Goal: Task Accomplishment & Management: Complete application form

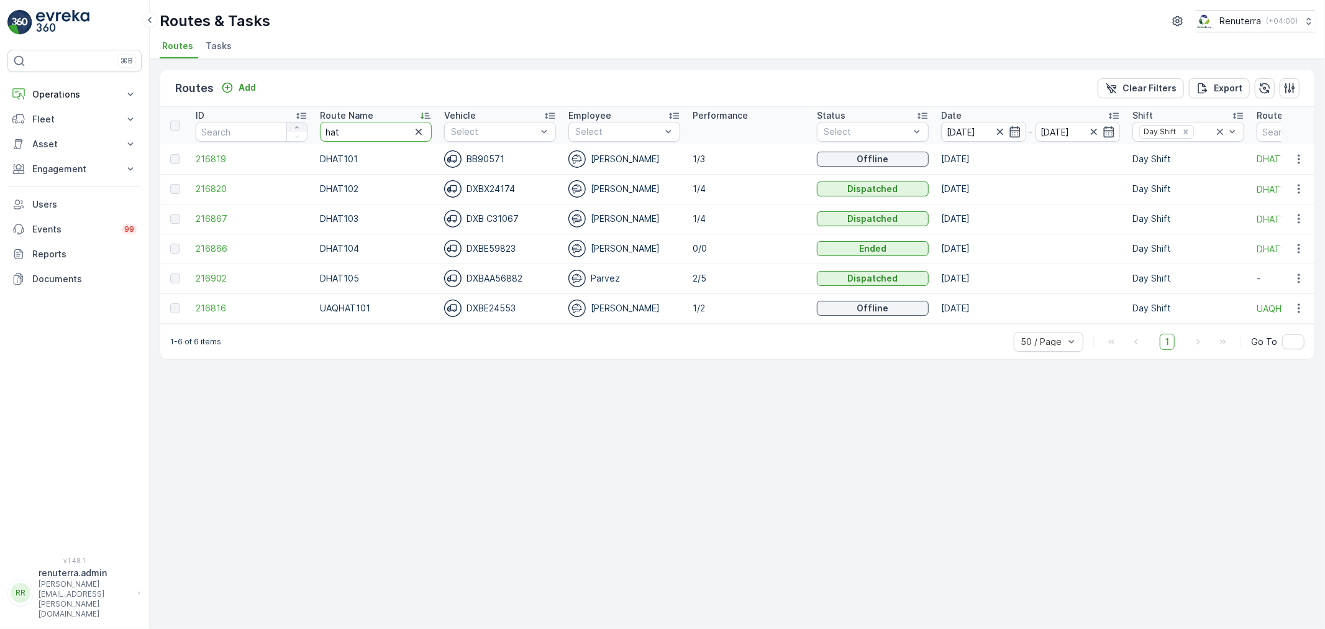
click at [293, 127] on tr "ID Route Name hat Vehicle Select Employee Select Performance Status Select Date…" at bounding box center [846, 125] width 1372 height 37
type input "rel"
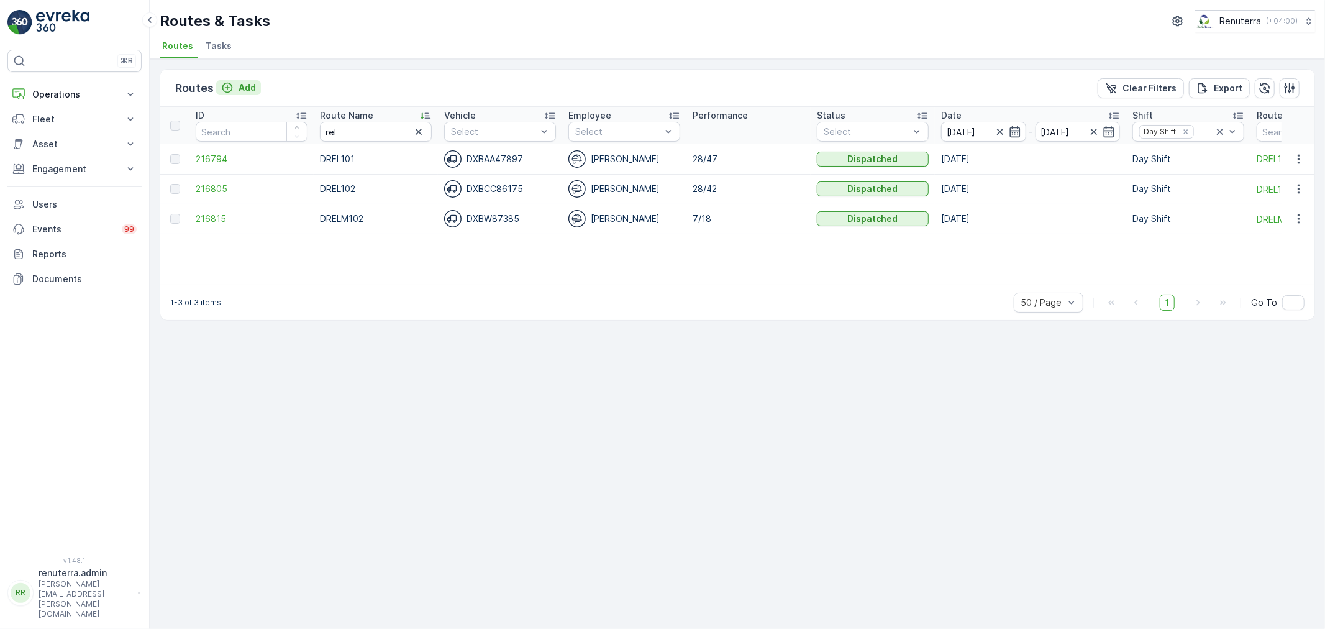
click at [247, 85] on p "Add" at bounding box center [247, 87] width 17 height 12
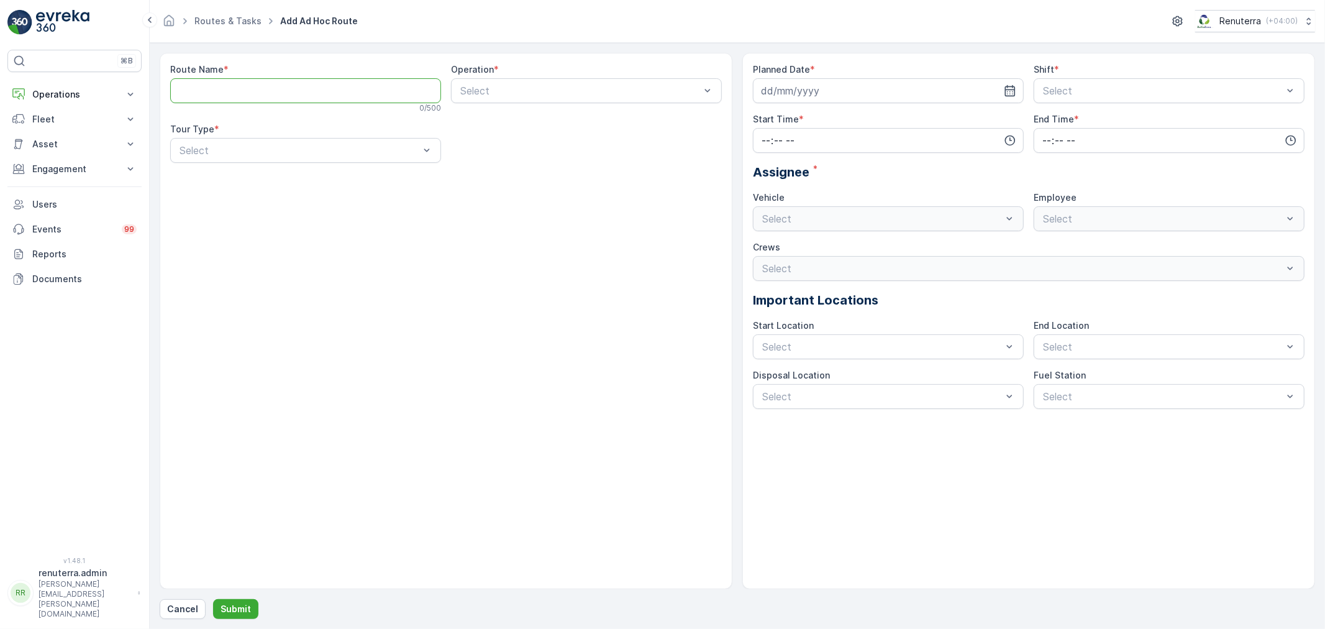
click at [340, 95] on Name "Route Name" at bounding box center [305, 90] width 271 height 25
click at [468, 222] on div "Route Name * REL 3 / 500 Operation * Select Tour Type * Select" at bounding box center [446, 321] width 573 height 536
click at [244, 90] on Name "REL" at bounding box center [305, 90] width 271 height 25
click at [248, 88] on Name "RELM101" at bounding box center [305, 90] width 271 height 25
type Name "REL103"
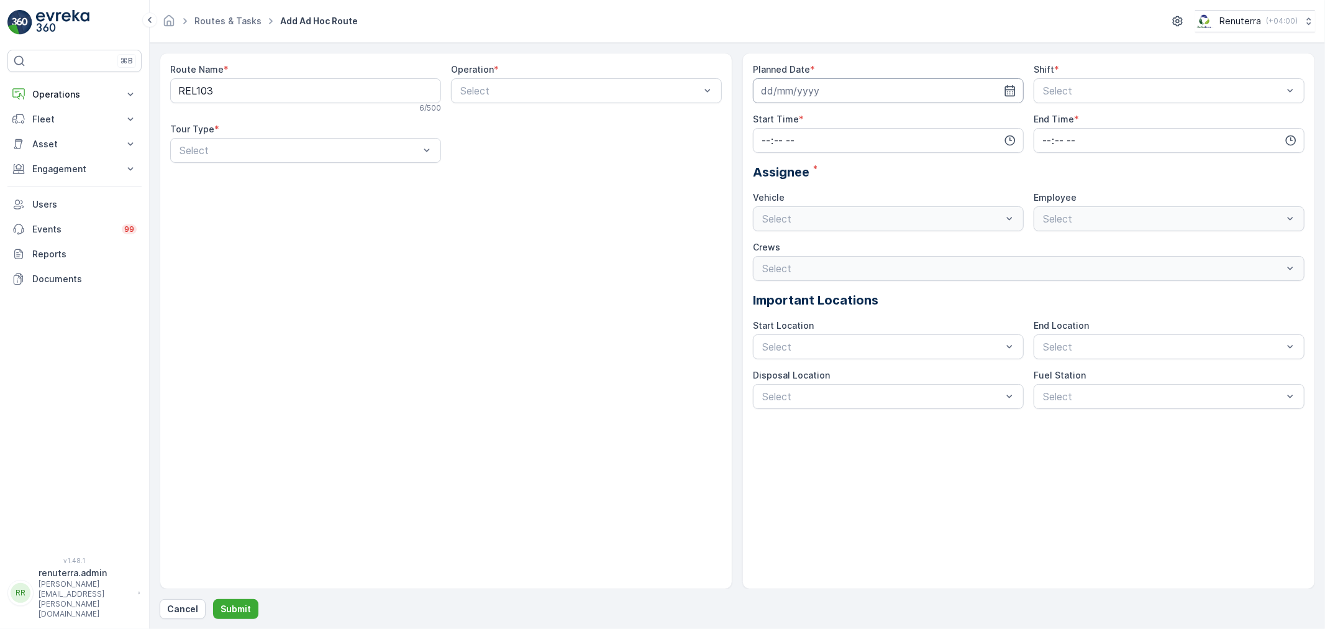
click at [845, 88] on input at bounding box center [888, 90] width 271 height 25
click at [845, 242] on div "20" at bounding box center [841, 245] width 20 height 20
type input "[DATE]"
click at [845, 242] on div "Crews" at bounding box center [1029, 247] width 552 height 12
click at [1136, 87] on div at bounding box center [1163, 90] width 242 height 11
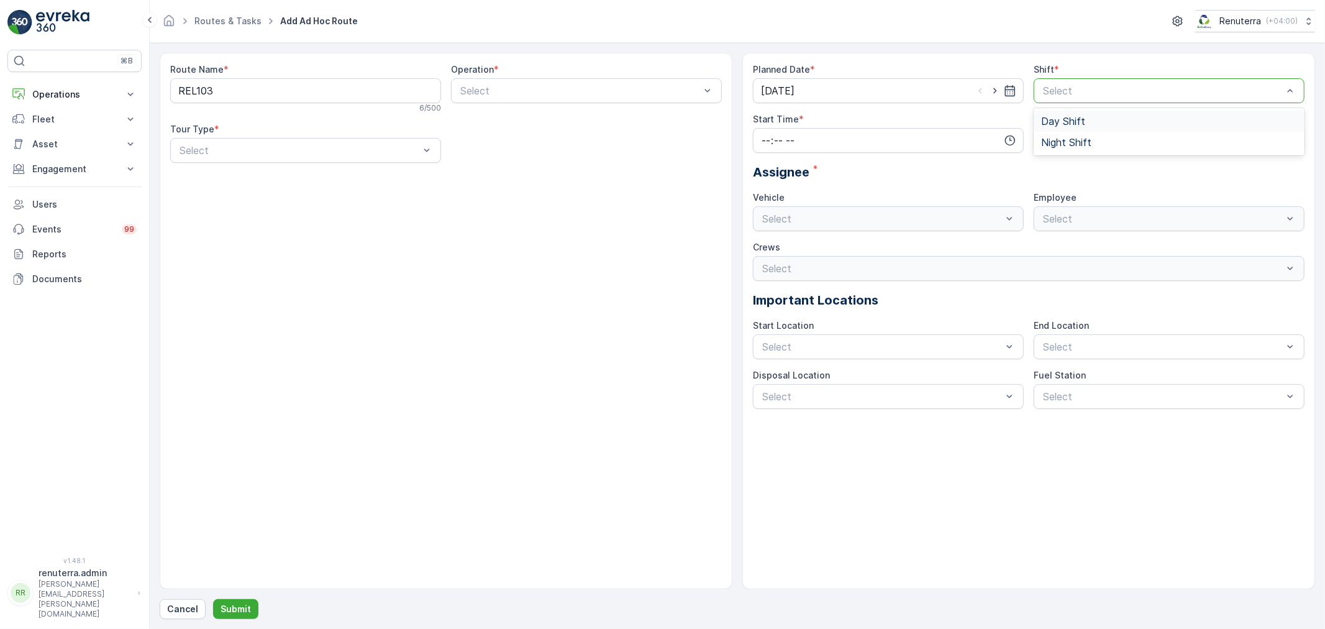
click at [1066, 125] on span "Day Shift" at bounding box center [1063, 121] width 44 height 11
click at [880, 147] on input "time" at bounding box center [888, 140] width 271 height 25
click at [763, 183] on span "13" at bounding box center [764, 183] width 9 height 12
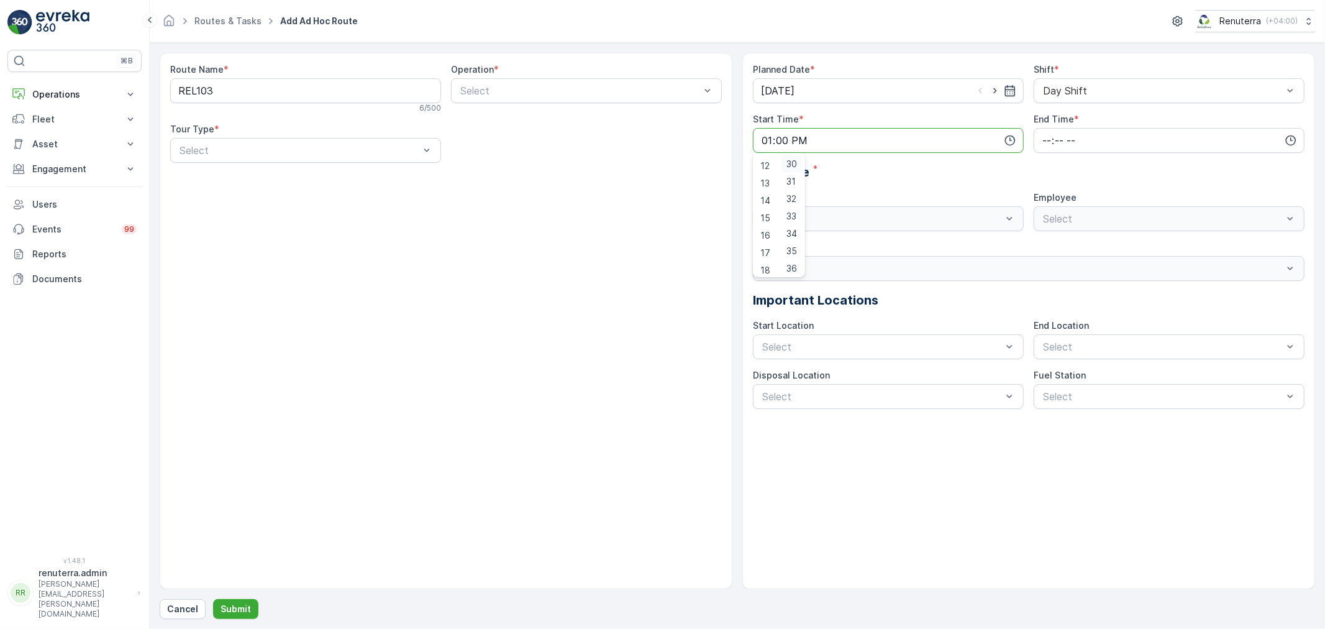
click at [792, 162] on span "30" at bounding box center [791, 164] width 11 height 12
type input "13:30"
click at [924, 221] on div "Select" at bounding box center [888, 218] width 271 height 25
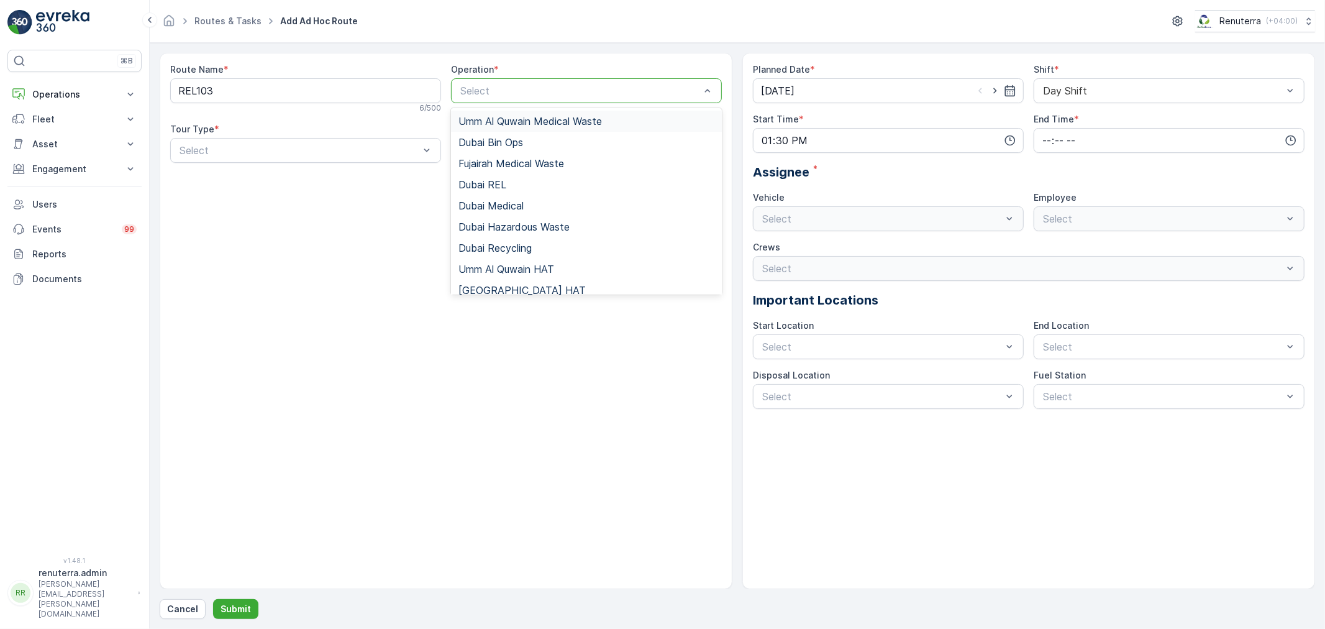
click at [488, 95] on div at bounding box center [580, 90] width 242 height 11
click at [504, 183] on span "Dubai REL" at bounding box center [482, 184] width 48 height 11
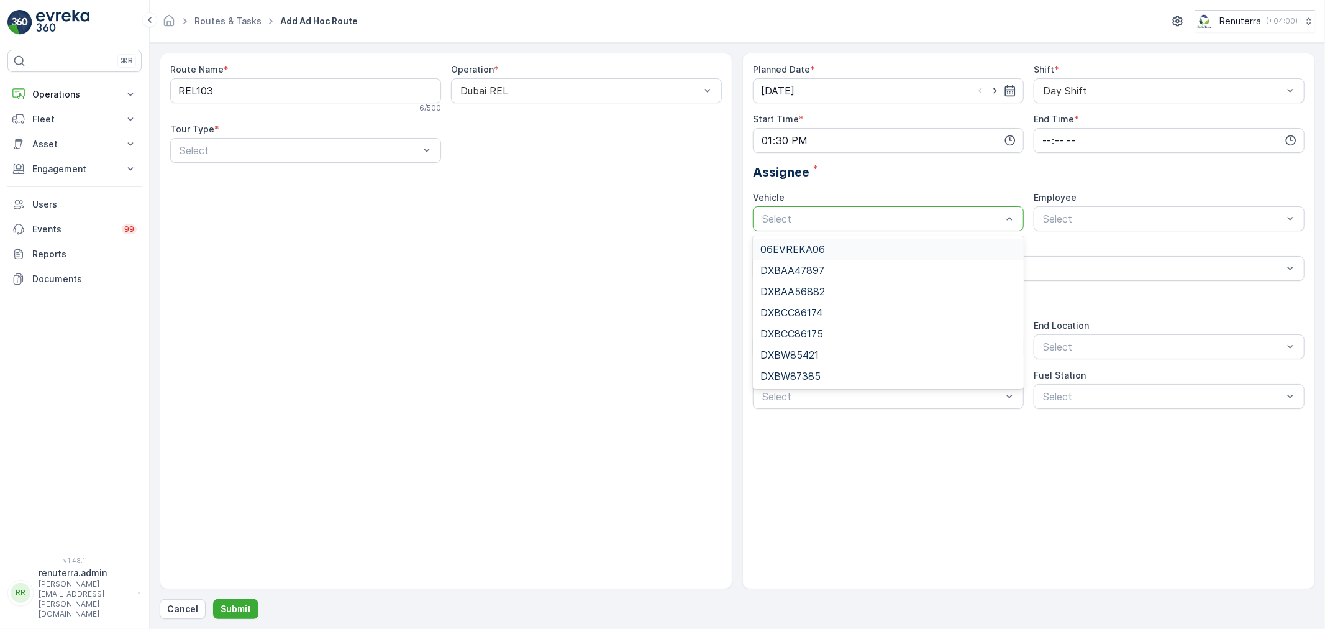
click at [890, 220] on div at bounding box center [882, 218] width 242 height 11
click at [834, 272] on div "DXBAA47897" at bounding box center [888, 270] width 256 height 11
click at [1112, 210] on div "Select" at bounding box center [1169, 218] width 271 height 25
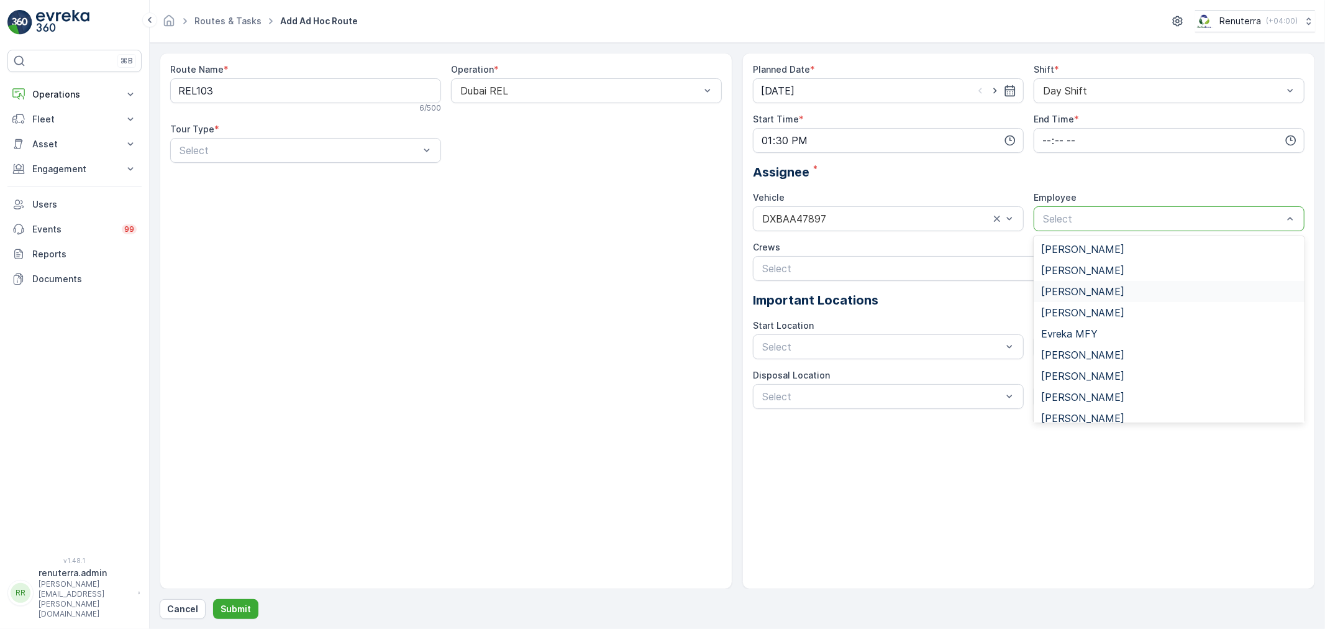
click at [1095, 284] on div "Bakhtawar Said" at bounding box center [1169, 291] width 271 height 21
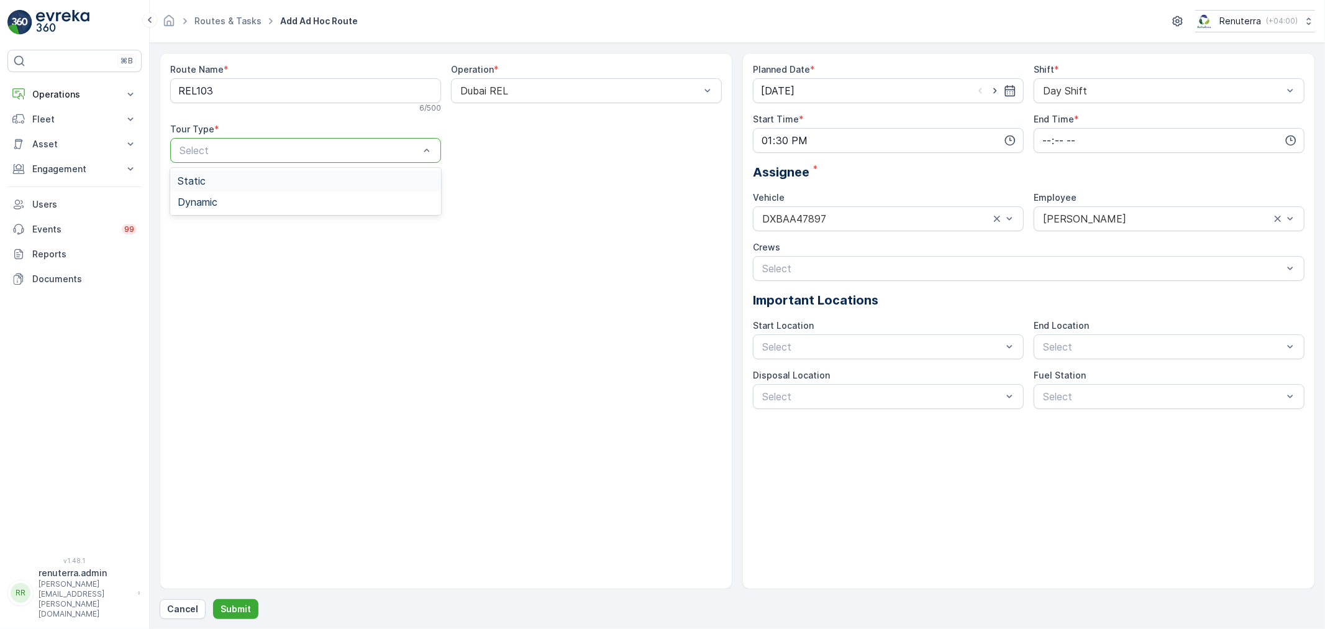
click at [271, 145] on div at bounding box center [299, 150] width 242 height 11
click at [208, 199] on span "Dynamic" at bounding box center [198, 201] width 40 height 11
click at [452, 392] on div "Route Name * REL103 6 / 500 Operation * Dubai REL Tour Type * Dynamic Regions S…" at bounding box center [446, 321] width 573 height 536
click at [239, 605] on p "Submit" at bounding box center [236, 609] width 30 height 12
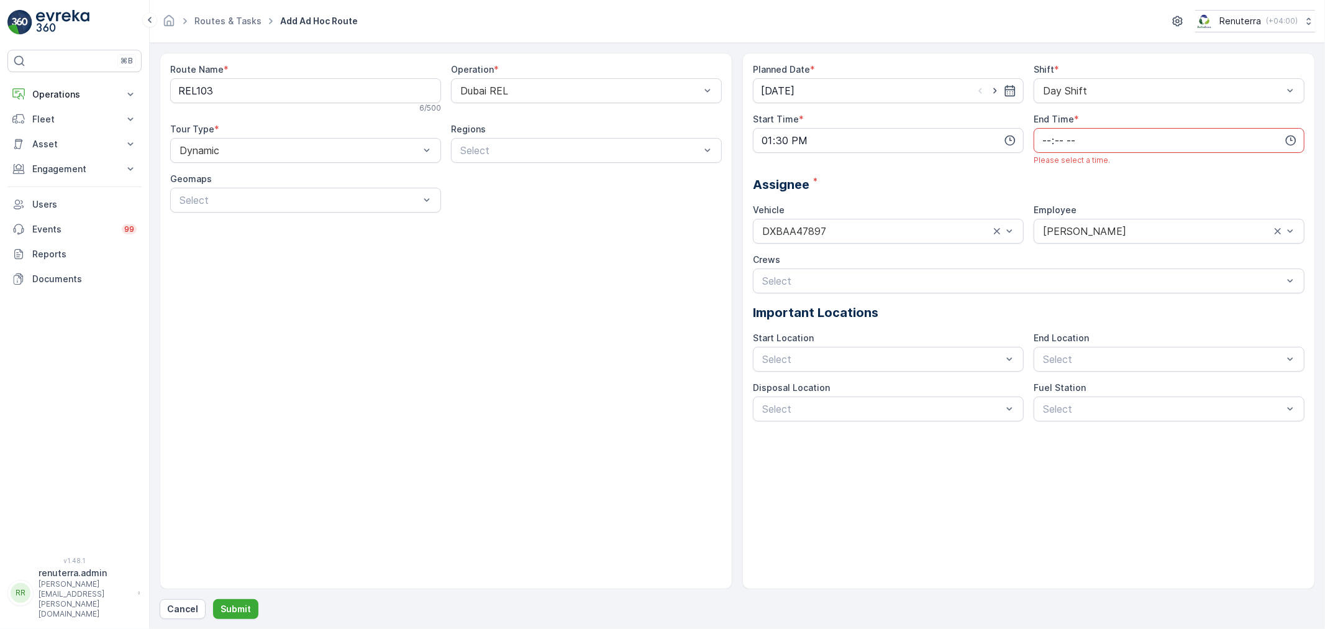
click at [1088, 140] on input "time" at bounding box center [1169, 140] width 271 height 25
click at [1045, 198] on span "14" at bounding box center [1046, 200] width 10 height 12
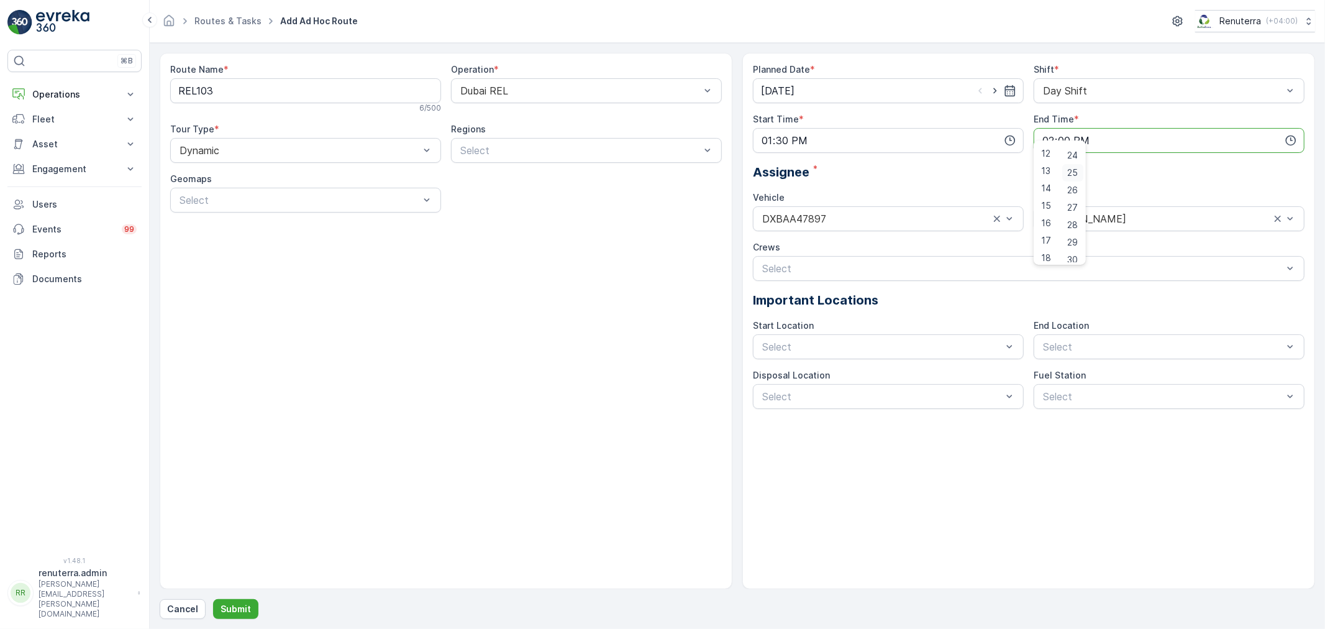
scroll to position [483, 0]
click at [1077, 189] on span "30" at bounding box center [1072, 190] width 11 height 12
click at [1029, 473] on div "Planned Date * 20.08.2025 Shift * Day Shift Start Time * 13:30 End Time * 14:30…" at bounding box center [1028, 321] width 573 height 536
click at [1103, 141] on input "14:30" at bounding box center [1169, 140] width 271 height 25
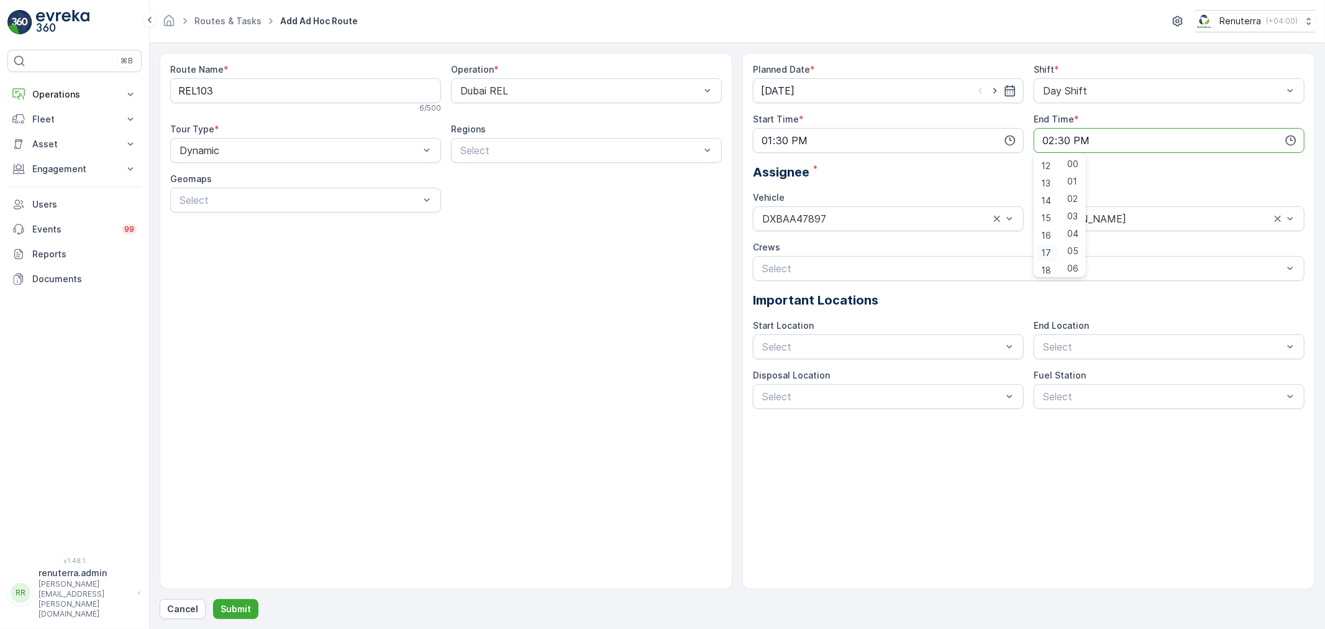
click at [1044, 247] on span "17" at bounding box center [1046, 253] width 10 height 12
click at [1143, 170] on div "Assignee *" at bounding box center [1029, 172] width 552 height 19
click at [1100, 140] on input "17:30" at bounding box center [1169, 140] width 271 height 25
click at [1072, 159] on span "00" at bounding box center [1072, 164] width 11 height 12
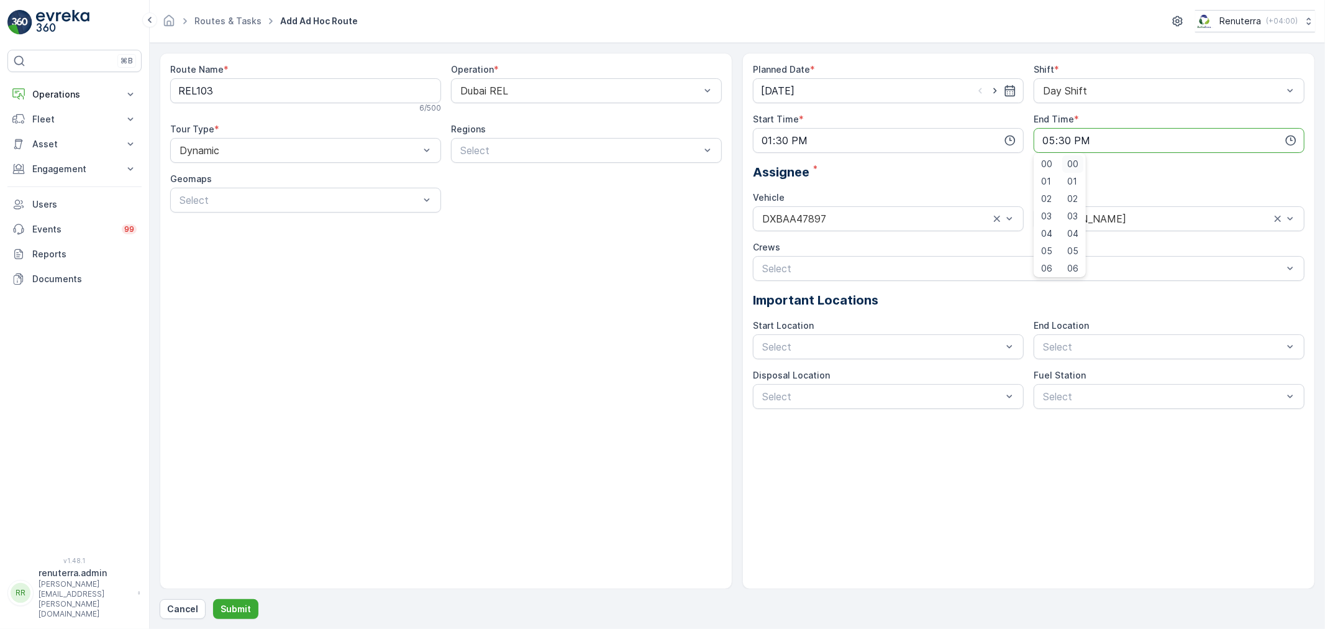
type input "17:00"
click at [1145, 181] on div "Assignee *" at bounding box center [1029, 172] width 552 height 19
click at [241, 603] on p "Submit" at bounding box center [236, 609] width 30 height 12
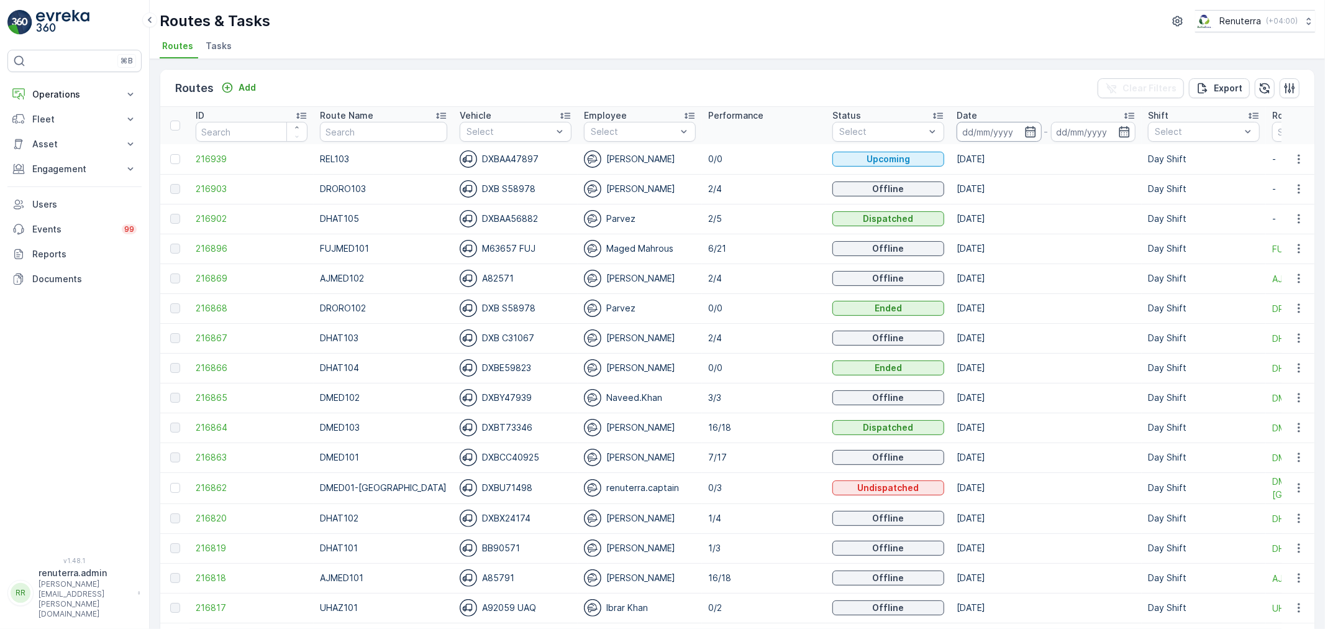
click at [1004, 130] on input at bounding box center [999, 132] width 85 height 20
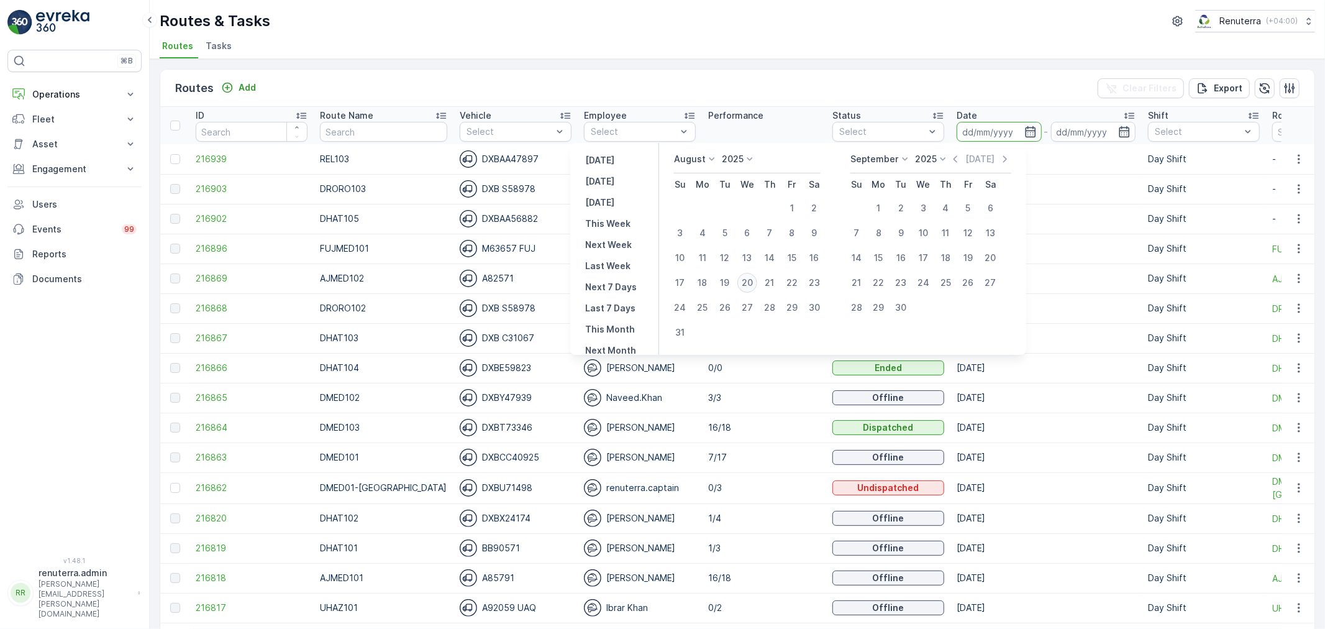
click at [756, 276] on div "20" at bounding box center [747, 283] width 20 height 20
type input "[DATE]"
click at [756, 276] on div "20" at bounding box center [747, 283] width 20 height 20
type input "[DATE]"
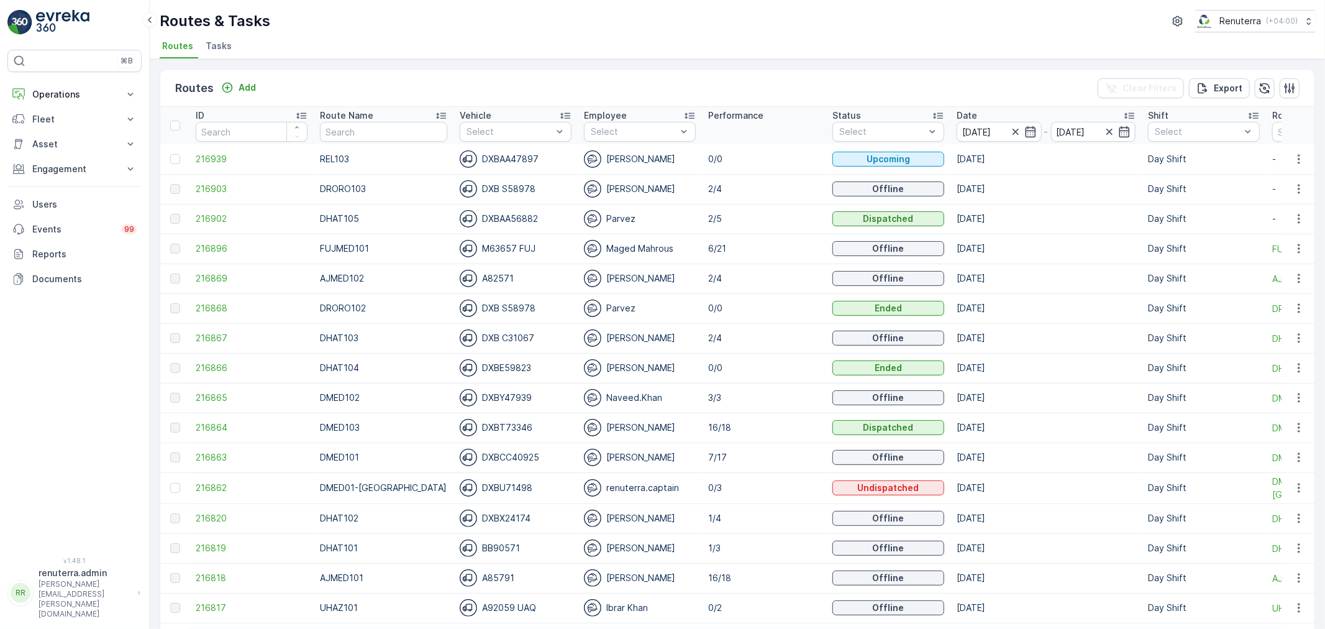
click at [721, 35] on div "Routes & Tasks Renuterra ( +04:00 ) Routes Tasks" at bounding box center [737, 29] width 1175 height 59
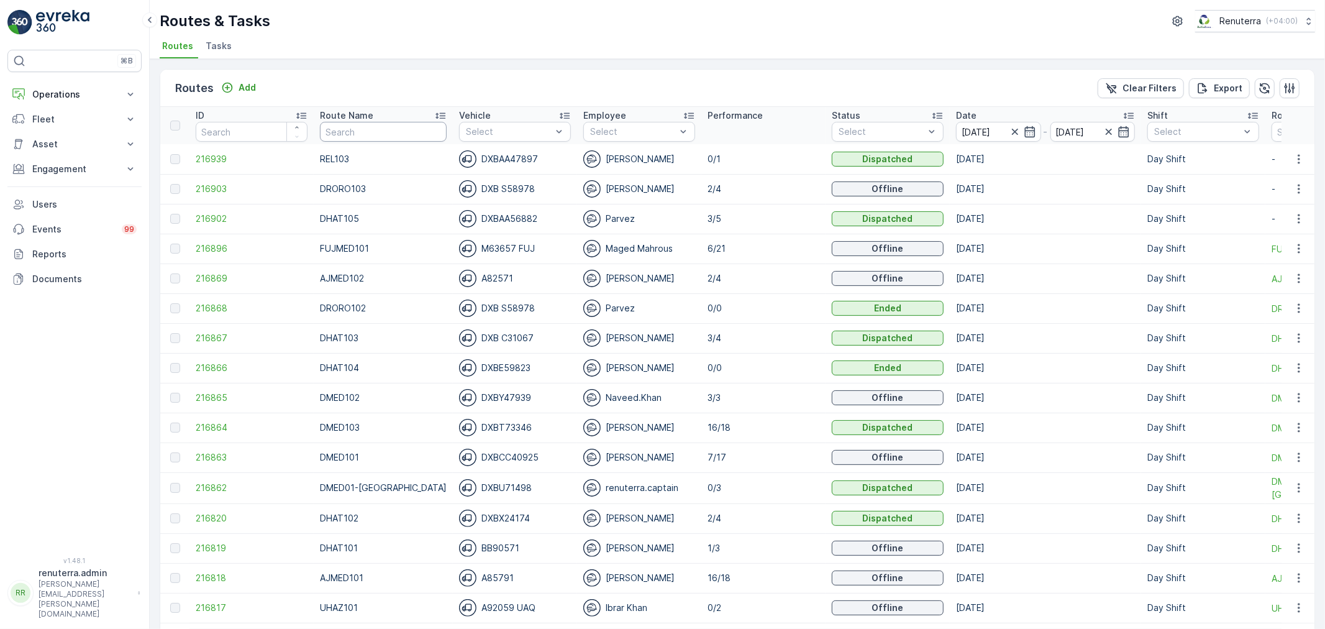
click at [376, 131] on input "text" at bounding box center [383, 132] width 127 height 20
type input "rel"
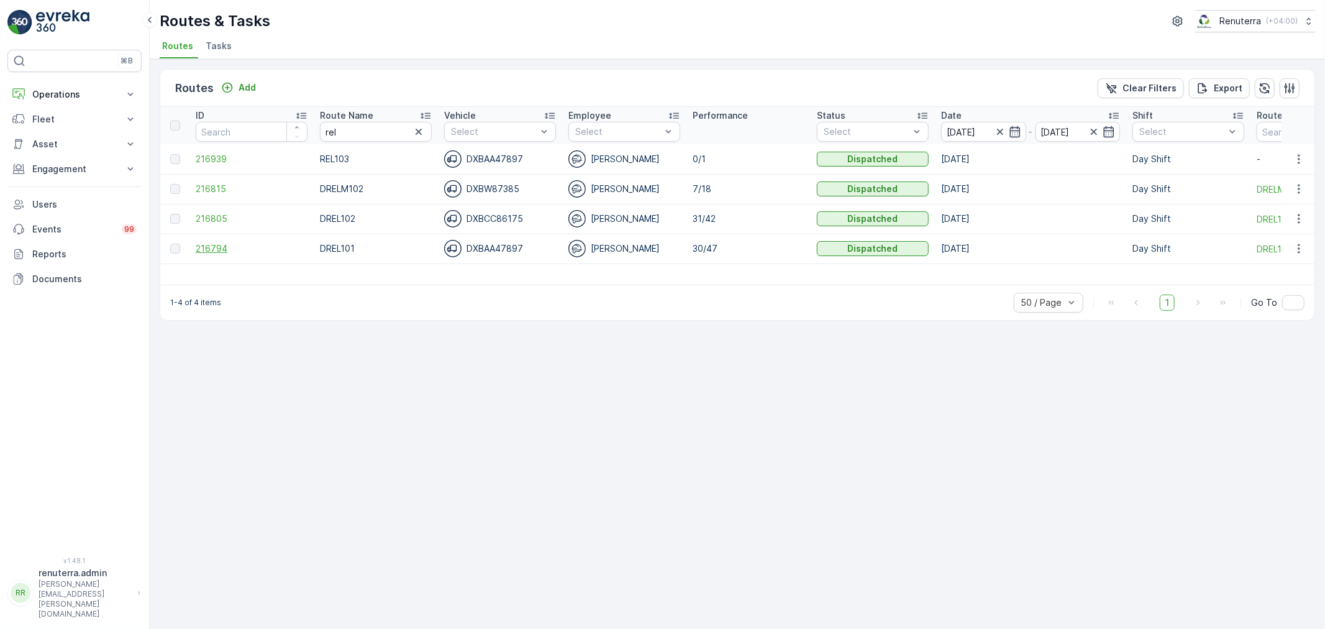
click at [211, 244] on span "216794" at bounding box center [252, 248] width 112 height 12
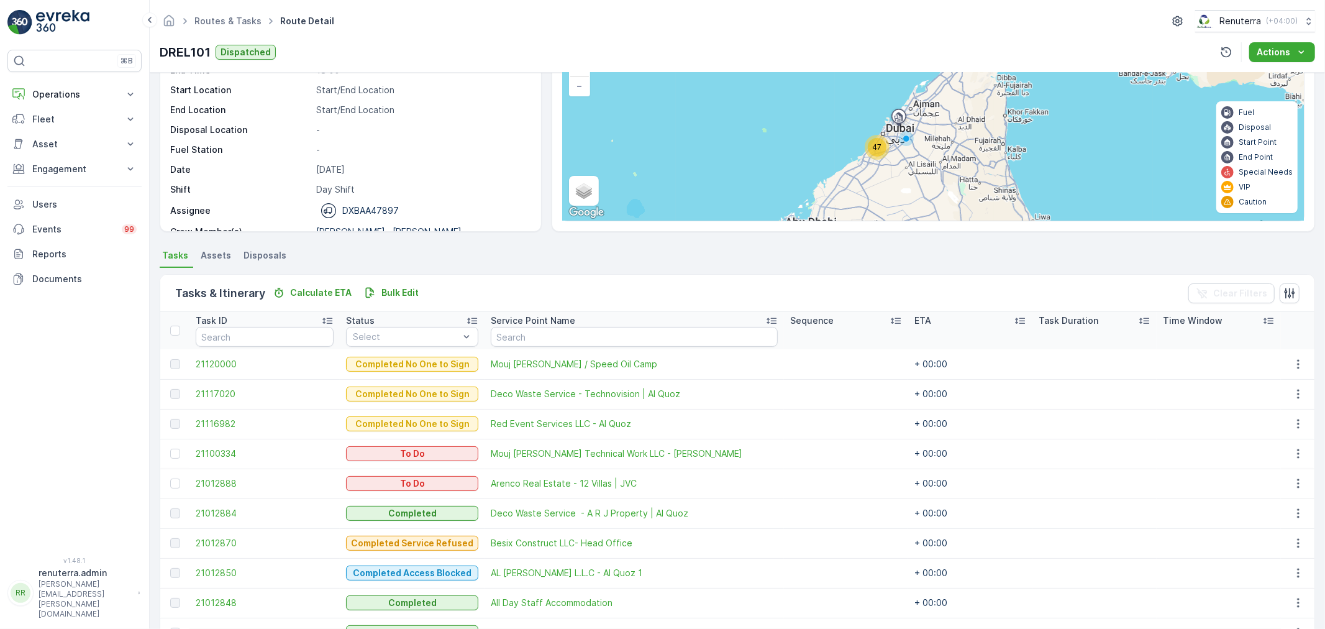
scroll to position [100, 0]
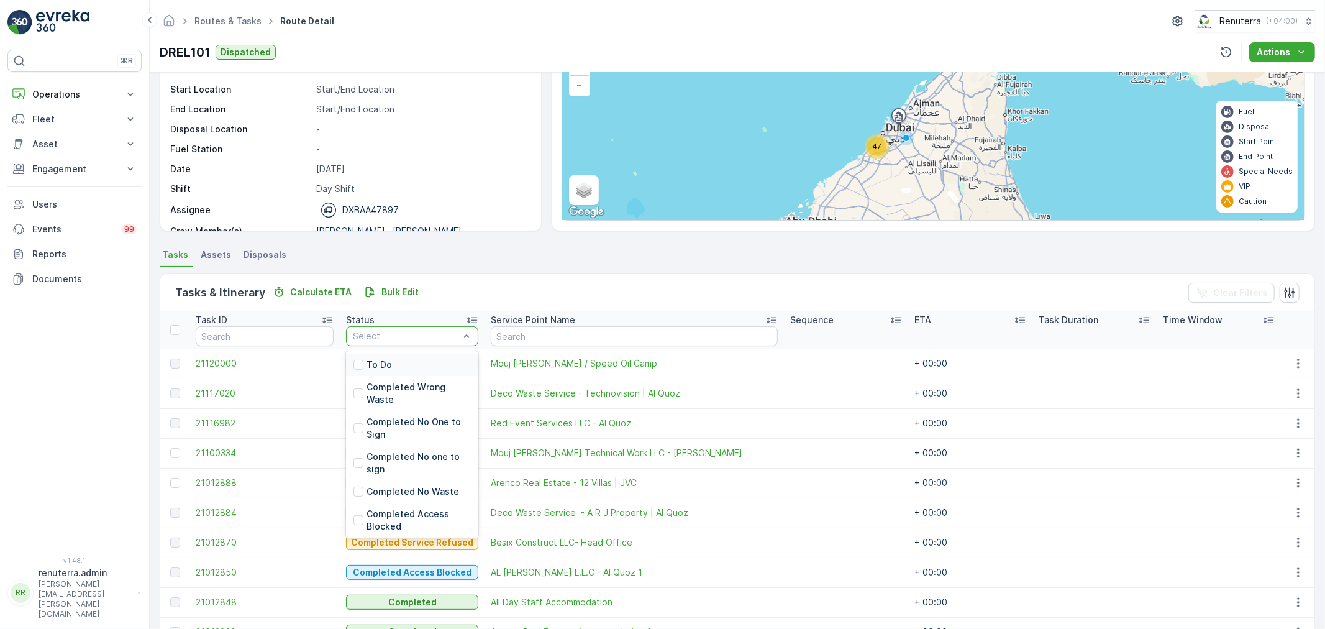
click at [400, 332] on div at bounding box center [406, 336] width 109 height 10
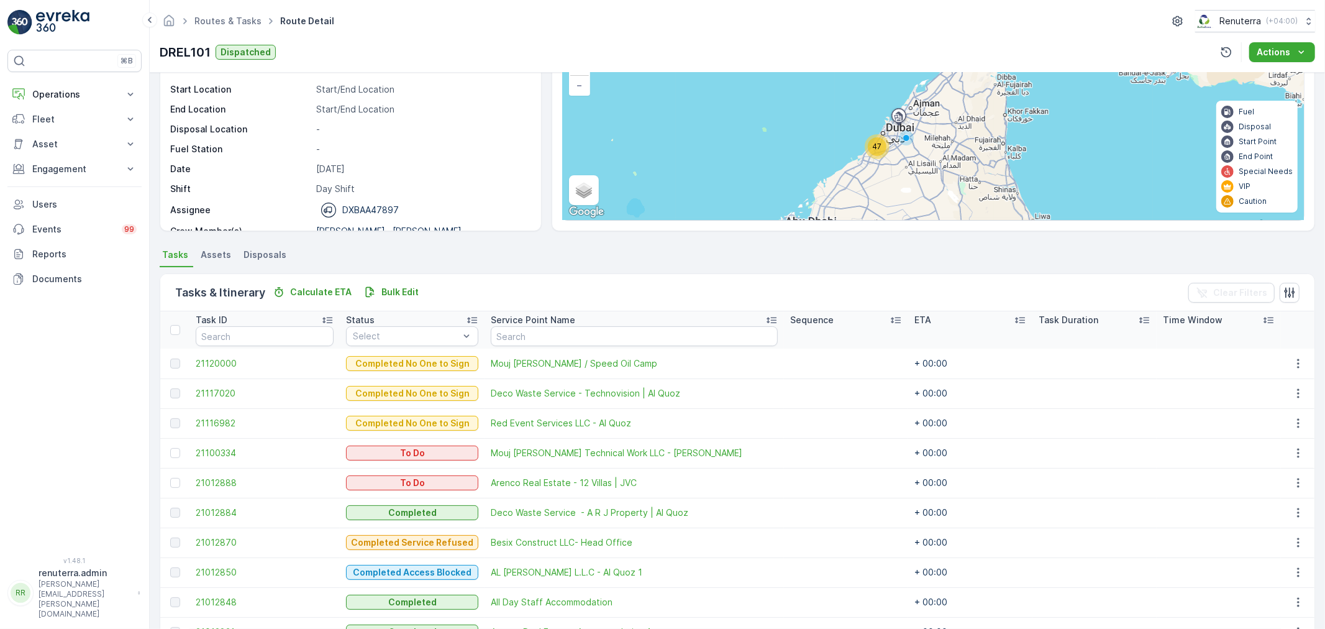
click at [562, 293] on div "Tasks & Itinerary Calculate ETA Bulk Edit Clear Filters" at bounding box center [737, 292] width 1154 height 37
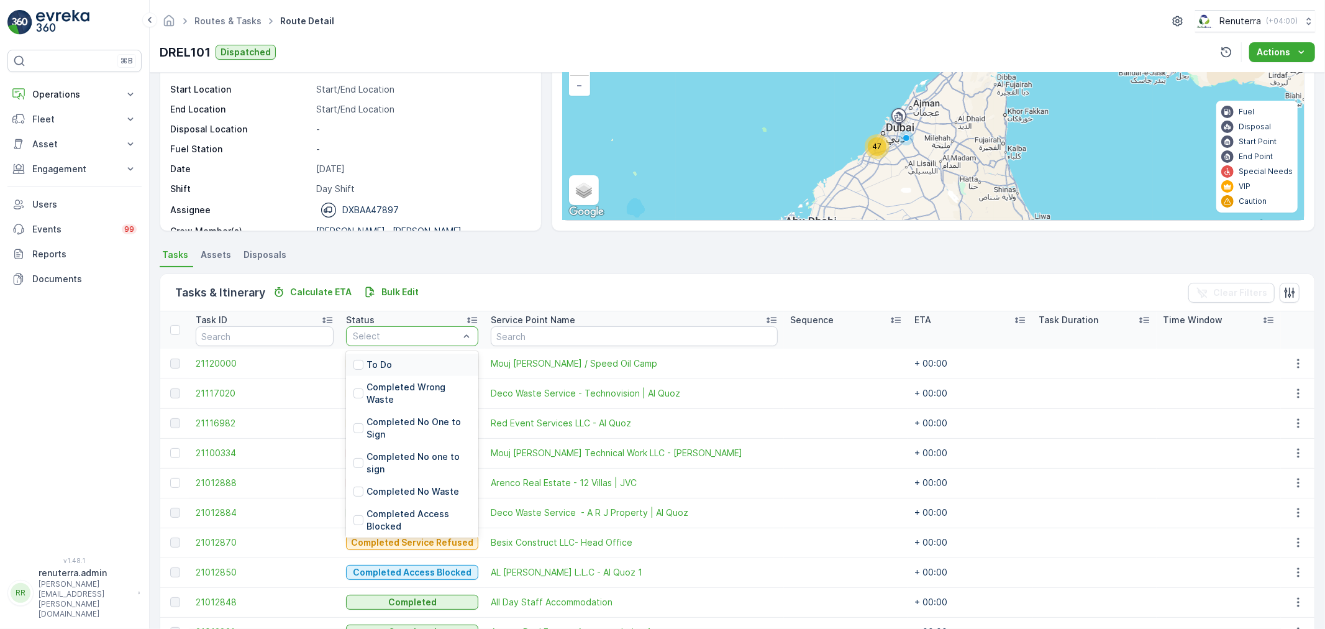
click at [422, 327] on div "Select" at bounding box center [412, 336] width 132 height 20
click at [392, 486] on p "Completed Service Refused" at bounding box center [419, 495] width 104 height 25
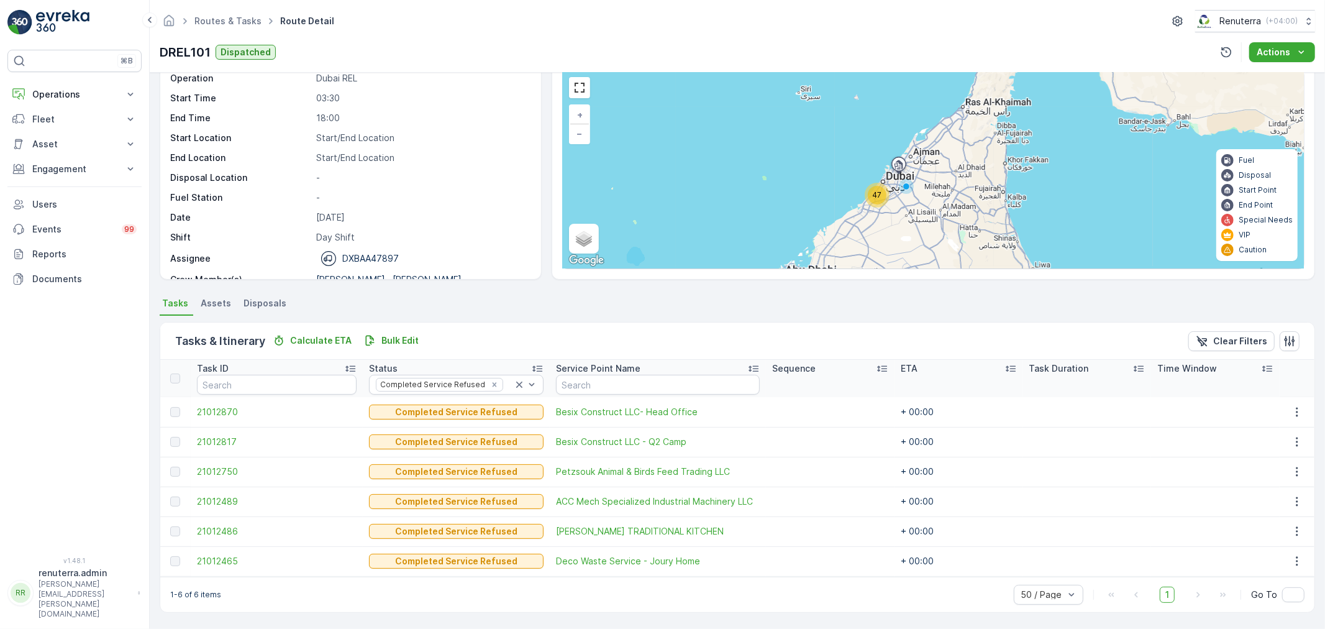
scroll to position [51, 0]
click at [220, 533] on span "21012486" at bounding box center [277, 532] width 160 height 12
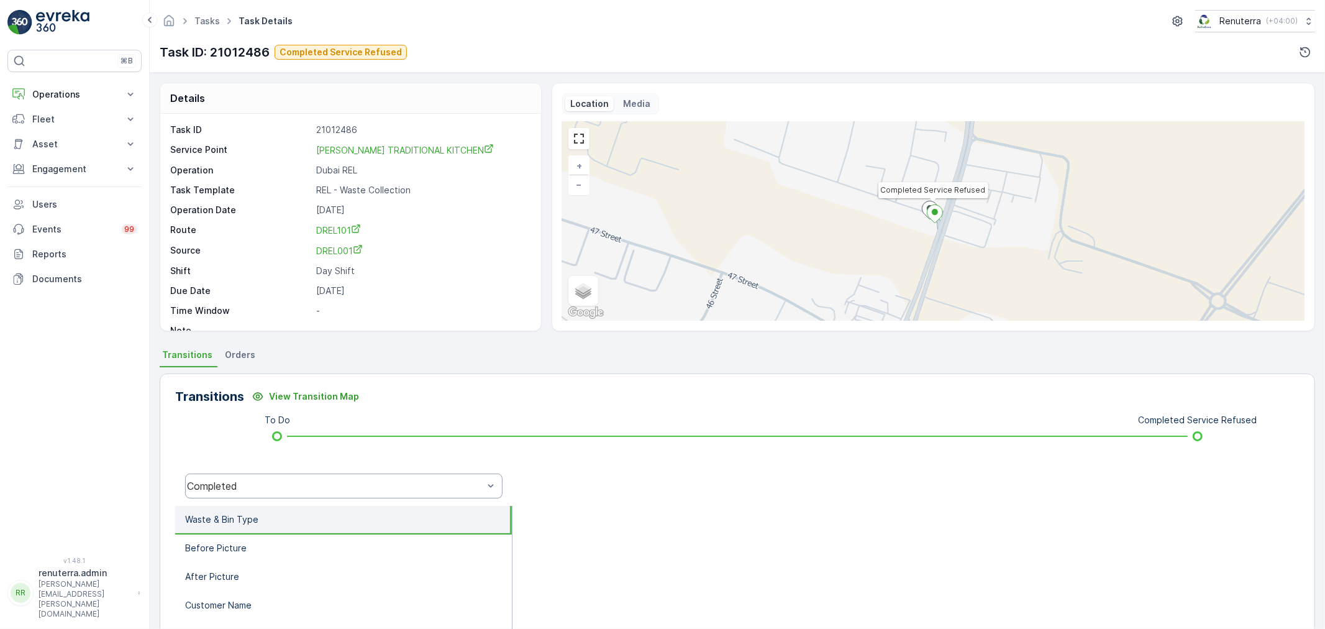
click at [306, 480] on div "Completed" at bounding box center [335, 485] width 296 height 11
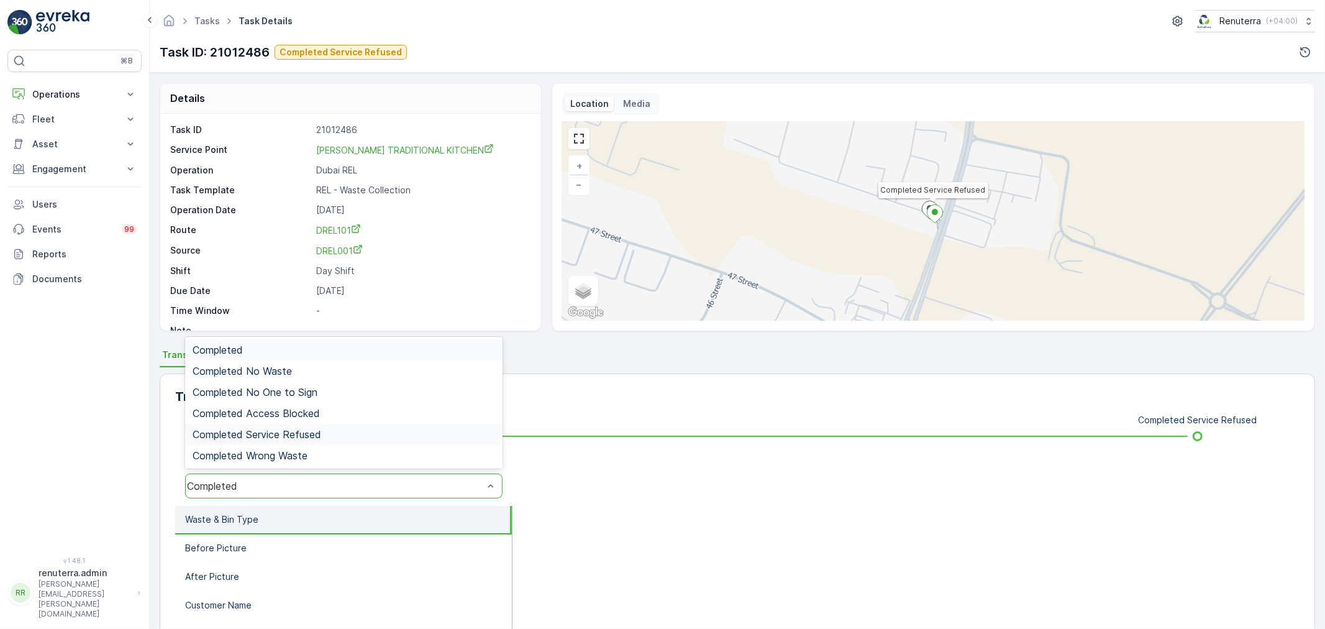
click at [291, 430] on span "Completed Service Refused" at bounding box center [257, 434] width 129 height 11
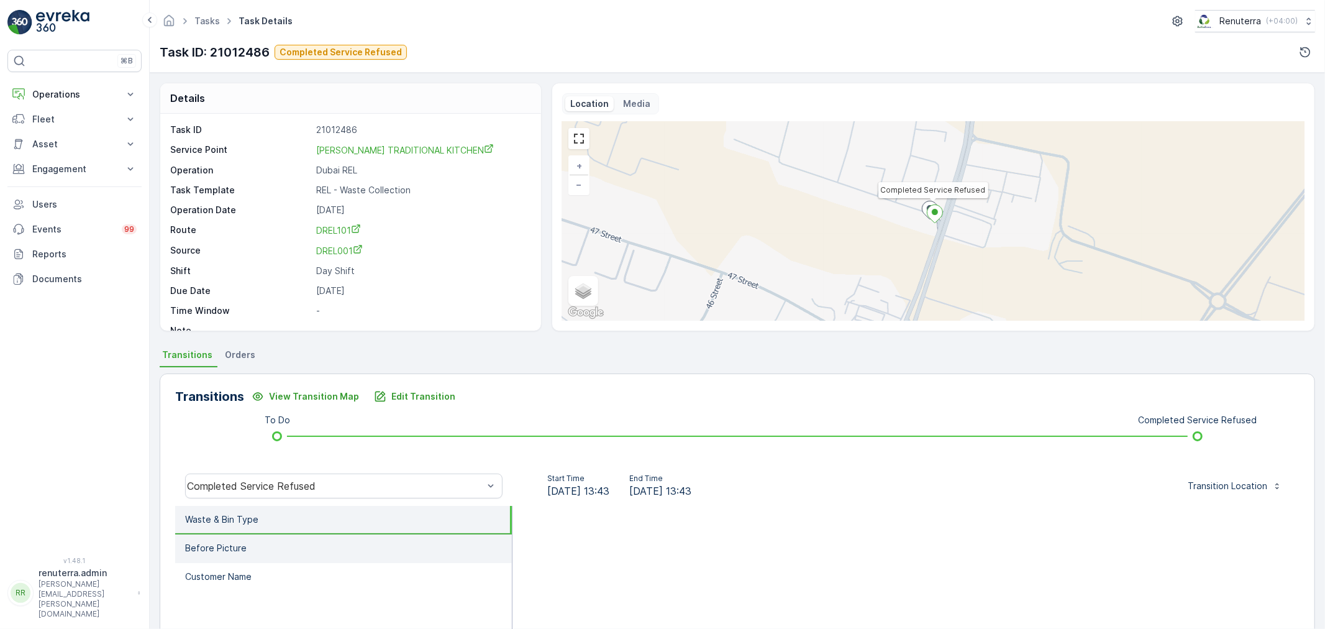
click at [257, 543] on li "Before Picture" at bounding box center [343, 548] width 337 height 29
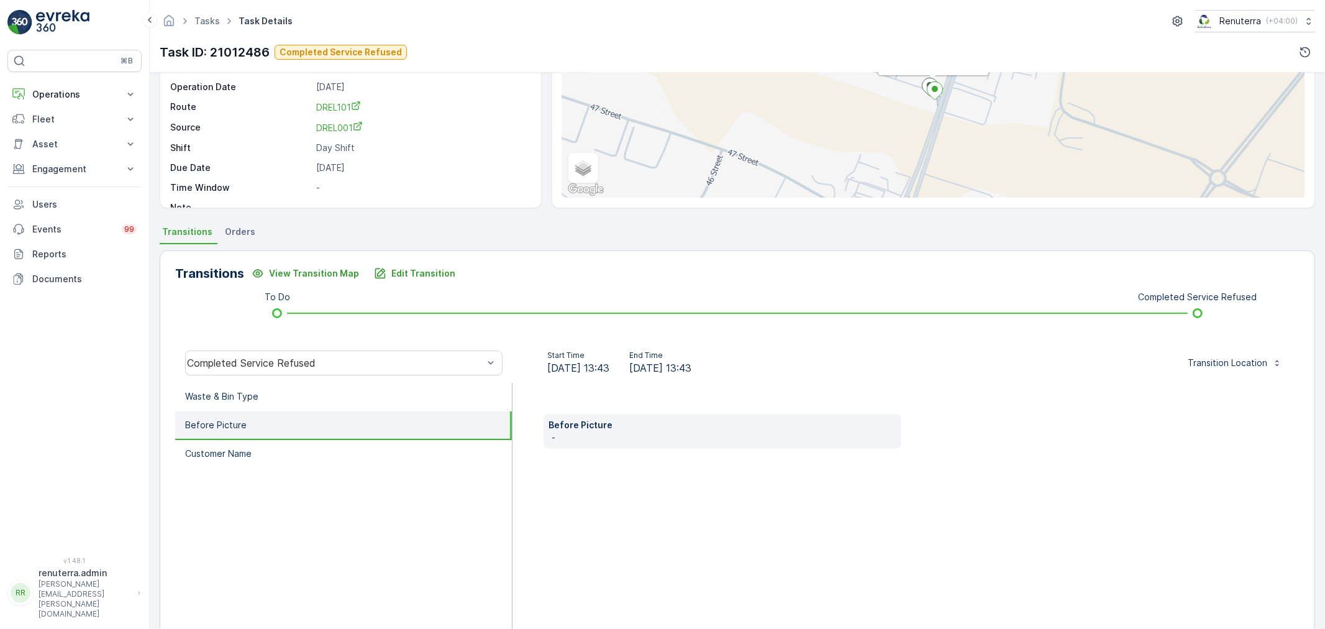
scroll to position [153, 0]
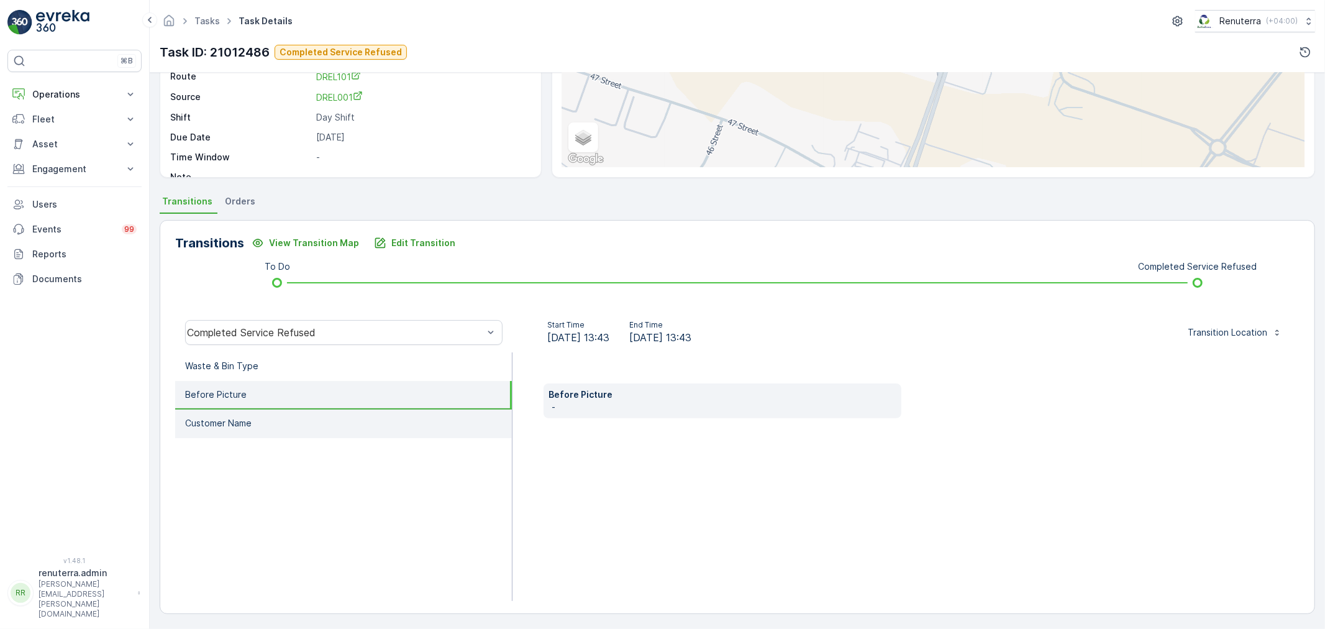
click at [238, 425] on p "Customer Name" at bounding box center [218, 423] width 66 height 12
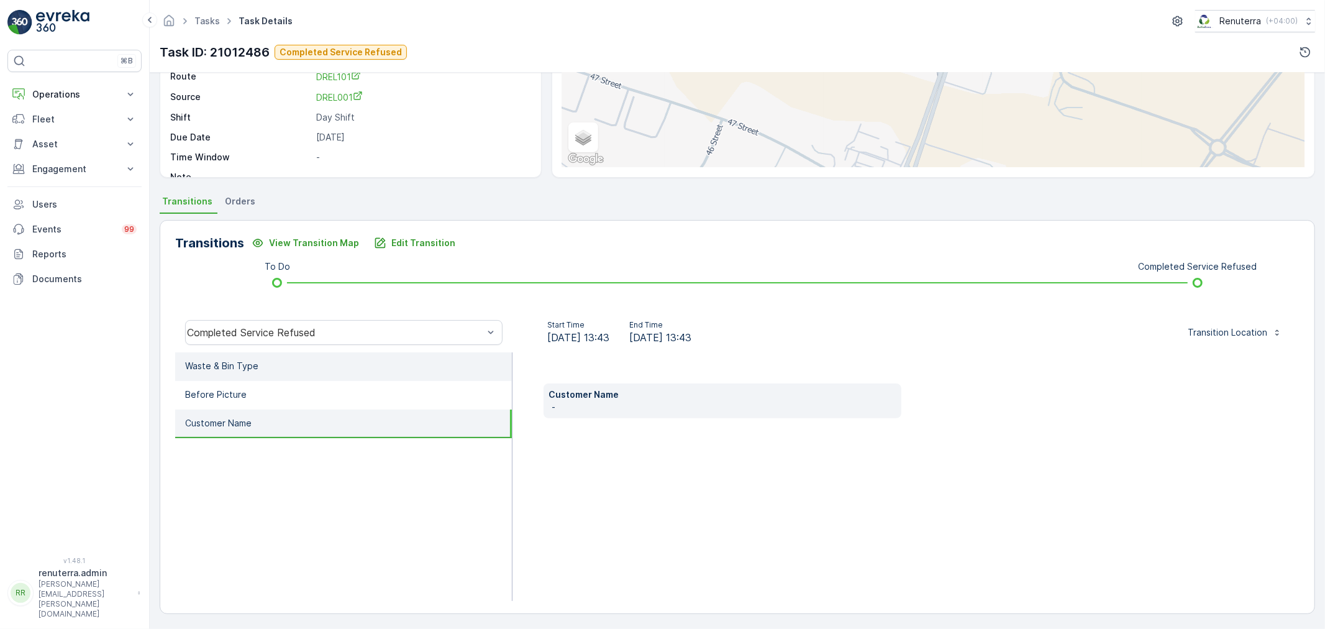
click at [248, 362] on p "Waste & Bin Type" at bounding box center [221, 366] width 73 height 12
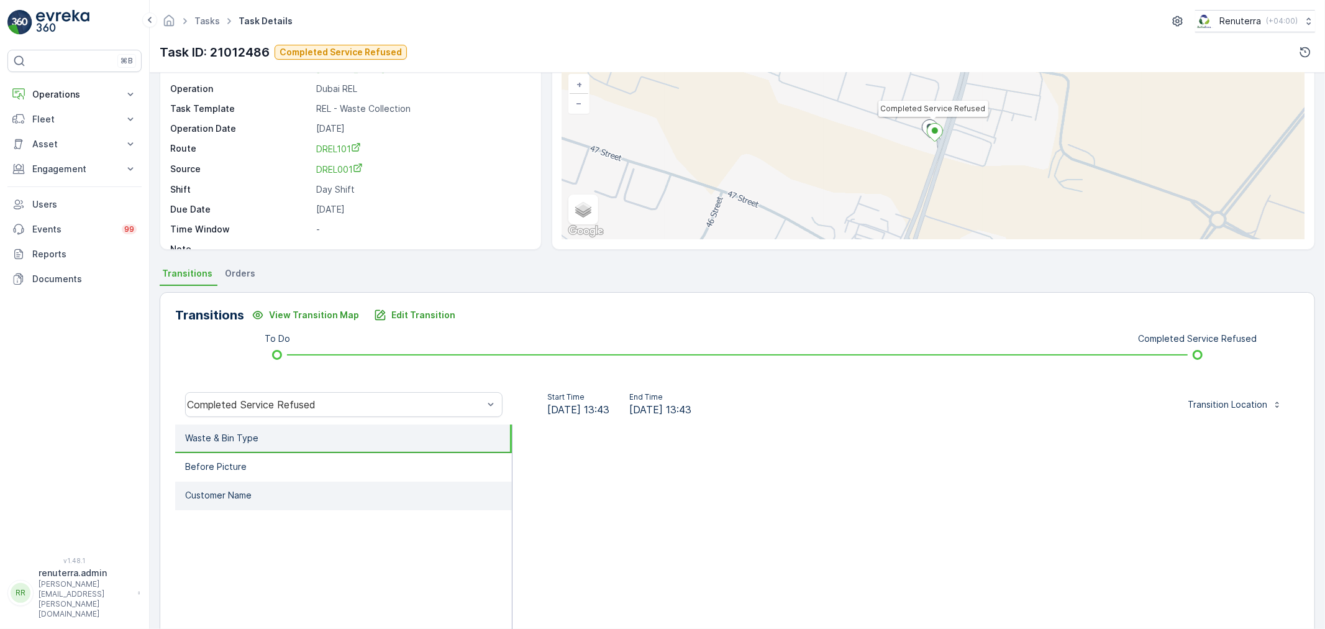
scroll to position [0, 0]
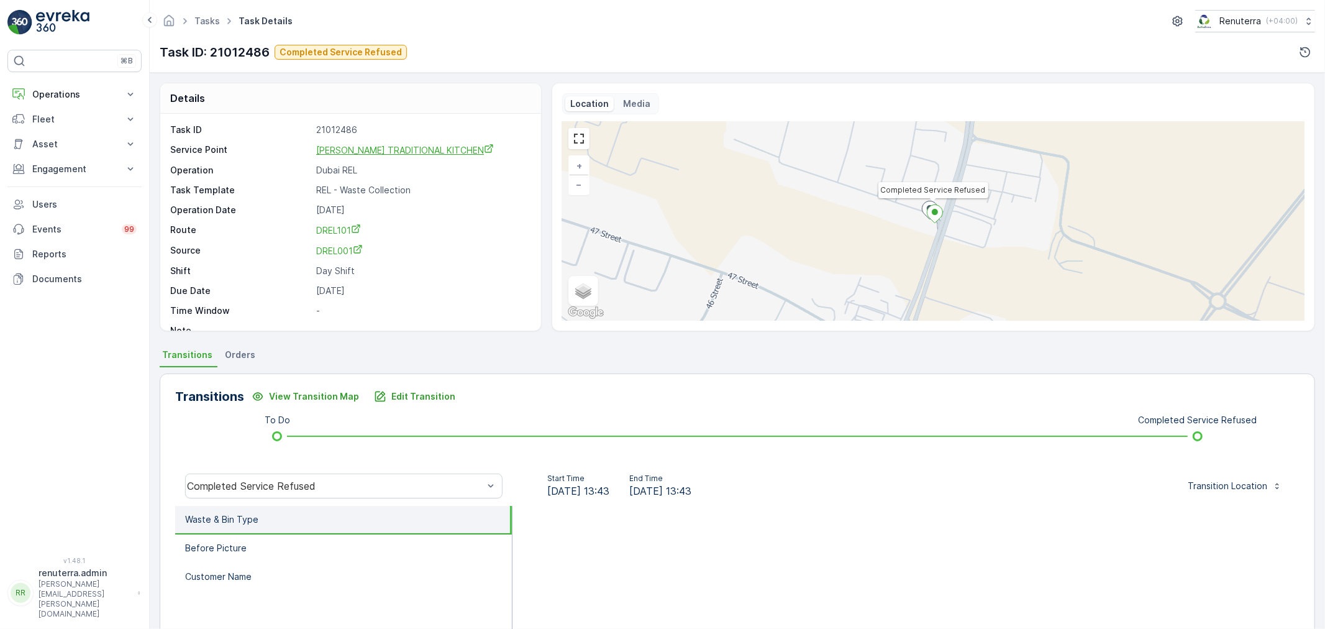
click at [395, 150] on span "[PERSON_NAME] TRADITIONAL KITCHEN" at bounding box center [405, 150] width 178 height 11
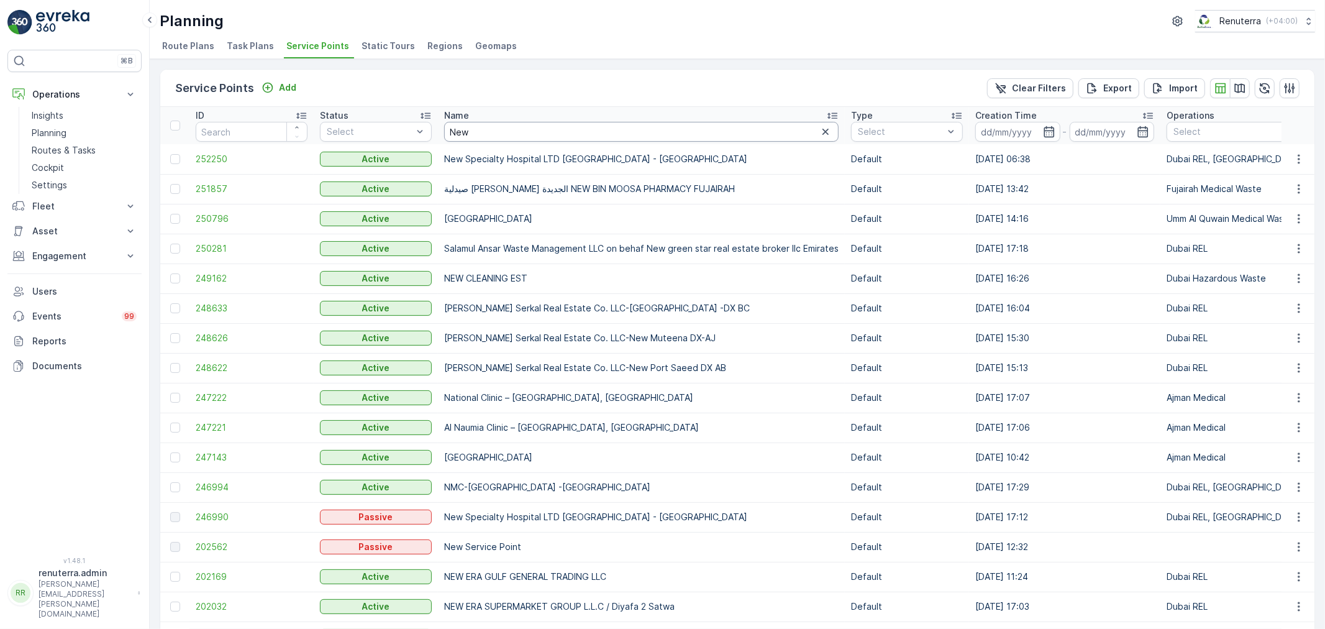
click at [600, 131] on input "New" at bounding box center [641, 132] width 394 height 20
type input "New"
drag, startPoint x: 491, startPoint y: 132, endPoint x: 441, endPoint y: 122, distance: 51.3
click at [441, 122] on th "Name New" at bounding box center [641, 125] width 407 height 37
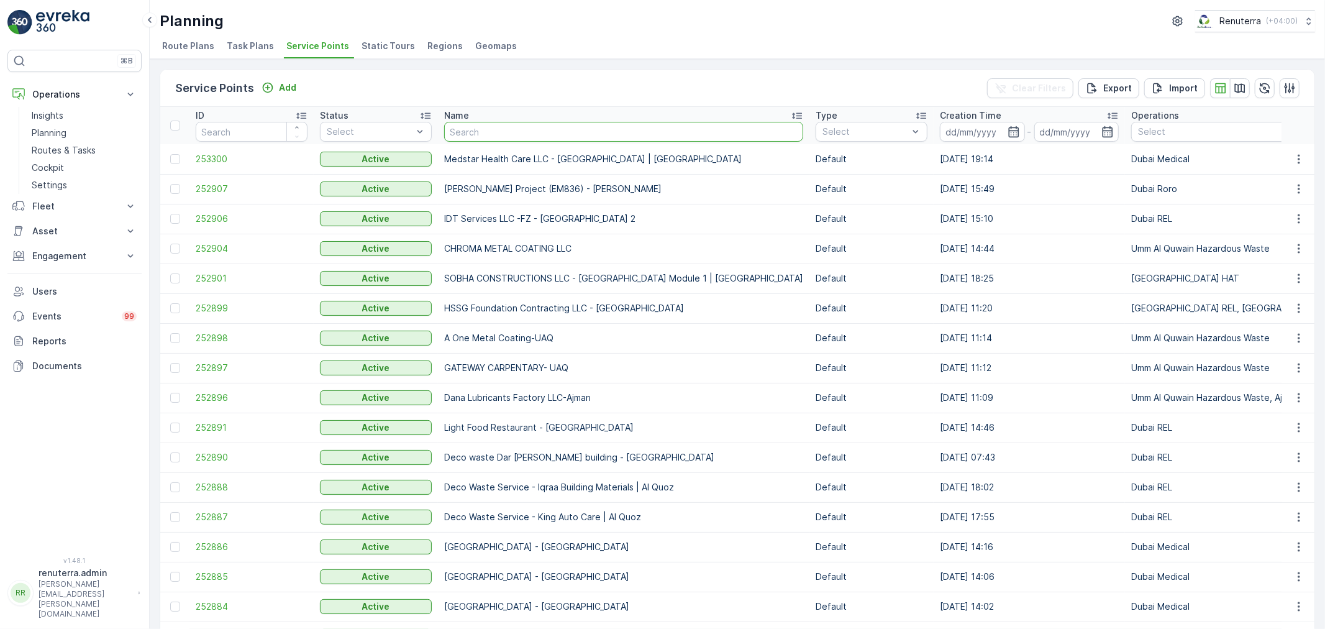
click at [492, 126] on input "text" at bounding box center [623, 132] width 359 height 20
type input "symb"
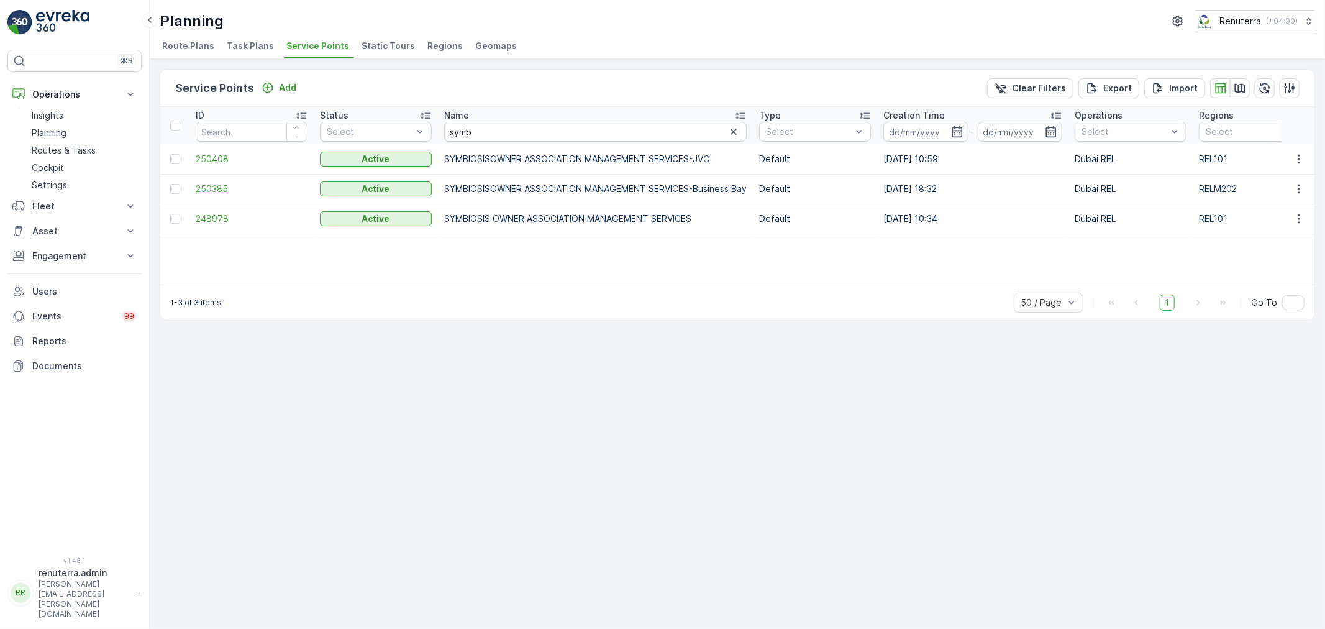
click at [209, 188] on span "250385" at bounding box center [252, 189] width 112 height 12
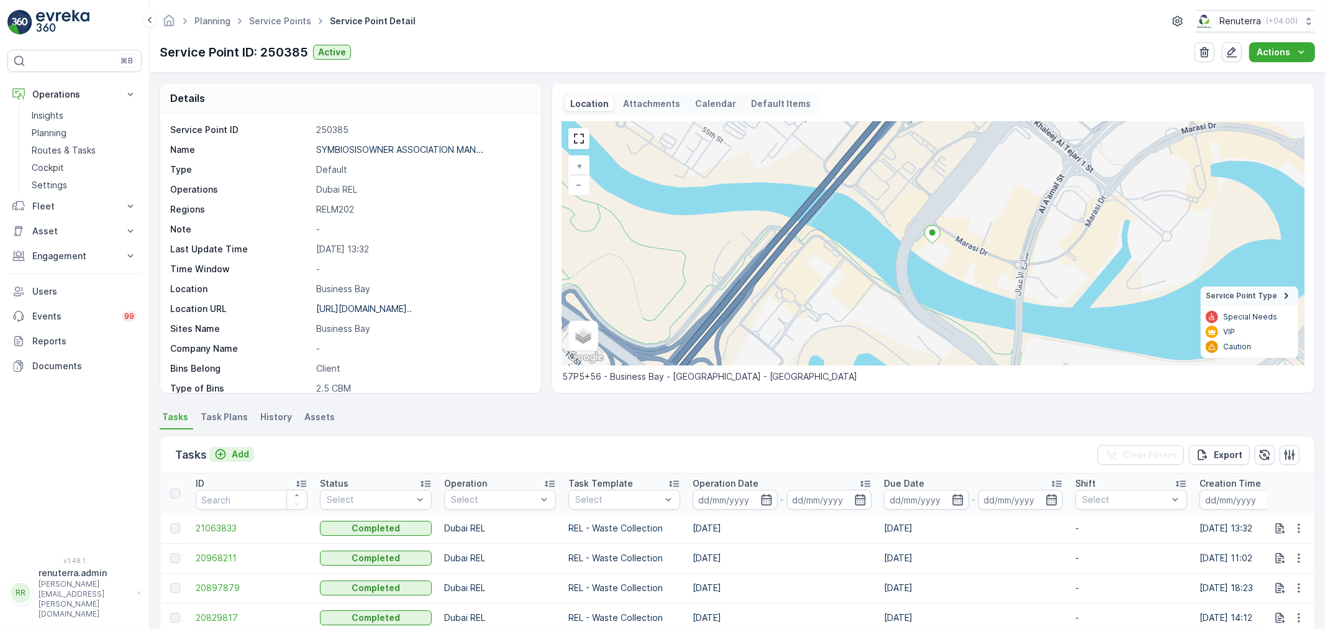
click at [241, 451] on p "Add" at bounding box center [240, 454] width 17 height 12
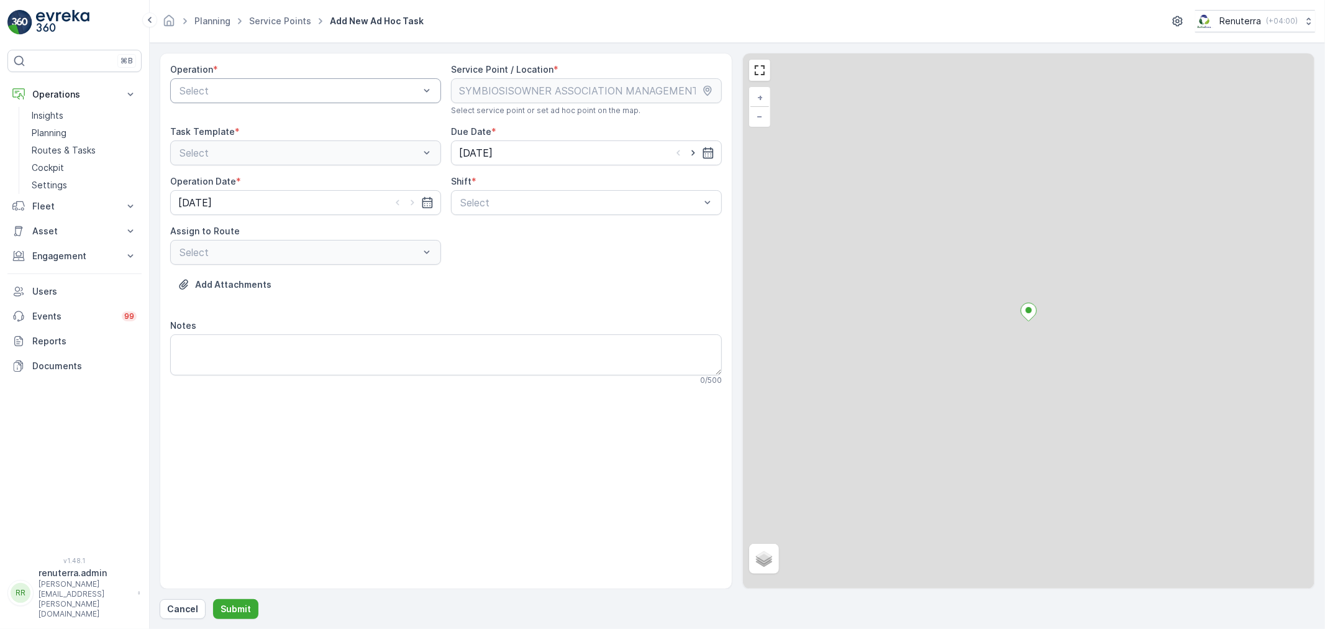
click at [308, 90] on div at bounding box center [299, 90] width 242 height 11
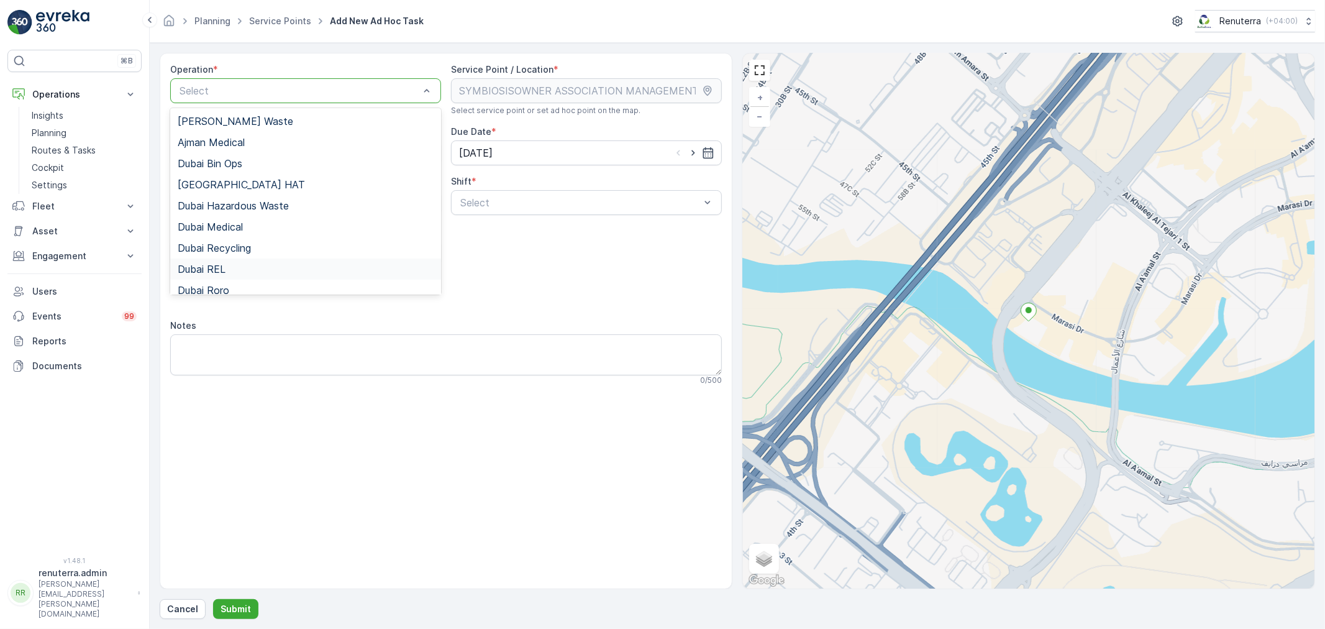
click at [222, 265] on span "Dubai REL" at bounding box center [202, 268] width 48 height 11
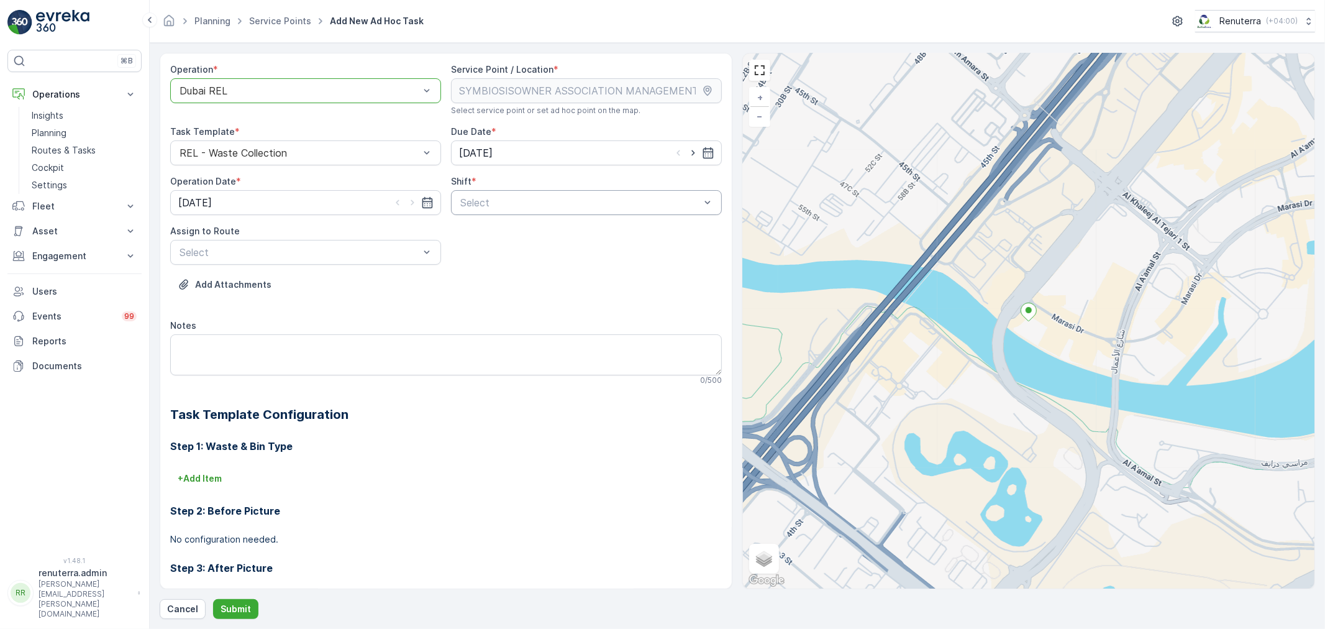
click at [673, 206] on div at bounding box center [580, 202] width 242 height 11
click at [478, 255] on span "Night Shift" at bounding box center [483, 253] width 50 height 11
click at [350, 252] on div at bounding box center [299, 252] width 242 height 11
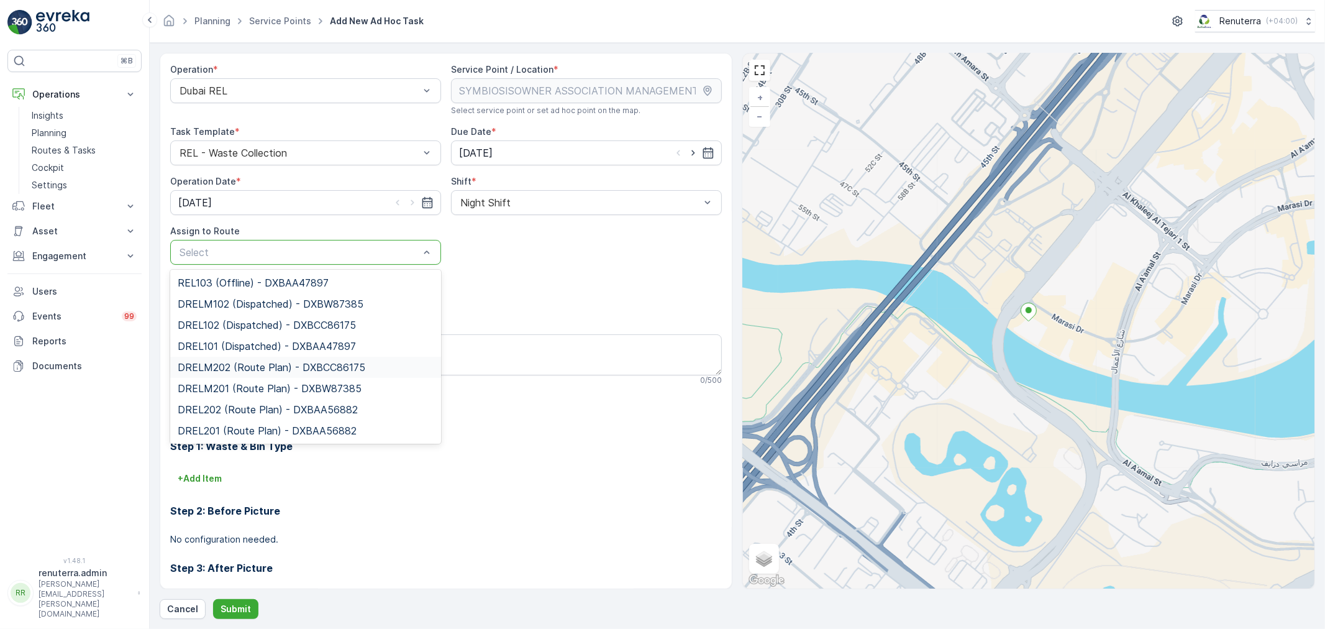
click at [247, 364] on span "DRELM202 (Route Plan) - DXBCC86175" at bounding box center [272, 367] width 188 height 11
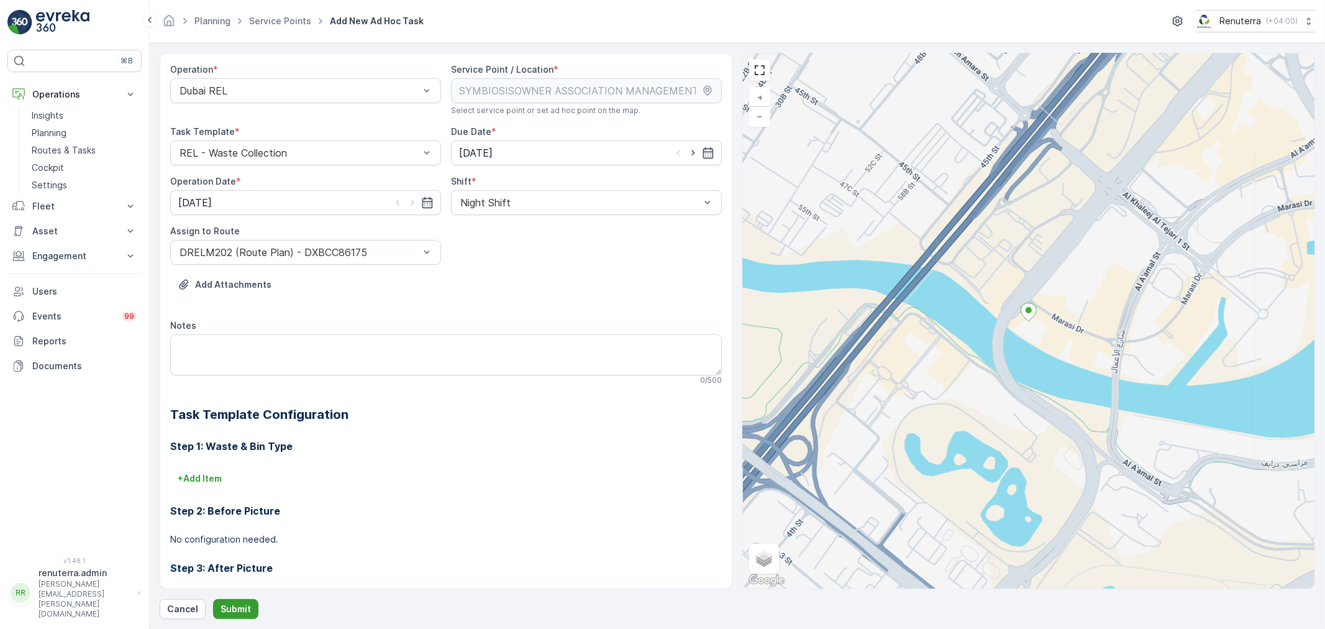
click at [237, 607] on p "Submit" at bounding box center [236, 609] width 30 height 12
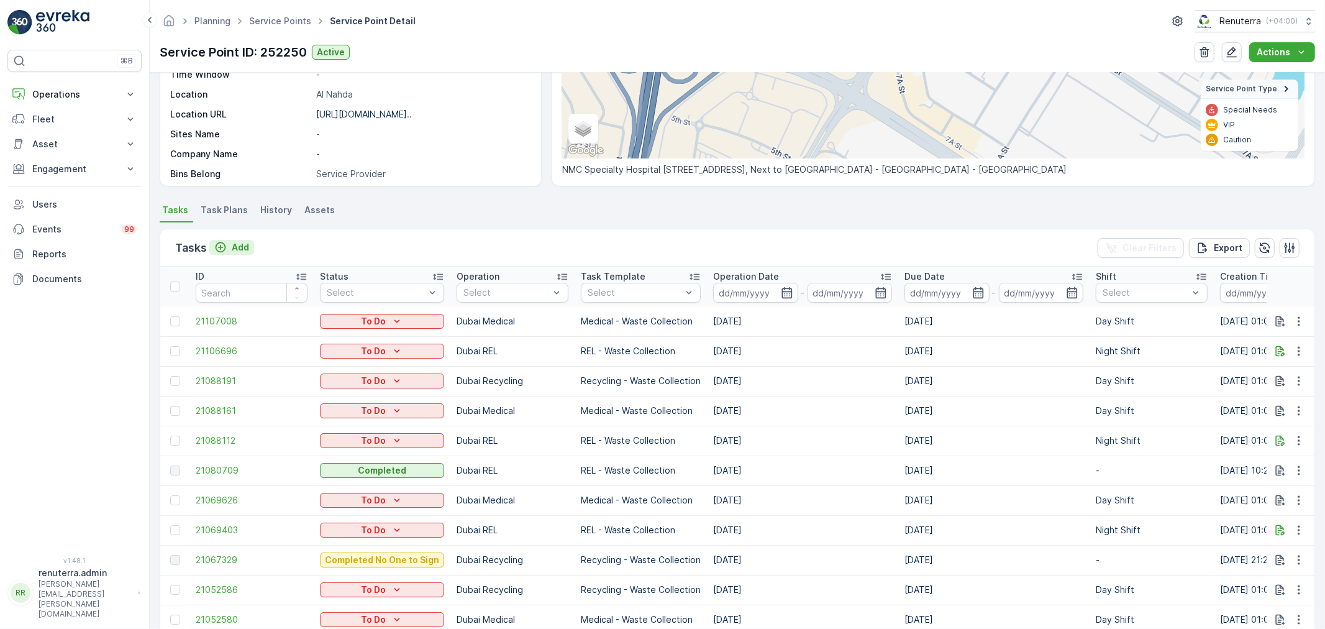
scroll to position [138, 0]
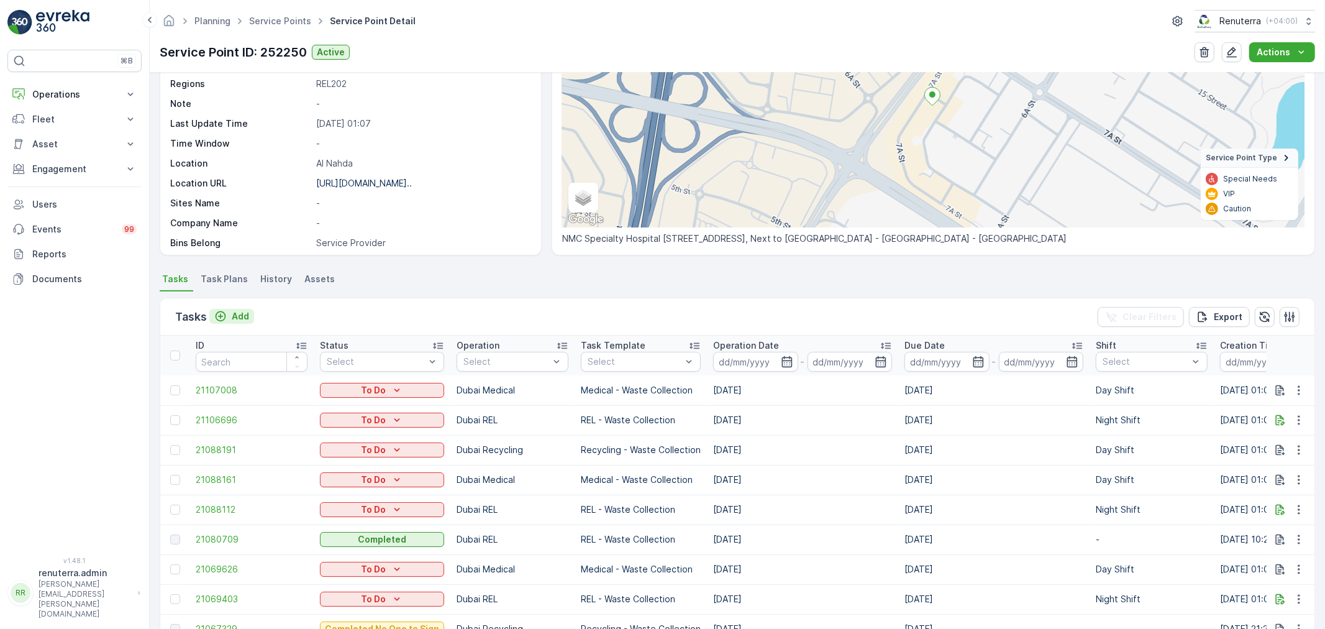
click at [233, 314] on p "Add" at bounding box center [240, 316] width 17 height 12
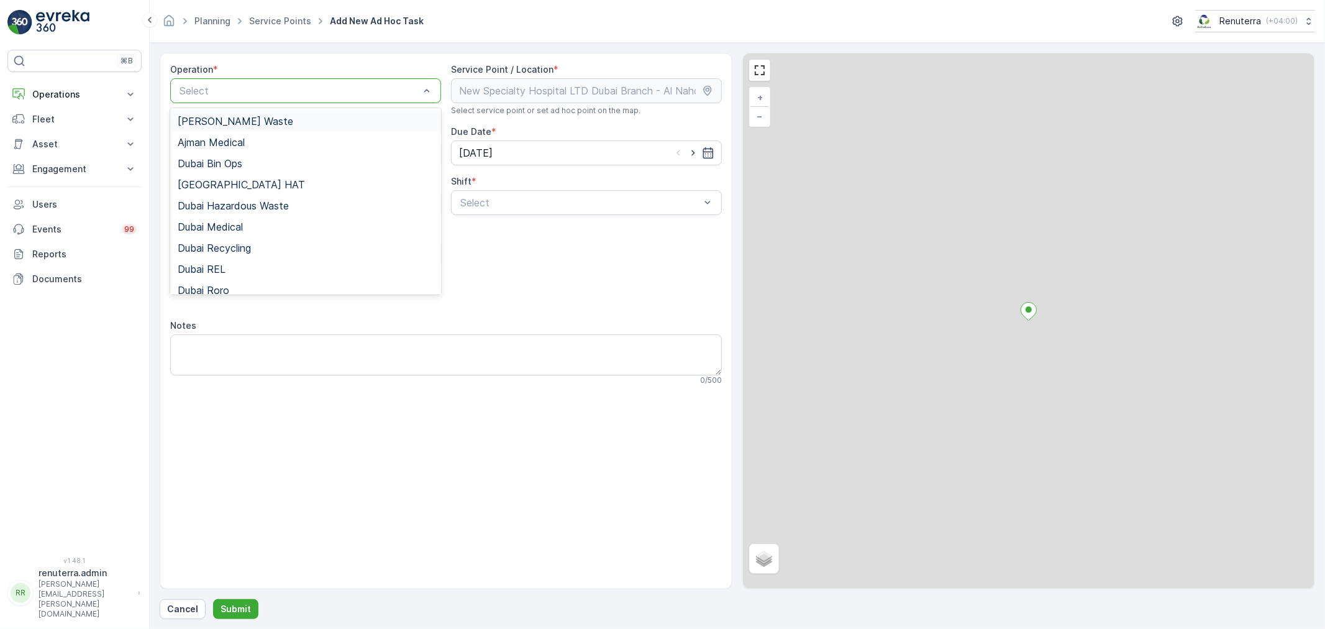
click at [315, 90] on div at bounding box center [299, 90] width 242 height 11
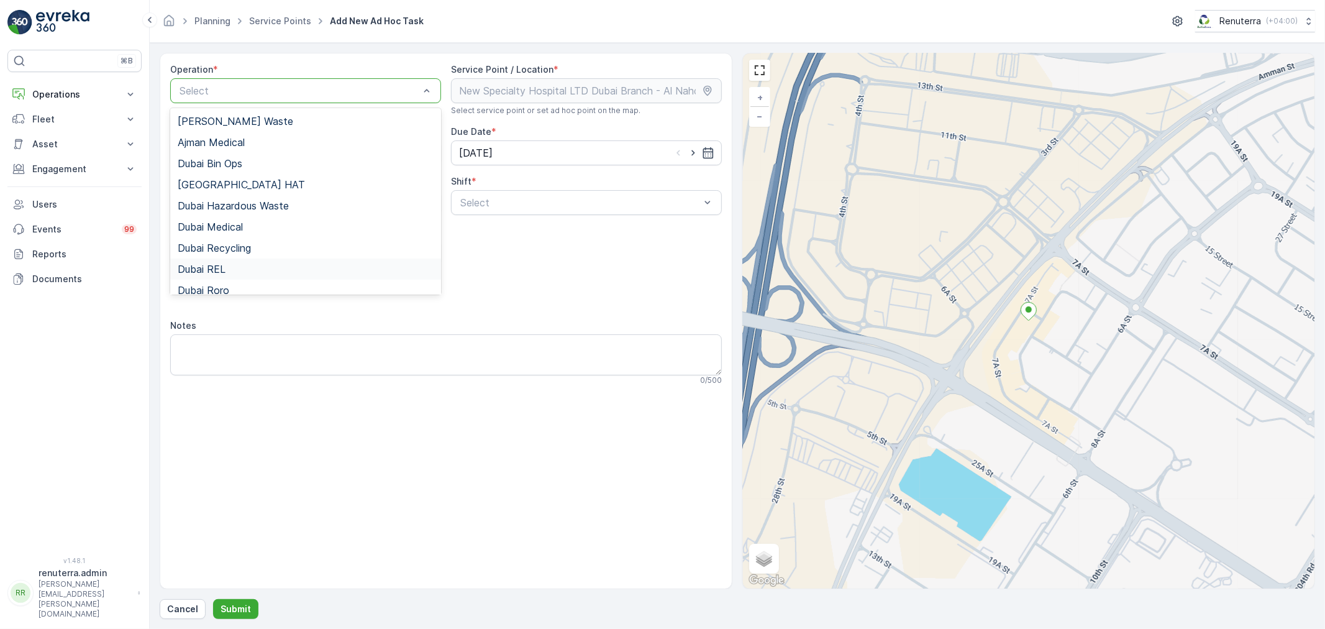
click at [224, 268] on span "Dubai REL" at bounding box center [202, 268] width 48 height 11
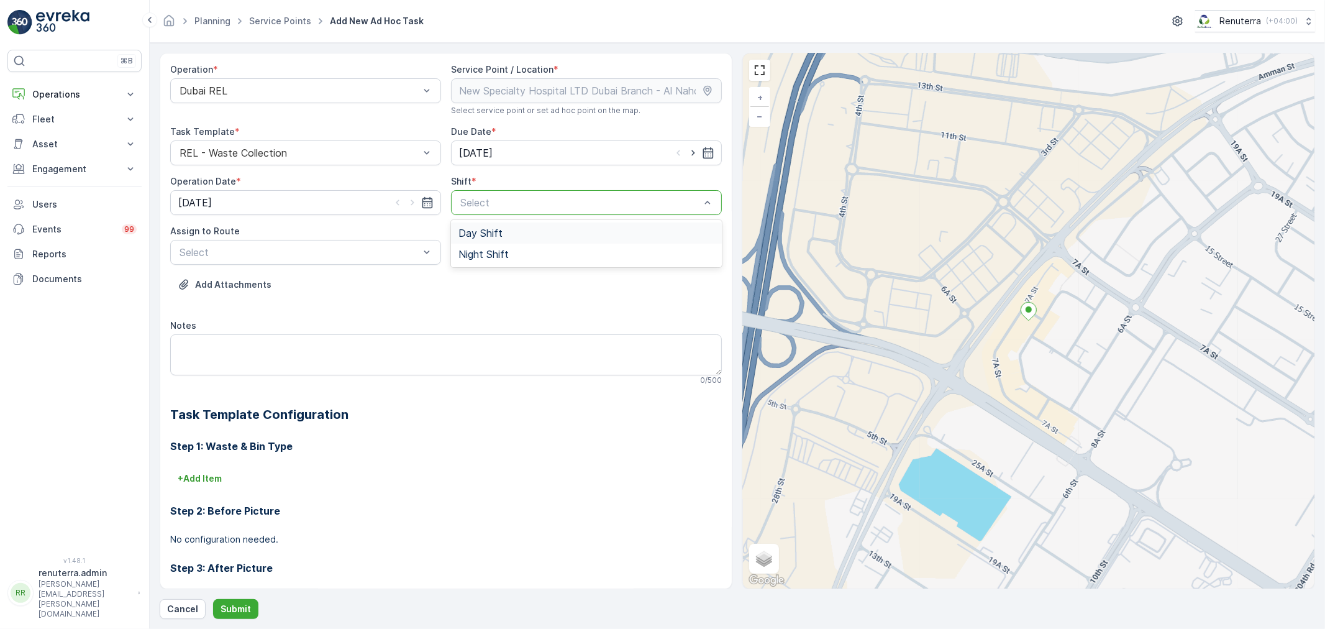
click at [481, 237] on span "Day Shift" at bounding box center [480, 232] width 44 height 11
click at [328, 253] on div at bounding box center [299, 252] width 242 height 11
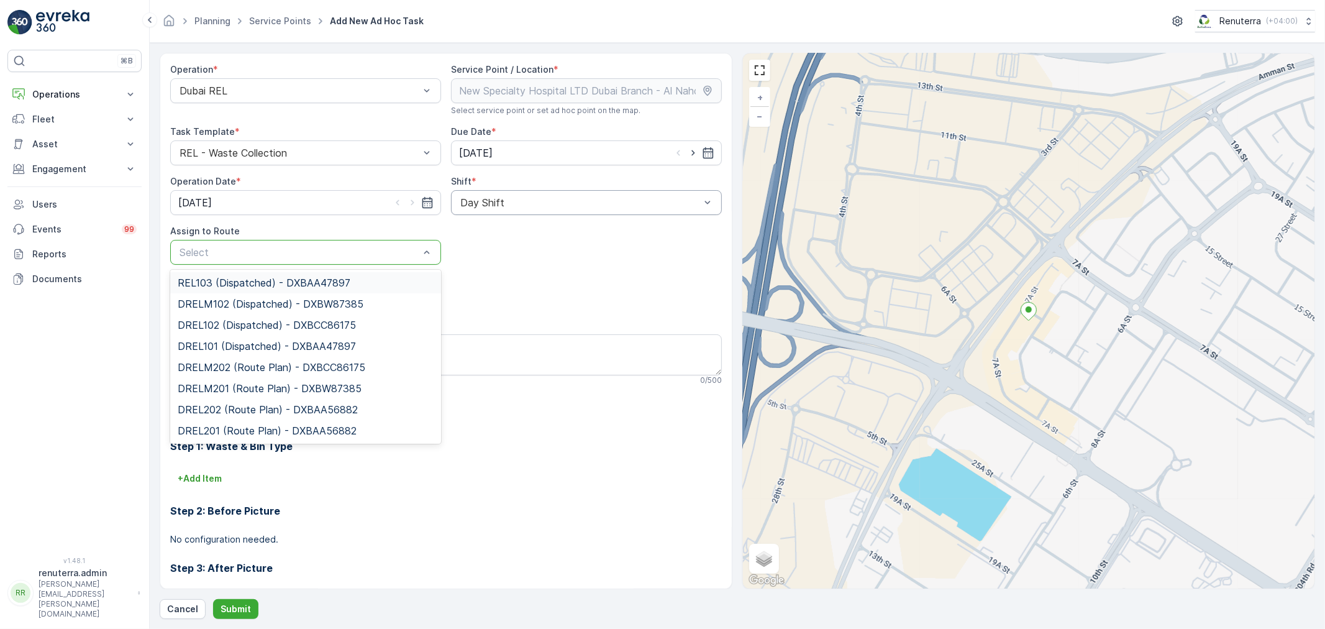
click at [243, 280] on span "REL103 (Dispatched) - DXBAA47897" at bounding box center [264, 282] width 173 height 11
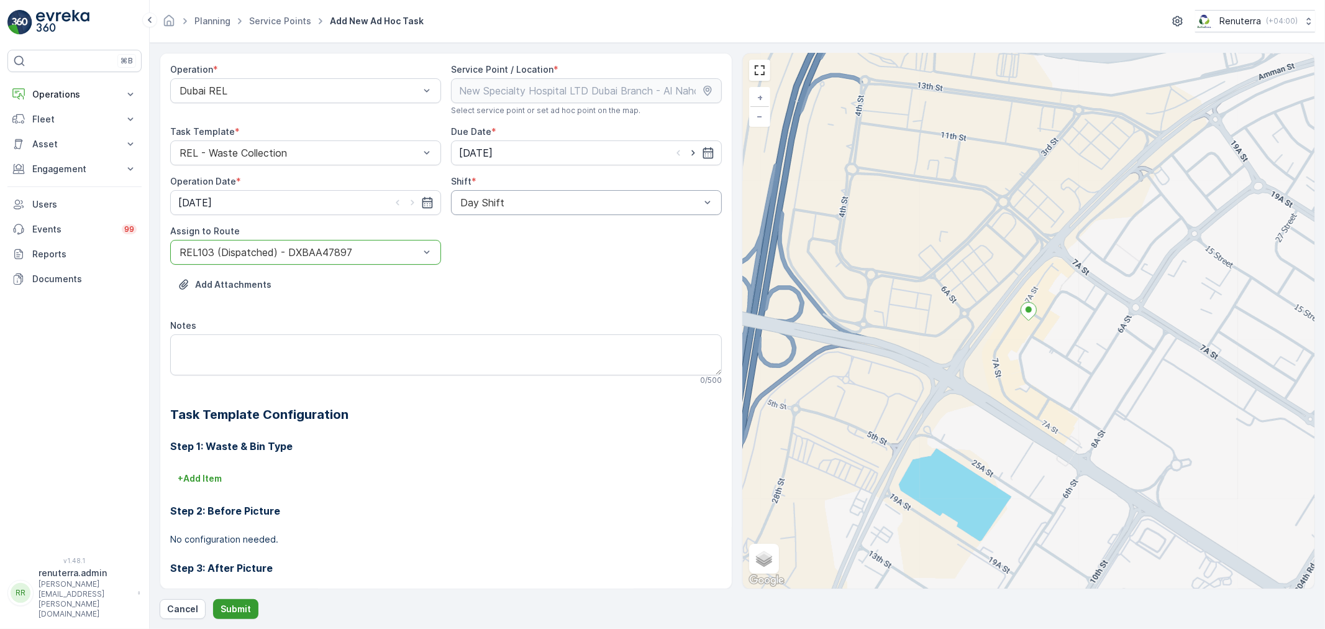
click at [230, 609] on p "Submit" at bounding box center [236, 609] width 30 height 12
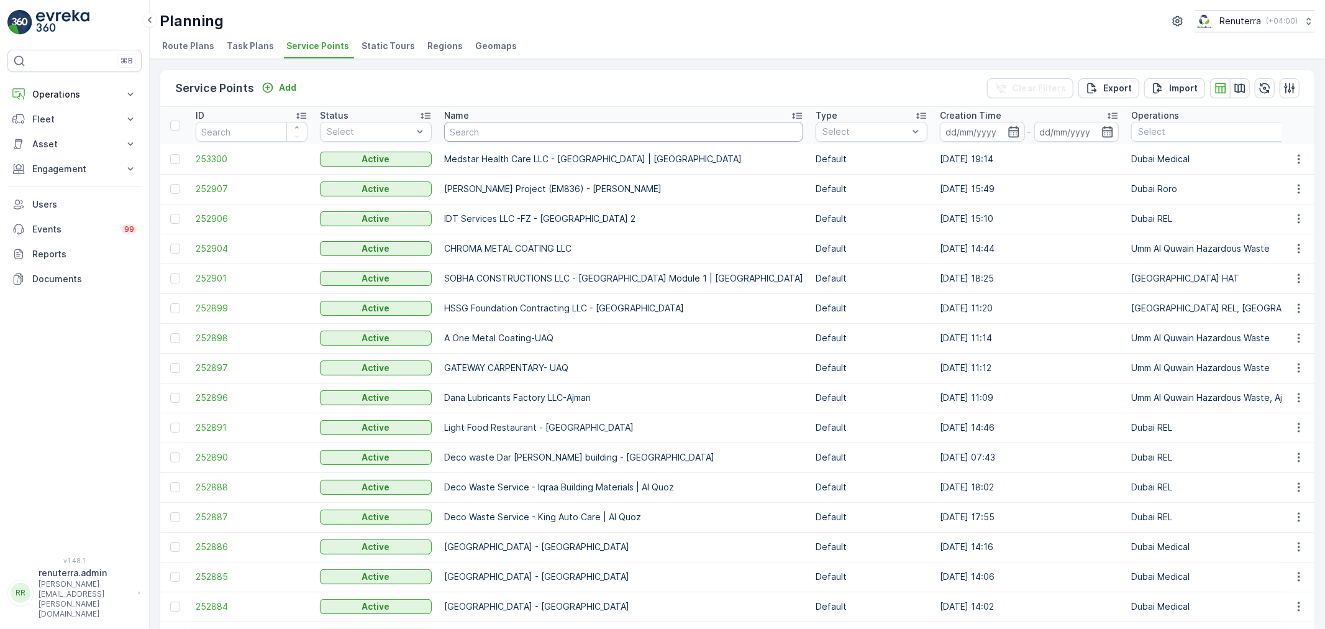
click at [507, 137] on input "text" at bounding box center [623, 132] width 359 height 20
type input "berk"
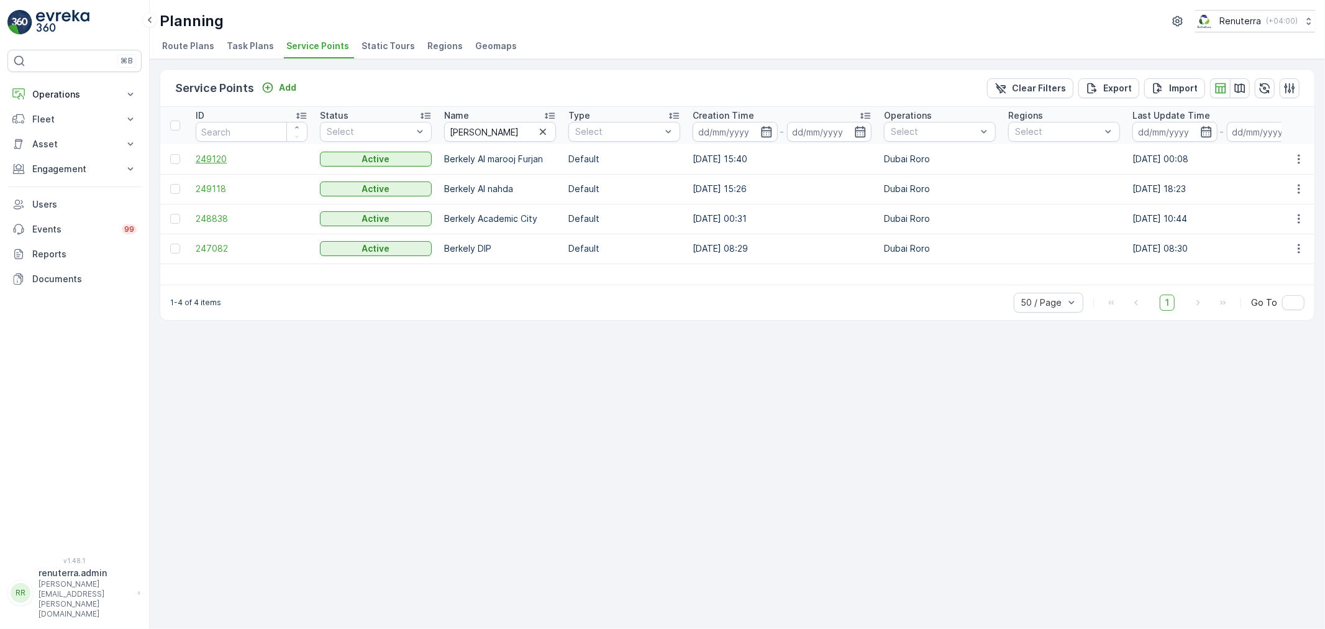
click at [215, 158] on span "249120" at bounding box center [252, 159] width 112 height 12
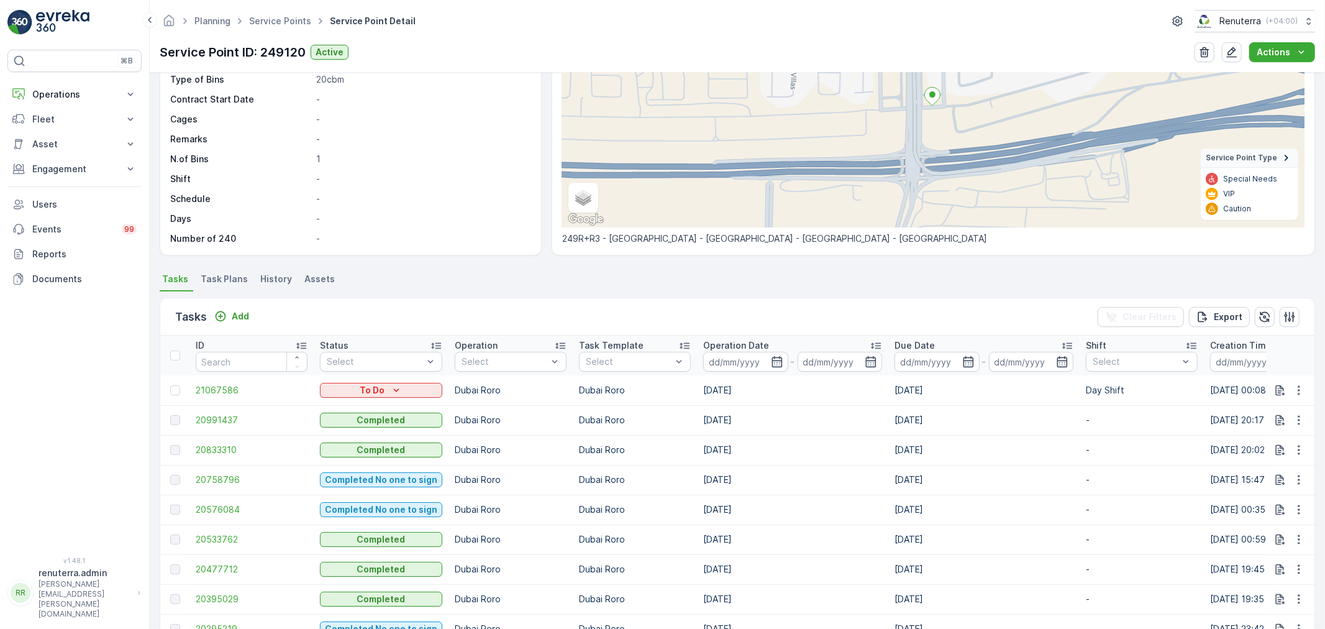
scroll to position [207, 0]
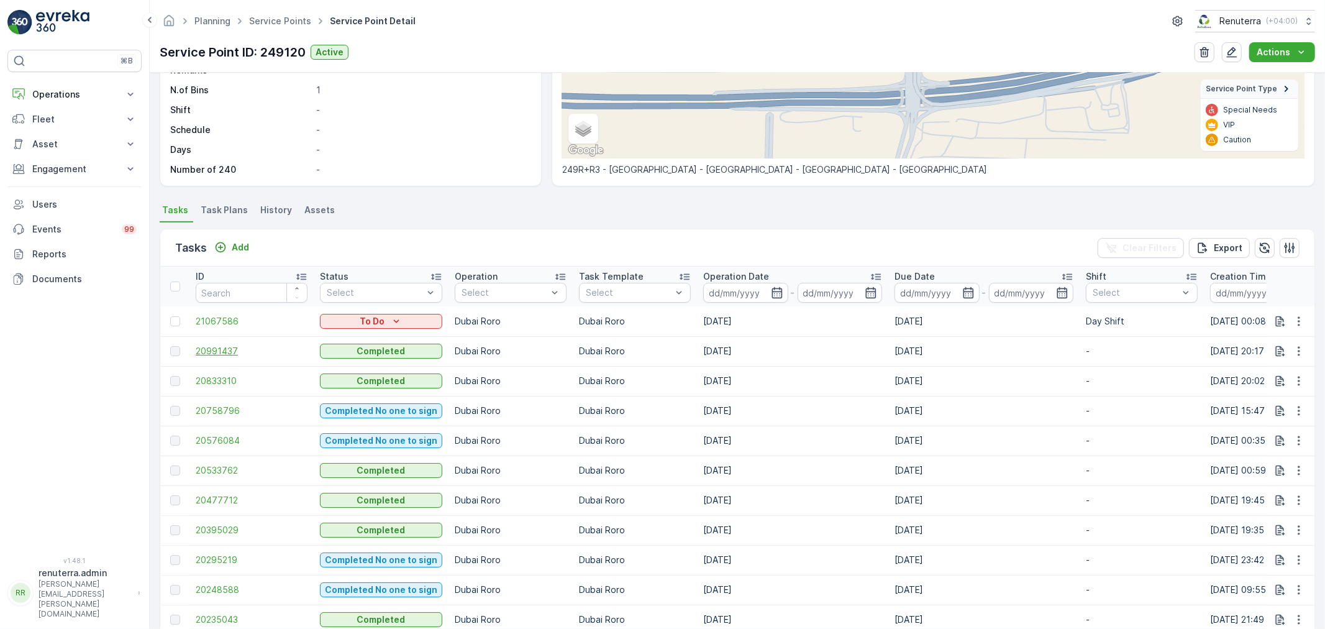
click at [231, 348] on span "20991437" at bounding box center [252, 351] width 112 height 12
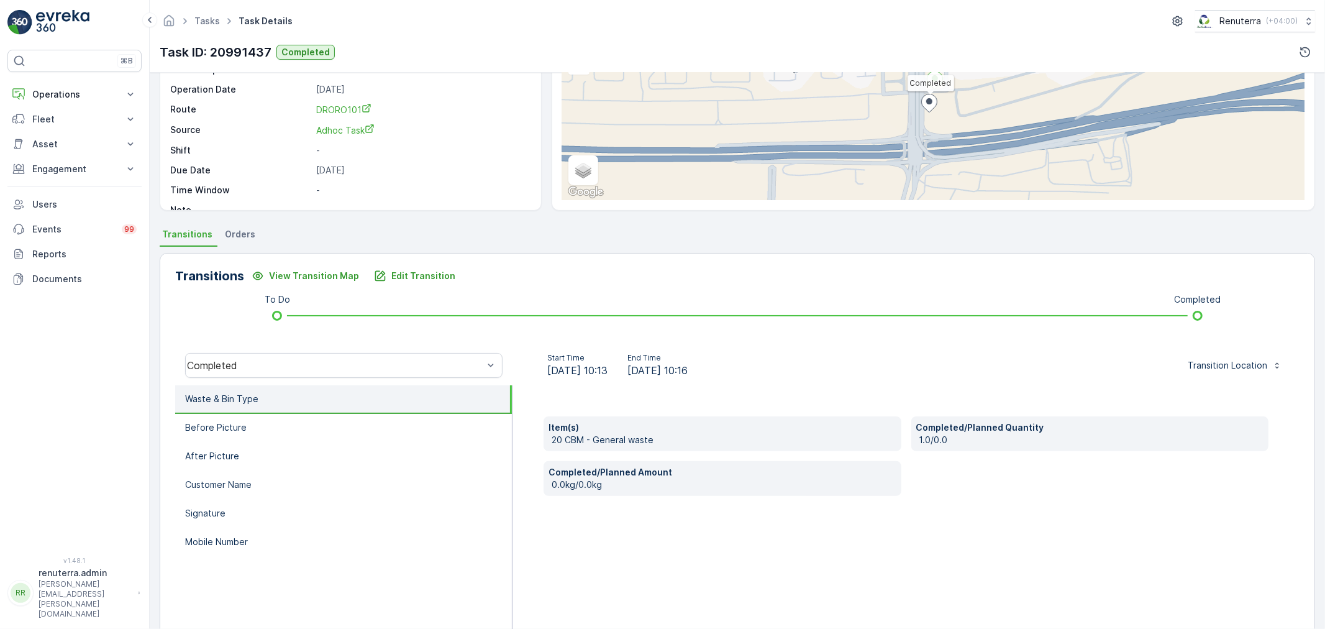
scroll to position [138, 0]
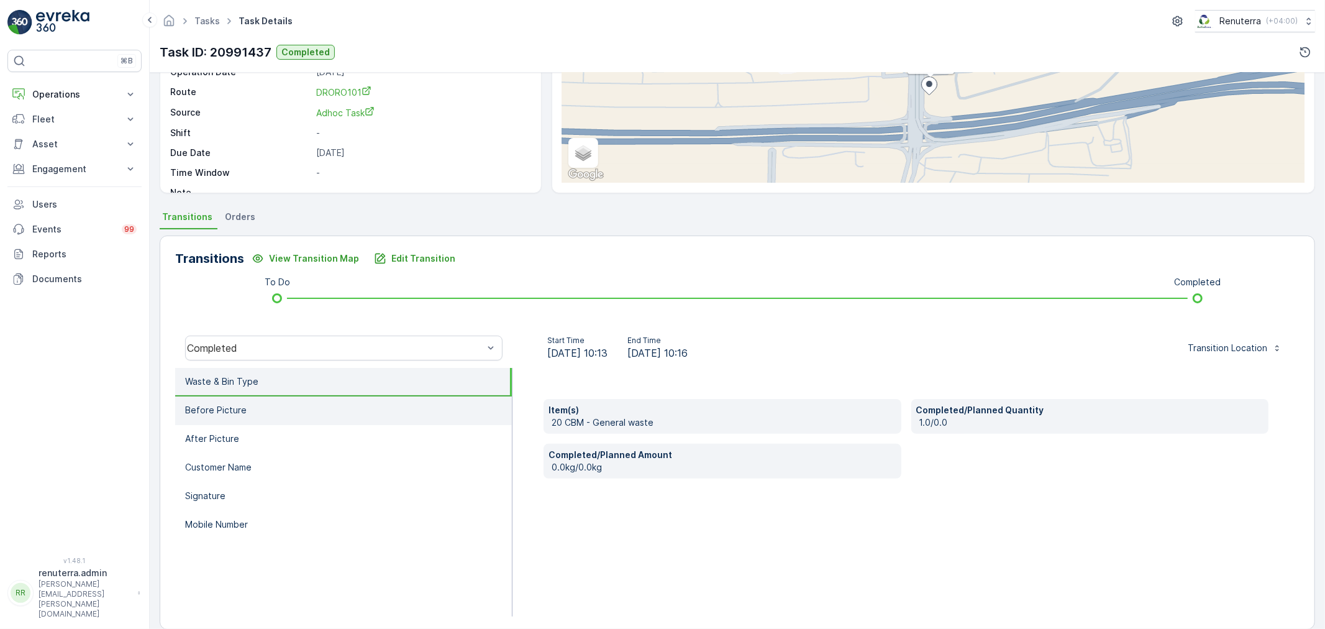
click at [227, 399] on li "Before Picture" at bounding box center [343, 410] width 337 height 29
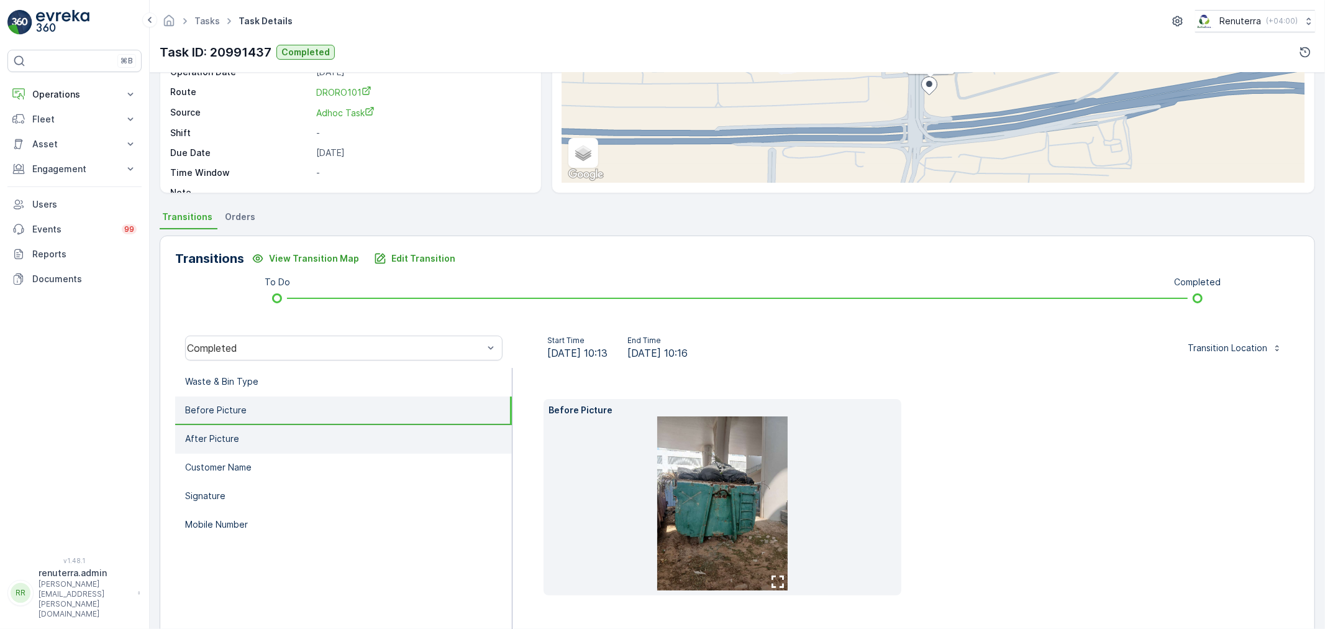
click at [233, 438] on p "After Picture" at bounding box center [212, 438] width 54 height 12
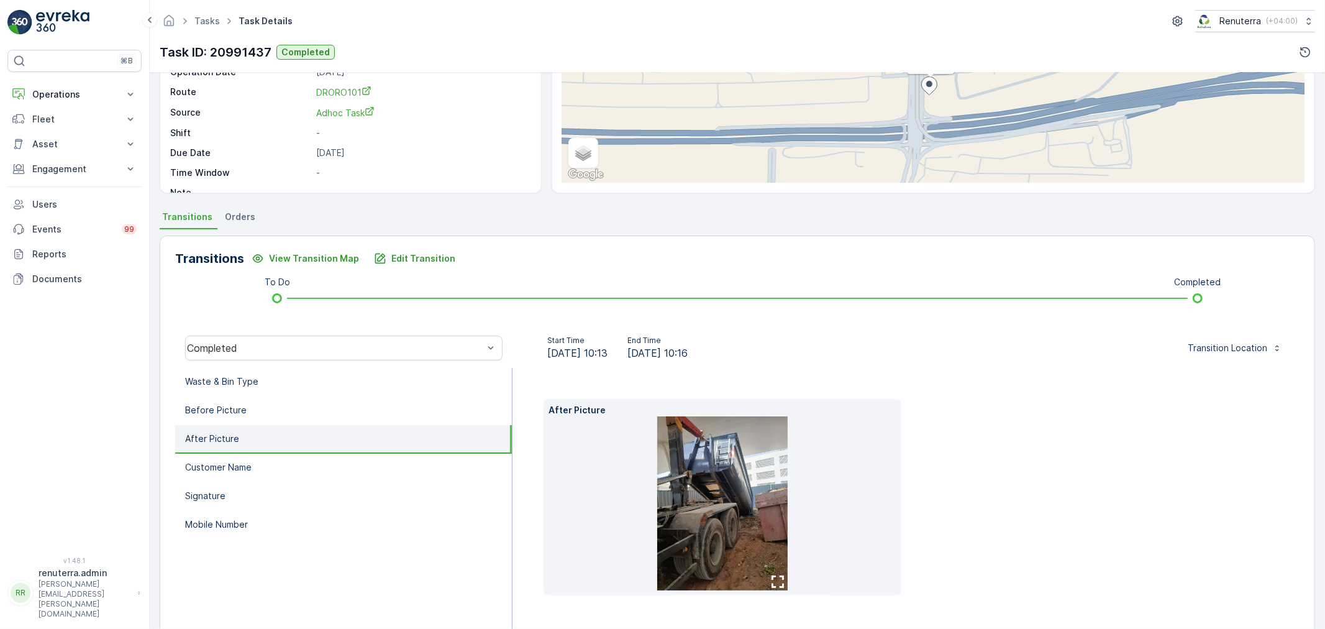
click at [726, 489] on img at bounding box center [722, 503] width 130 height 174
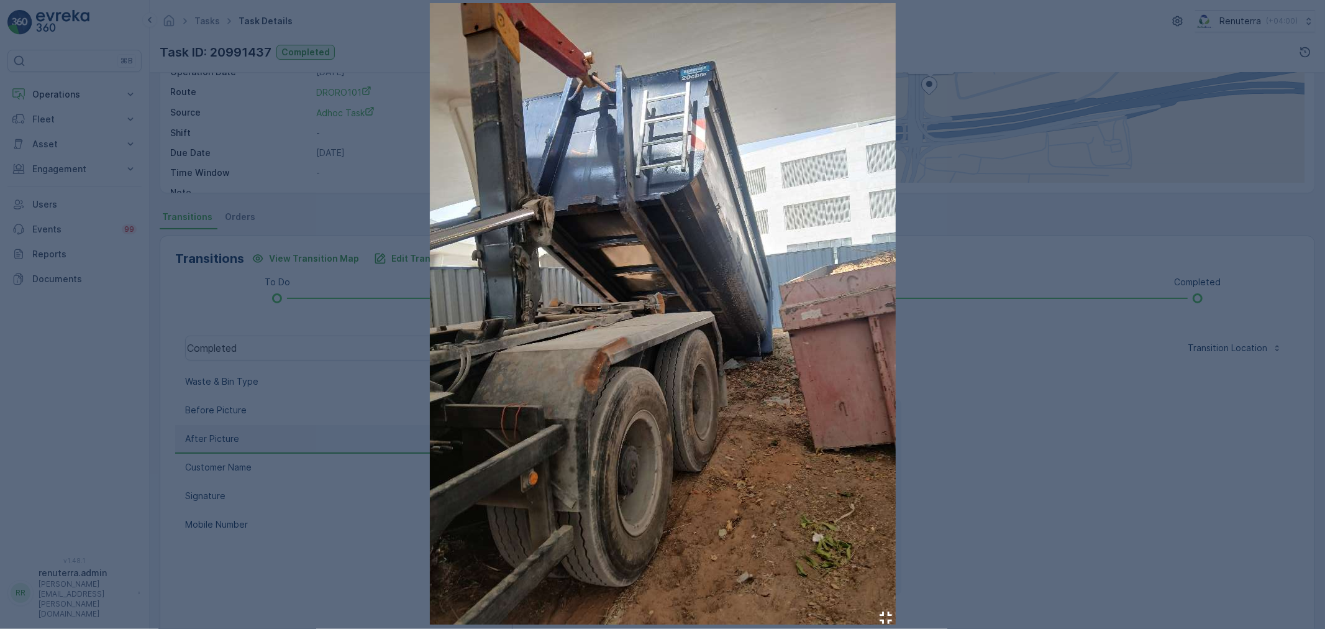
click at [962, 479] on div at bounding box center [662, 314] width 1325 height 629
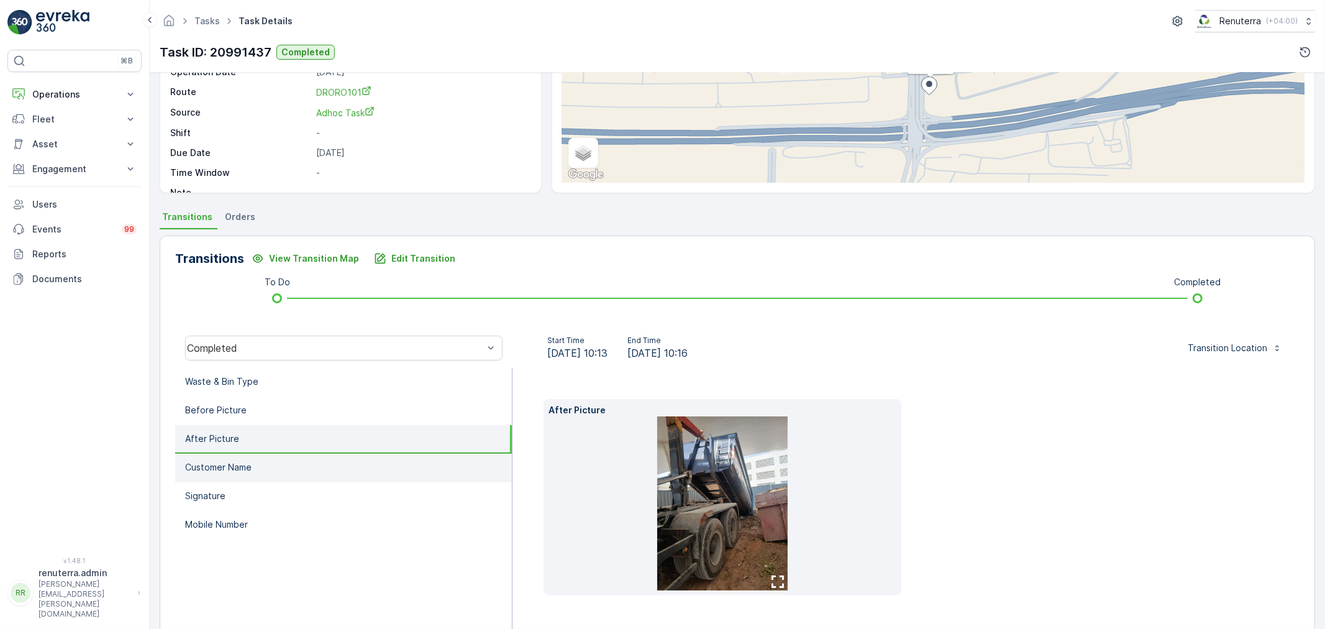
click at [237, 469] on p "Customer Name" at bounding box center [218, 467] width 66 height 12
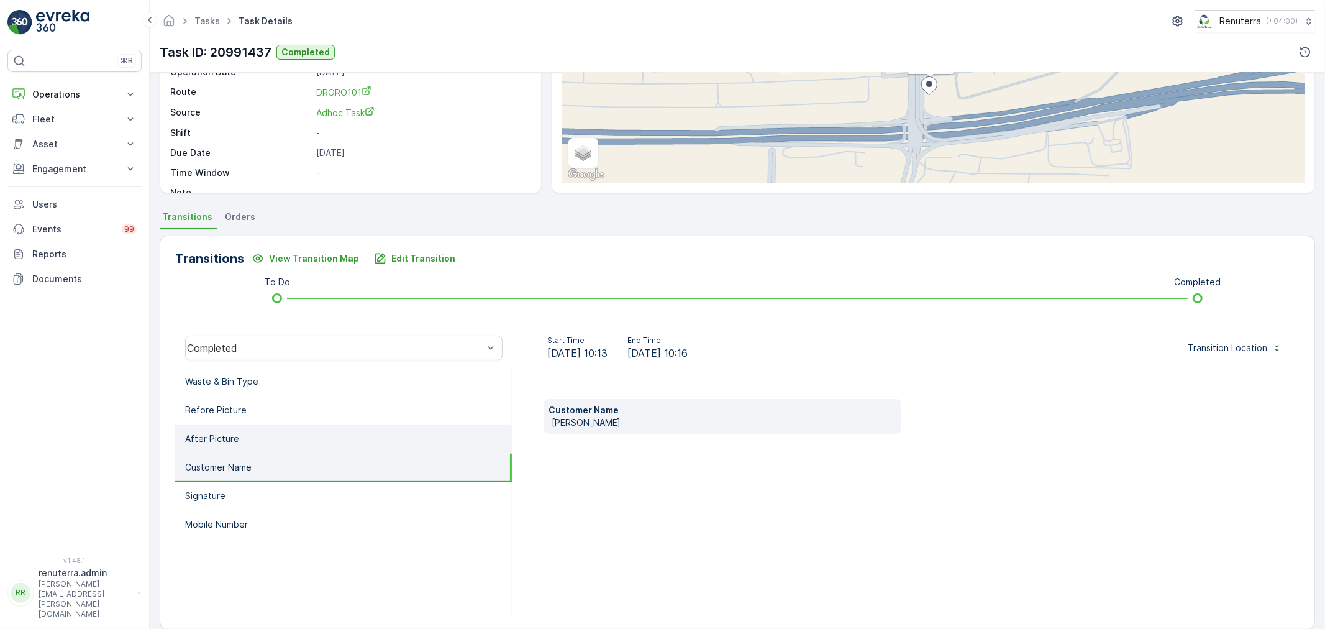
click at [237, 438] on li "After Picture" at bounding box center [343, 439] width 337 height 29
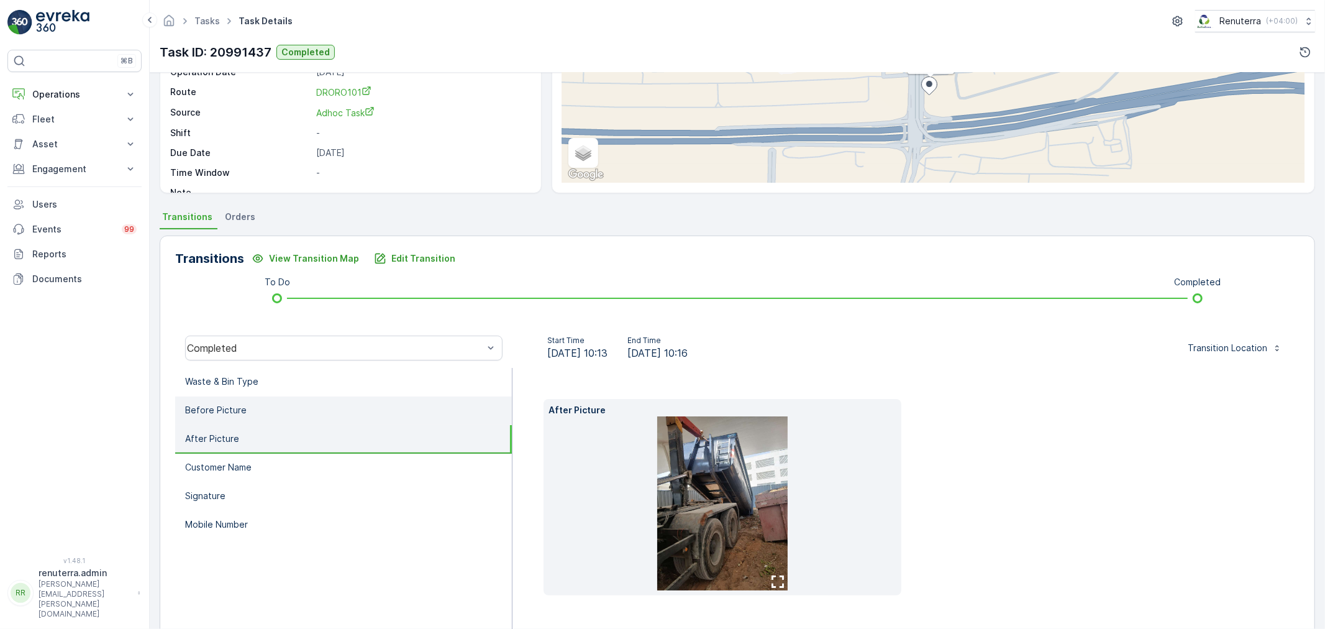
click at [246, 417] on li "Before Picture" at bounding box center [343, 410] width 337 height 29
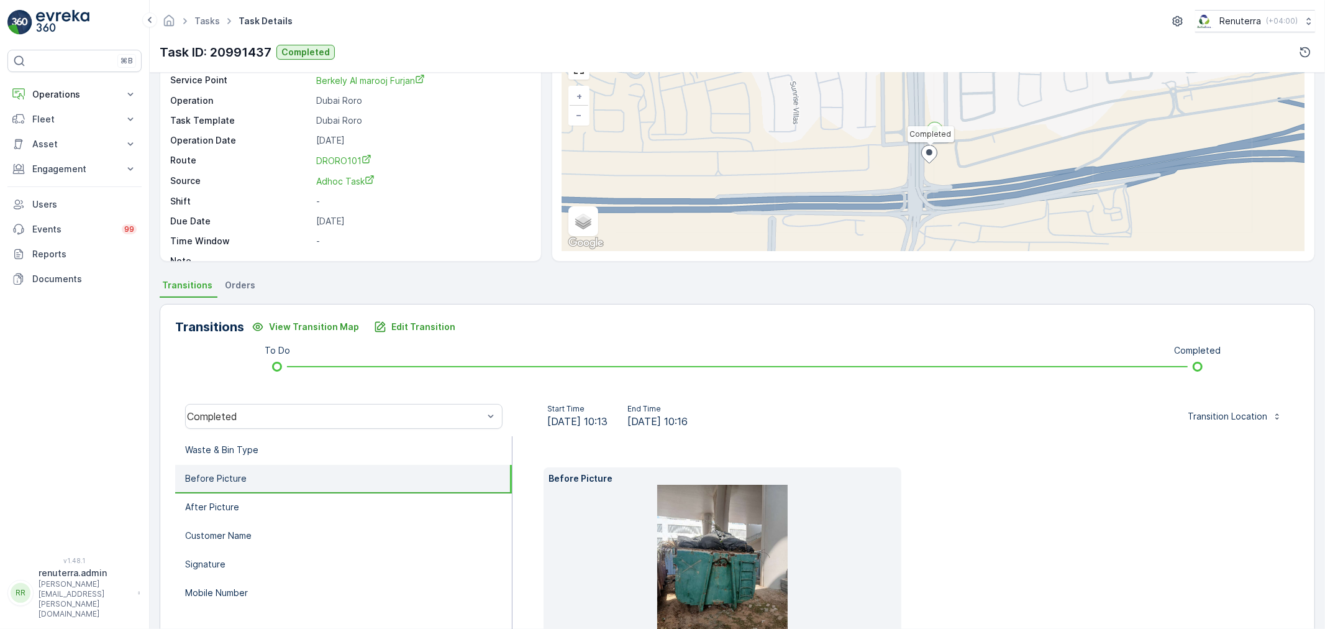
scroll to position [69, 0]
click at [252, 473] on li "Before Picture" at bounding box center [343, 479] width 337 height 29
click at [730, 573] on img at bounding box center [722, 572] width 130 height 174
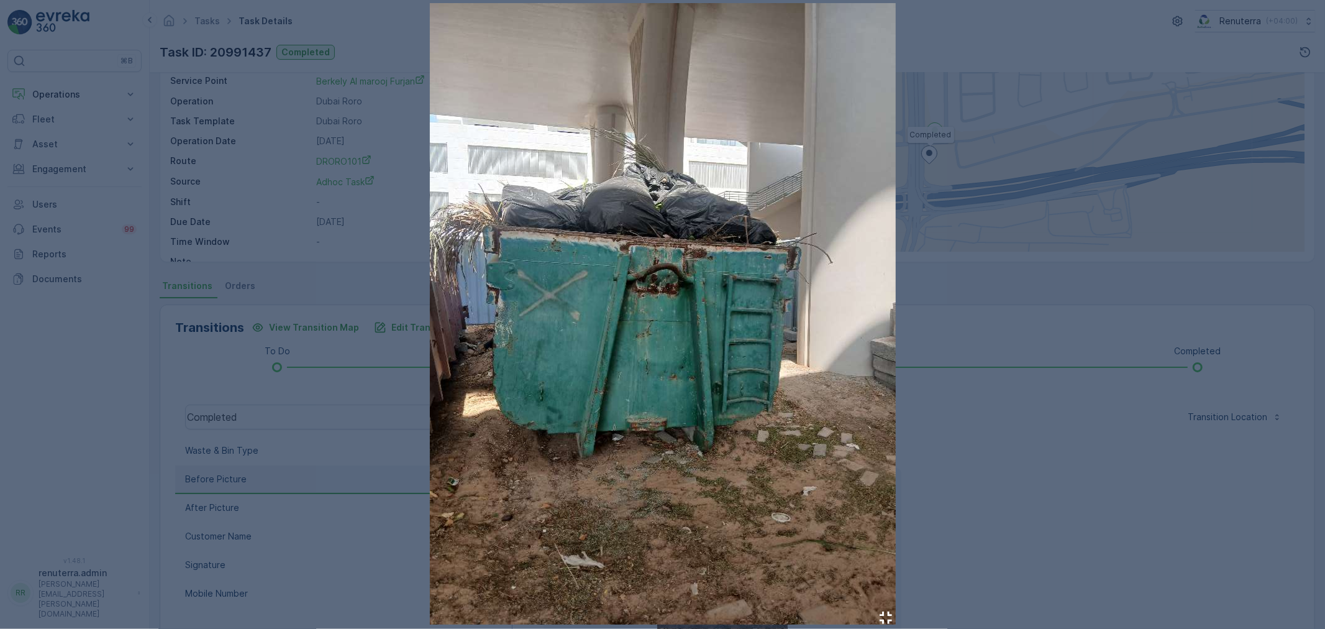
click at [960, 513] on div at bounding box center [662, 314] width 1325 height 629
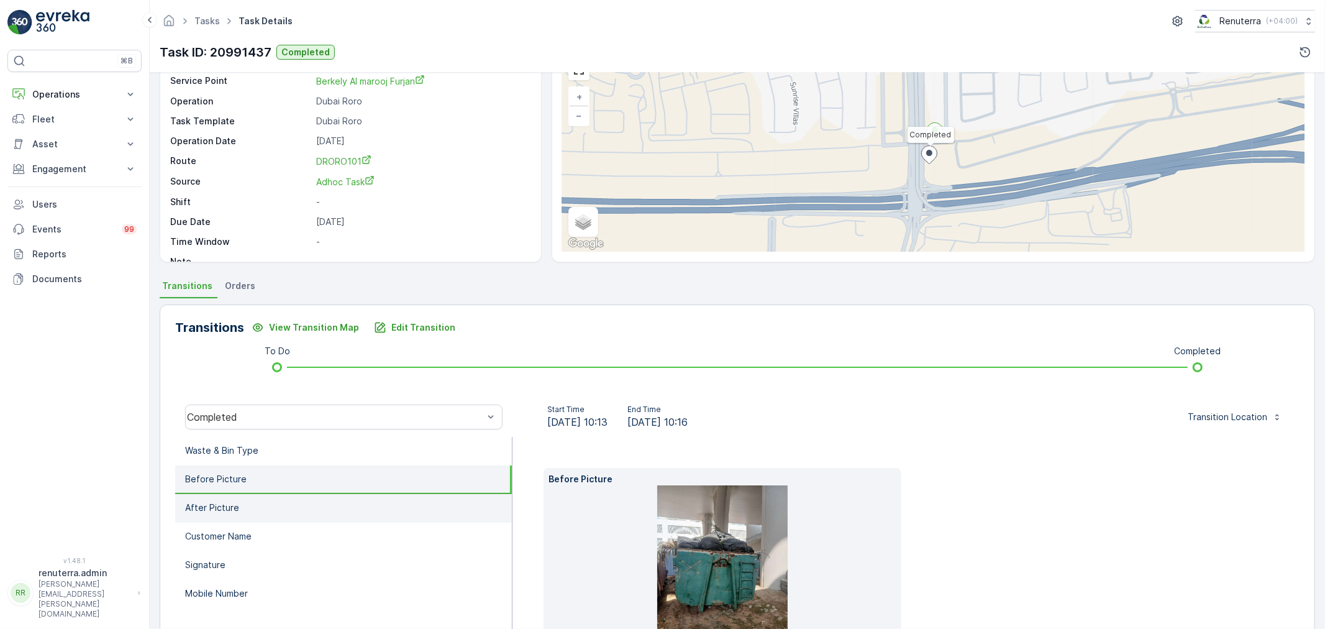
click at [259, 508] on li "After Picture" at bounding box center [343, 508] width 337 height 29
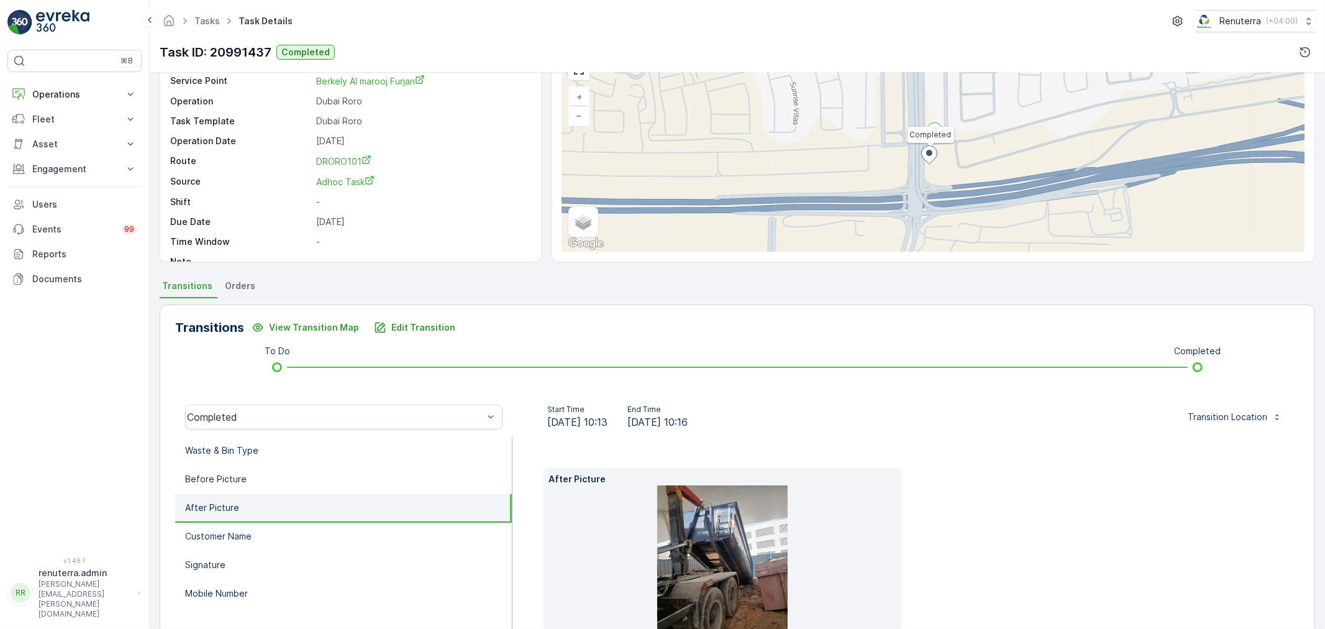
click at [722, 532] on img at bounding box center [722, 572] width 130 height 174
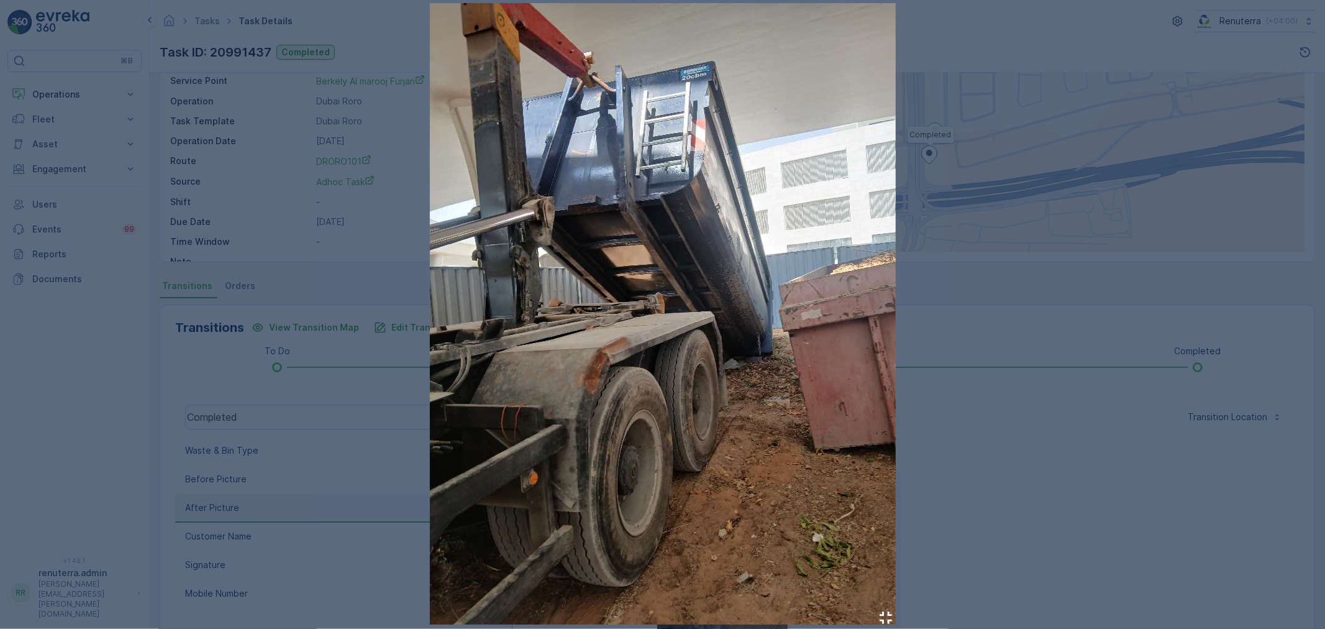
click at [314, 251] on div at bounding box center [662, 314] width 1325 height 629
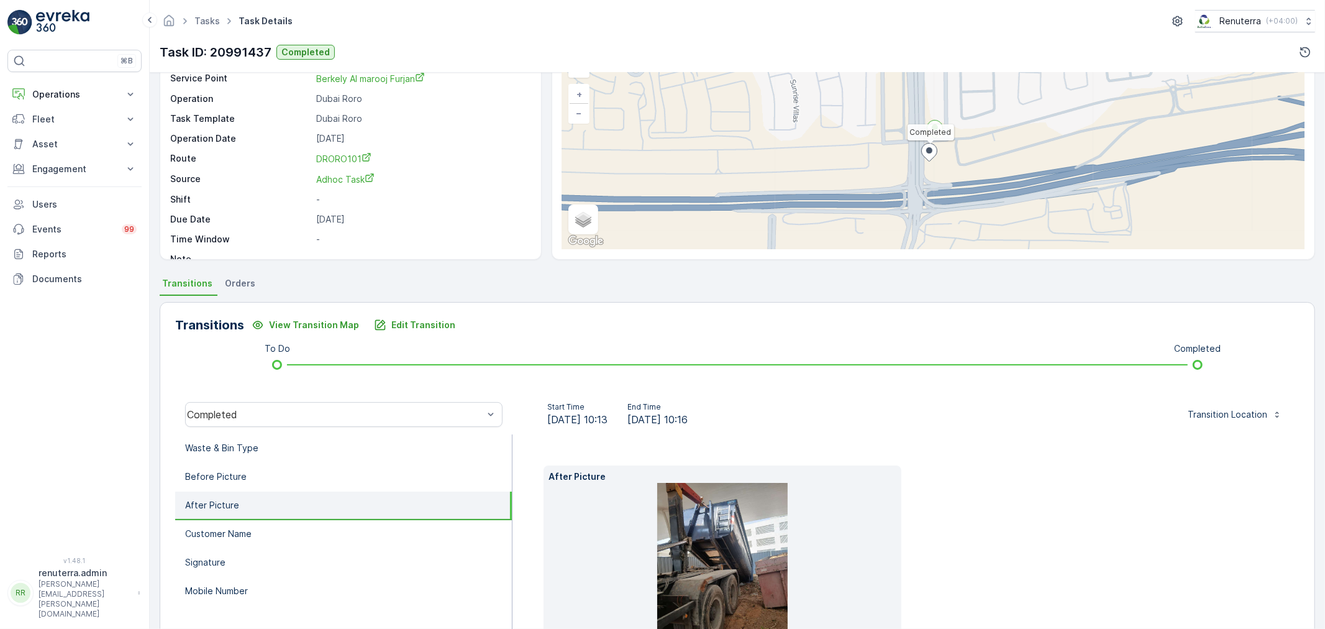
scroll to position [0, 0]
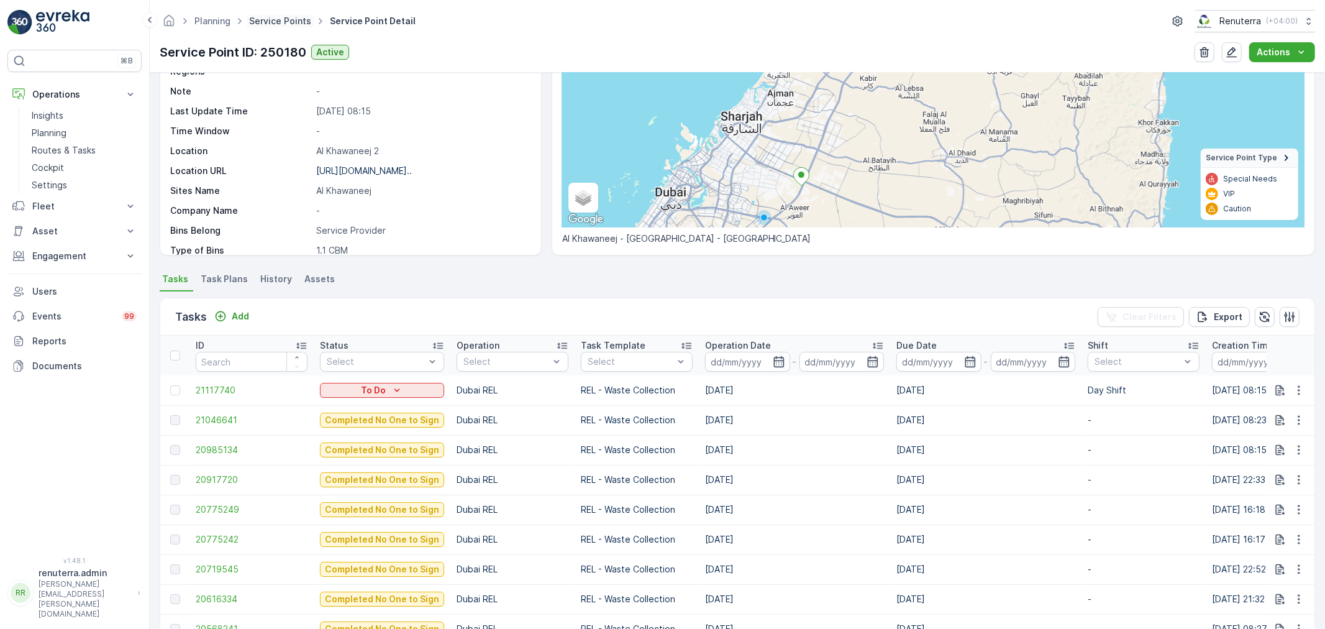
click at [278, 20] on link "Service Points" at bounding box center [280, 21] width 62 height 11
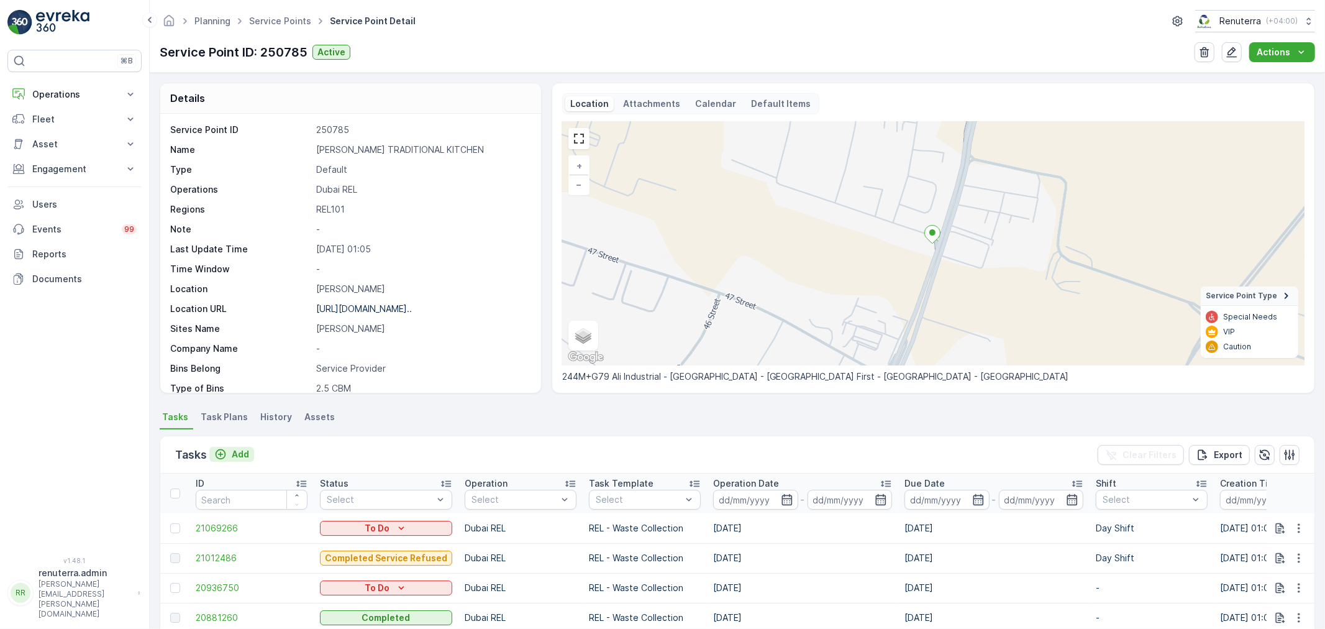
click at [234, 452] on p "Add" at bounding box center [240, 454] width 17 height 12
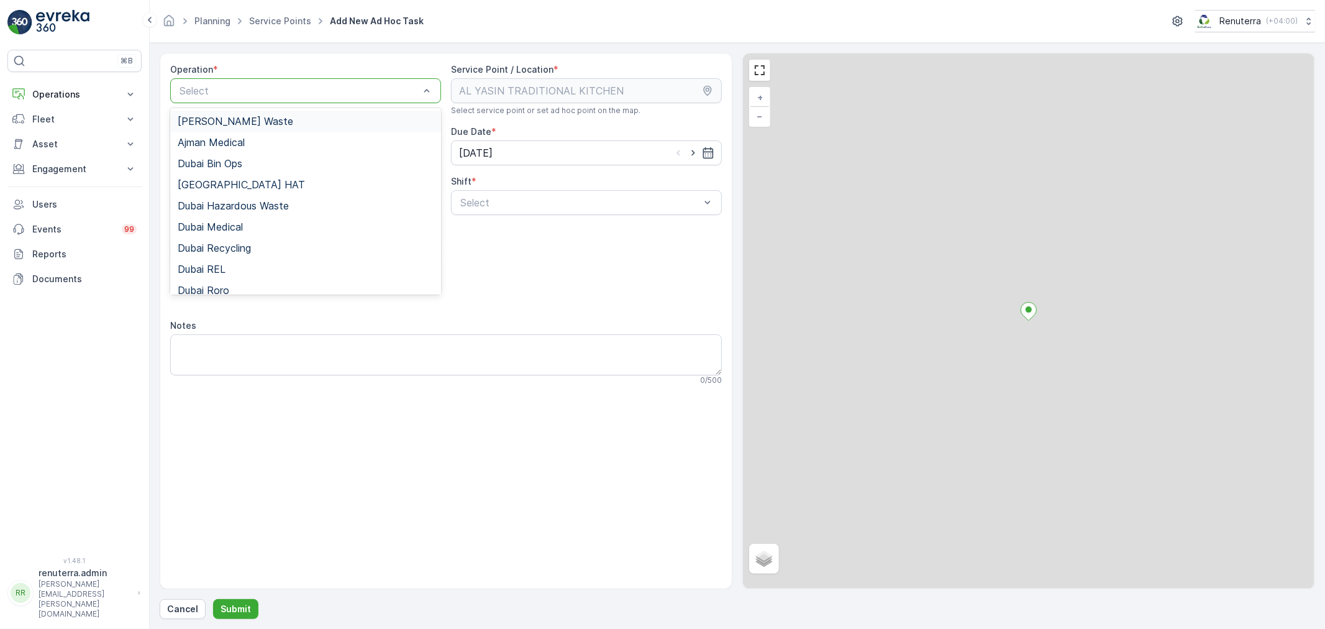
click at [314, 86] on div at bounding box center [299, 90] width 242 height 11
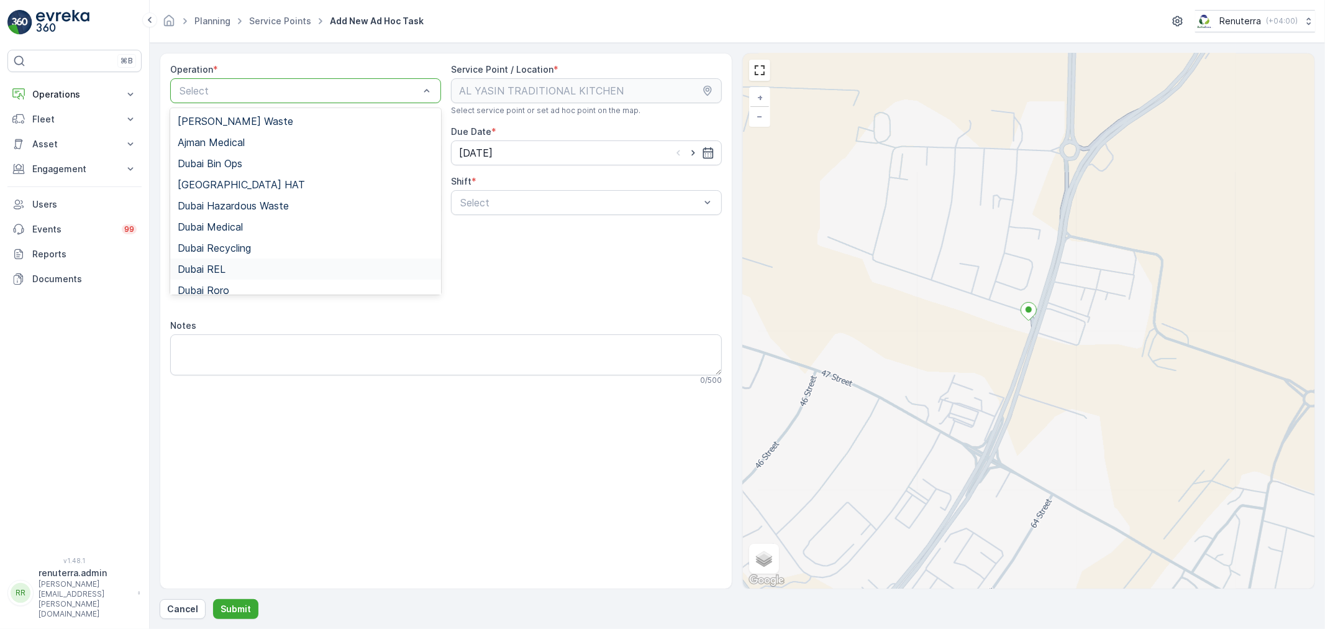
click at [234, 265] on div "Dubai REL" at bounding box center [306, 268] width 256 height 11
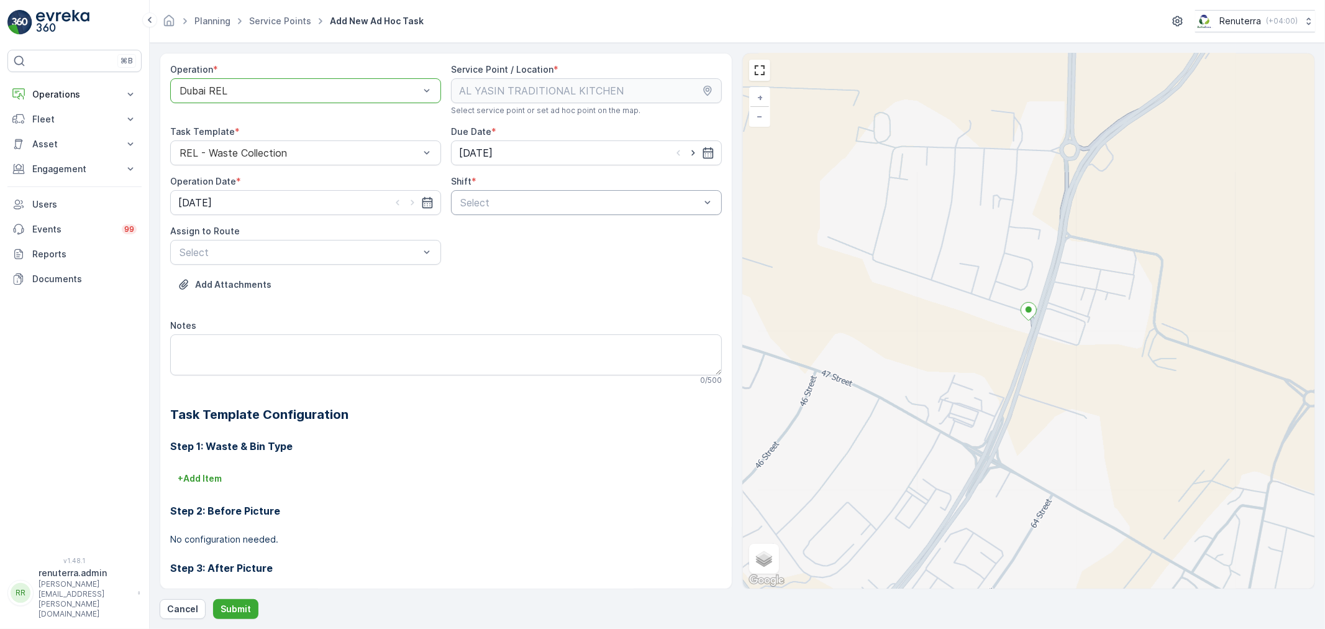
click at [638, 205] on div at bounding box center [580, 202] width 242 height 11
click at [504, 235] on div "Day Shift" at bounding box center [586, 232] width 256 height 11
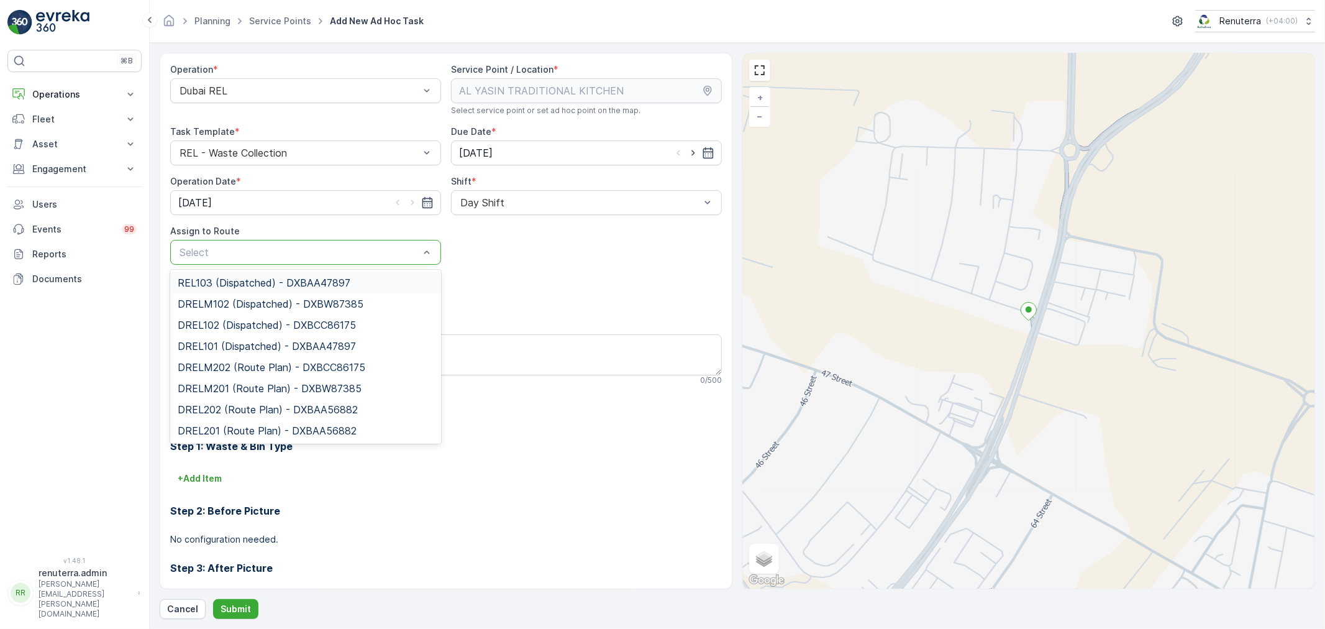
click at [290, 247] on div at bounding box center [299, 252] width 242 height 11
click at [239, 323] on span "DREL102 (Dispatched) - DXBCC86175" at bounding box center [267, 324] width 178 height 11
click at [311, 256] on div at bounding box center [299, 252] width 242 height 11
click at [240, 342] on span "DREL101 (Dispatched) - DXBAA47897" at bounding box center [267, 345] width 178 height 11
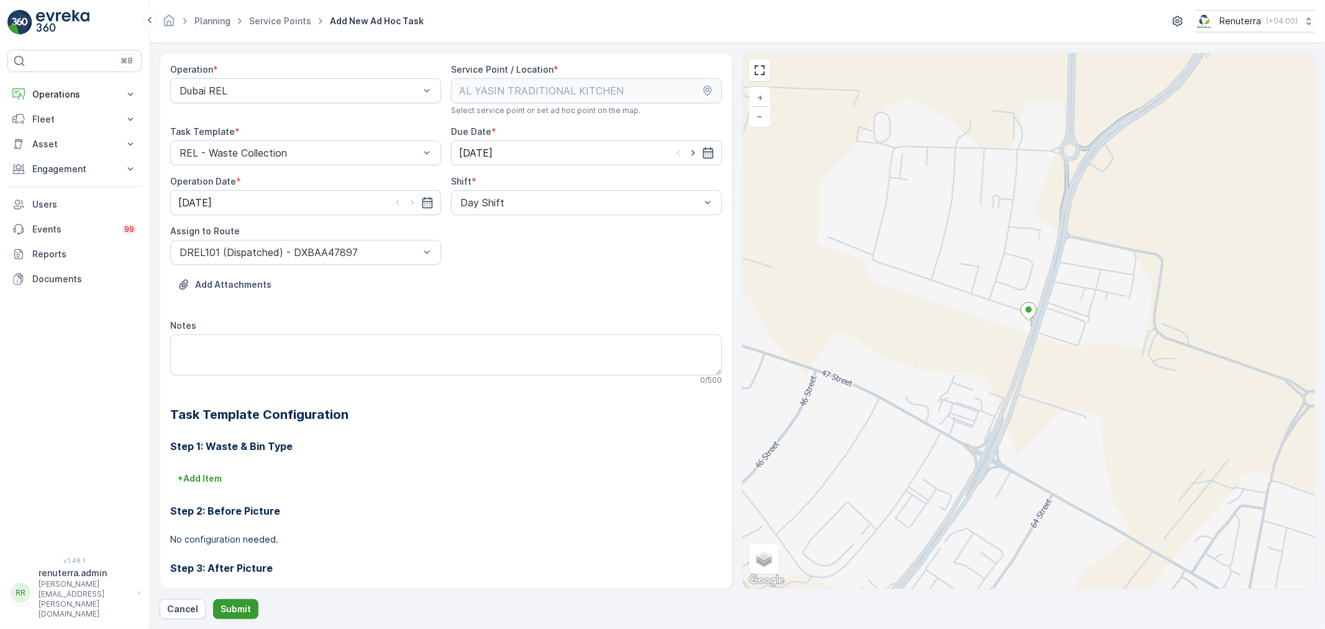
click at [234, 601] on button "Submit" at bounding box center [235, 609] width 45 height 20
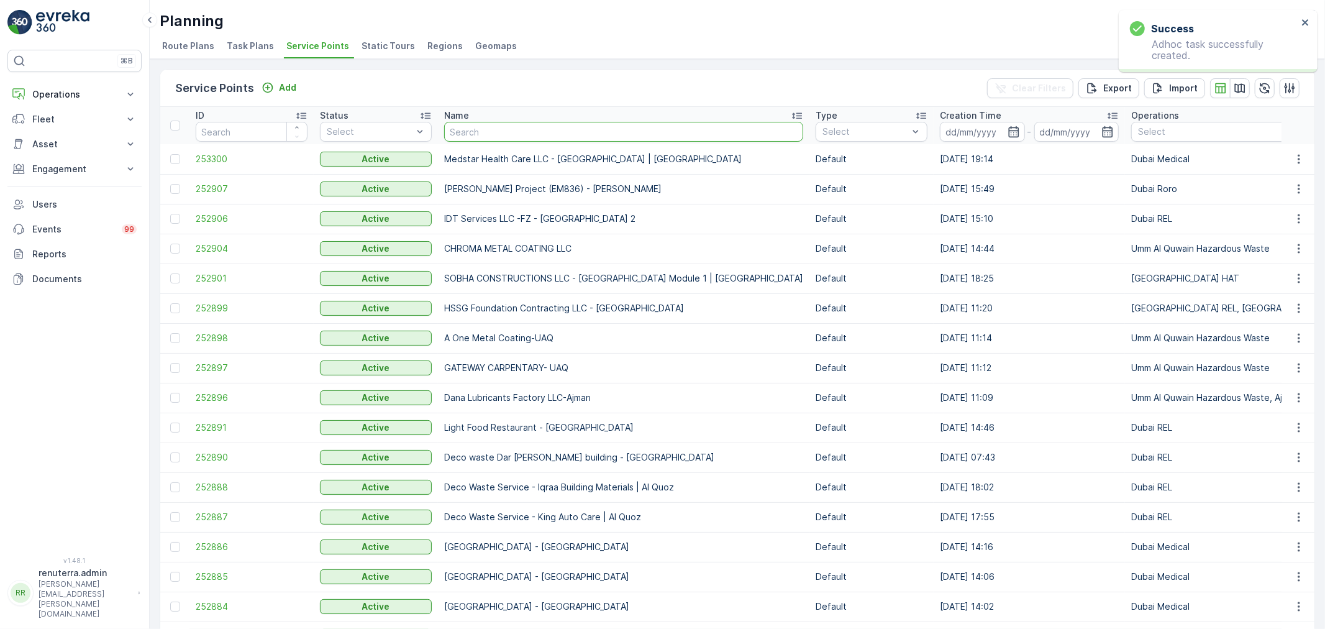
click at [501, 132] on input "text" at bounding box center [623, 132] width 359 height 20
type input "ADIB"
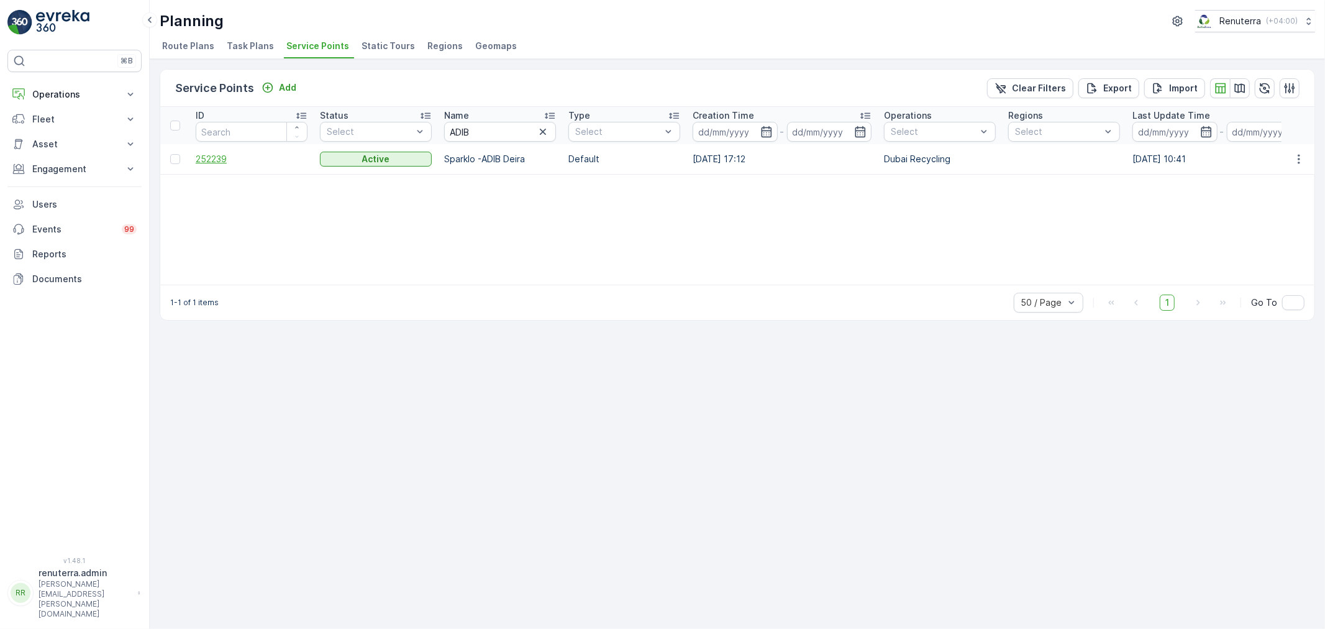
click at [215, 158] on span "252239" at bounding box center [252, 159] width 112 height 12
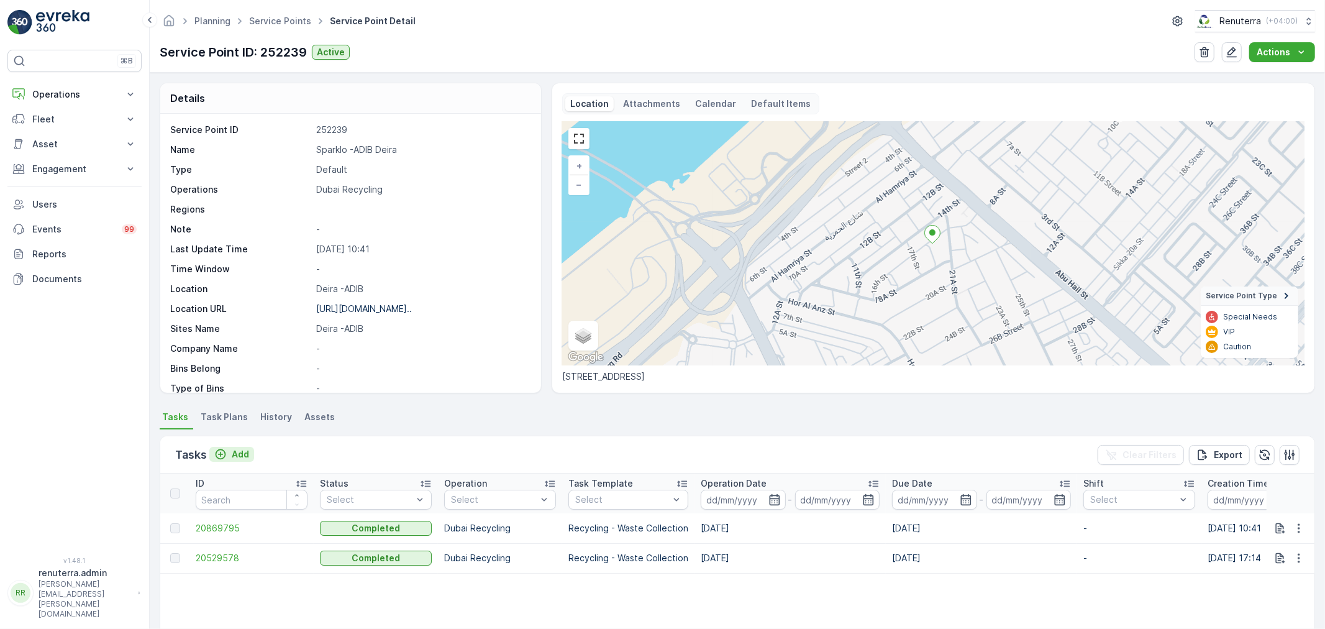
click at [240, 451] on p "Add" at bounding box center [240, 454] width 17 height 12
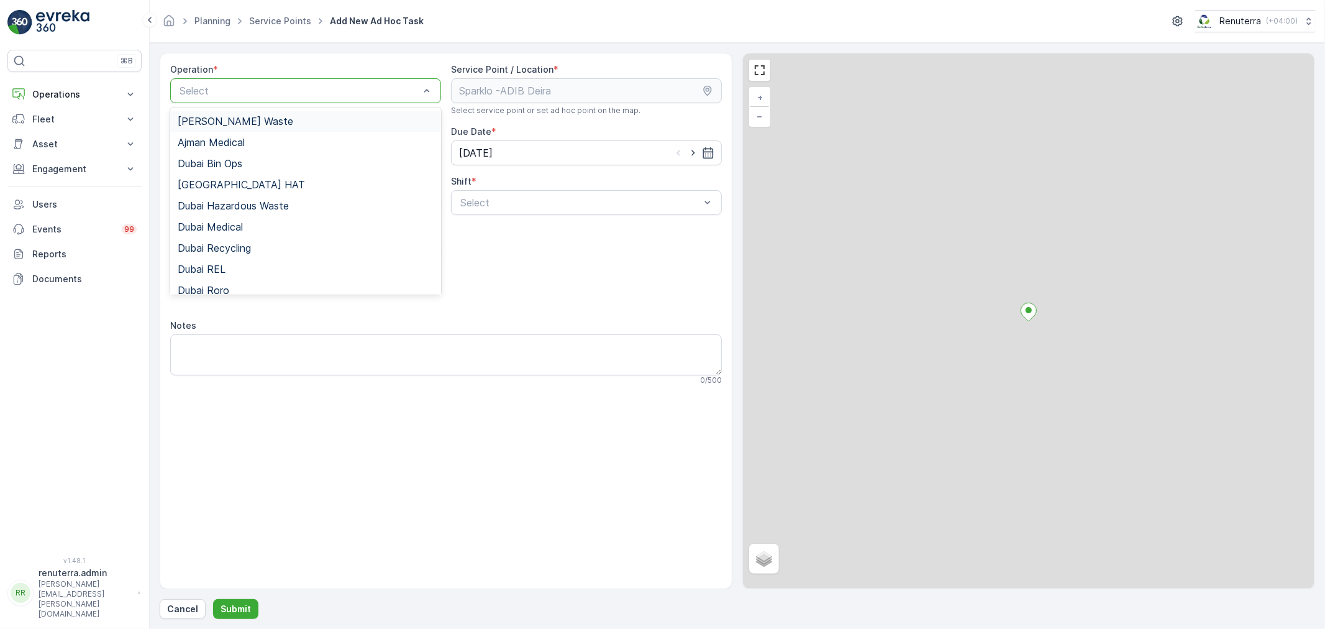
click at [301, 87] on div at bounding box center [299, 90] width 242 height 11
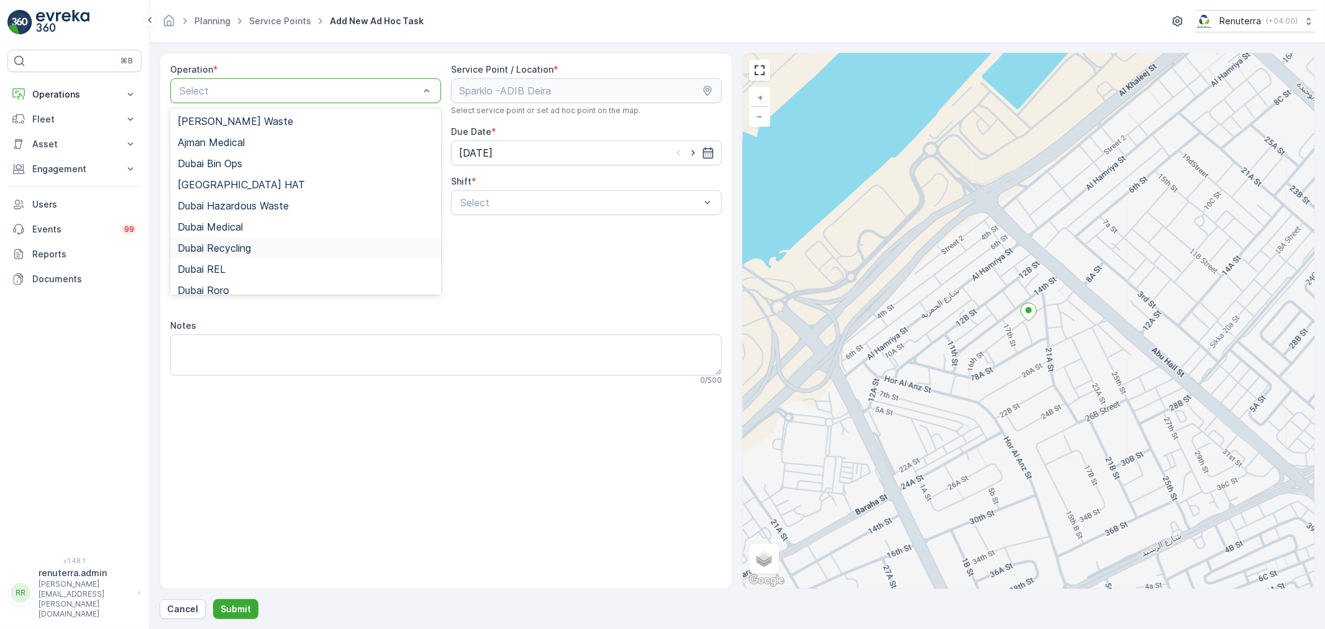
click at [229, 250] on span "Dubai Recycling" at bounding box center [214, 247] width 73 height 11
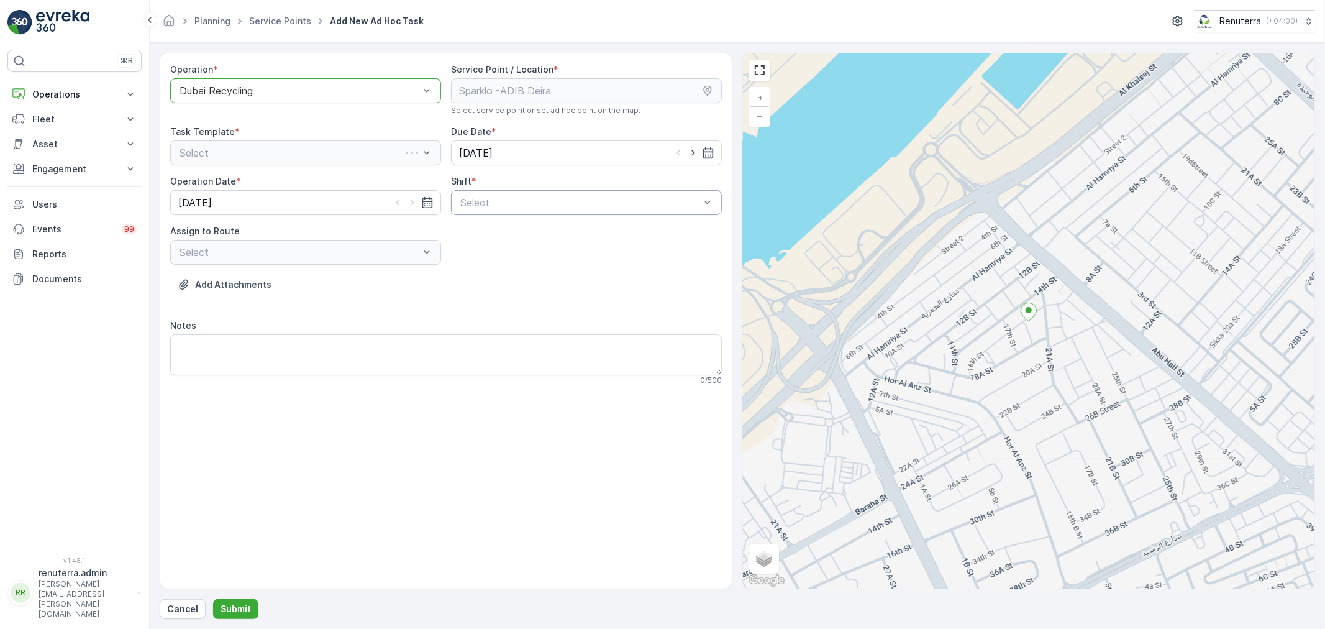
click at [542, 203] on div at bounding box center [580, 202] width 242 height 11
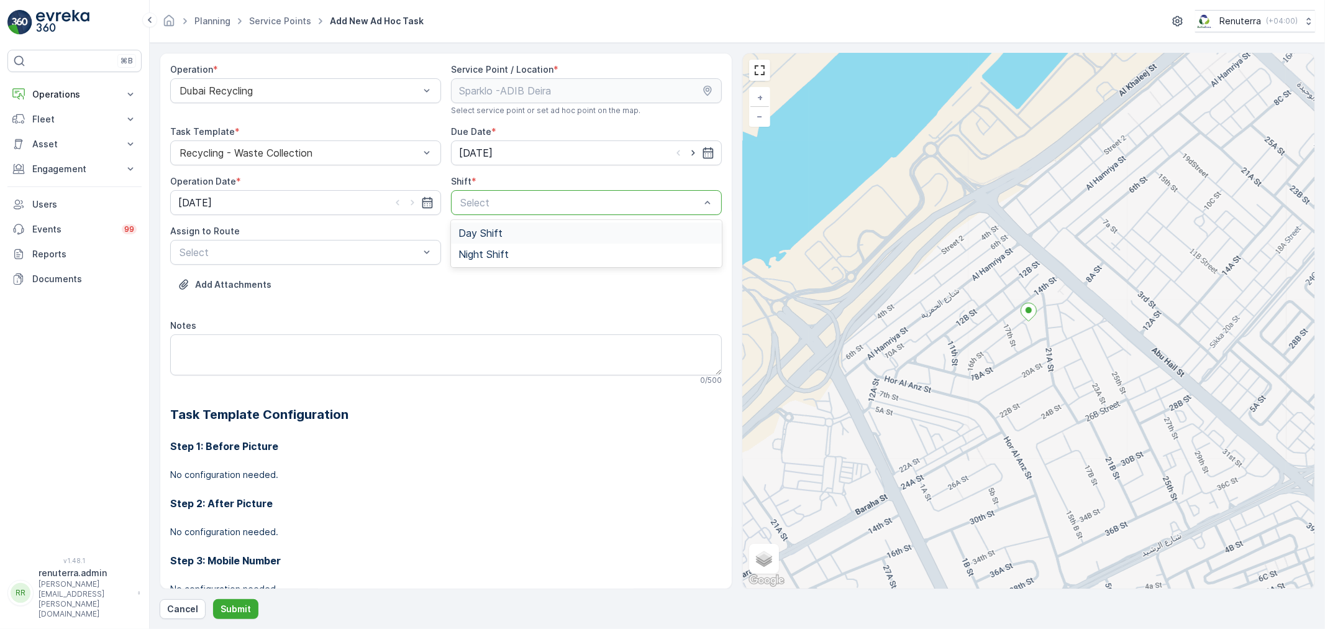
click at [511, 234] on div "Day Shift" at bounding box center [586, 232] width 256 height 11
click at [331, 249] on div at bounding box center [299, 252] width 242 height 11
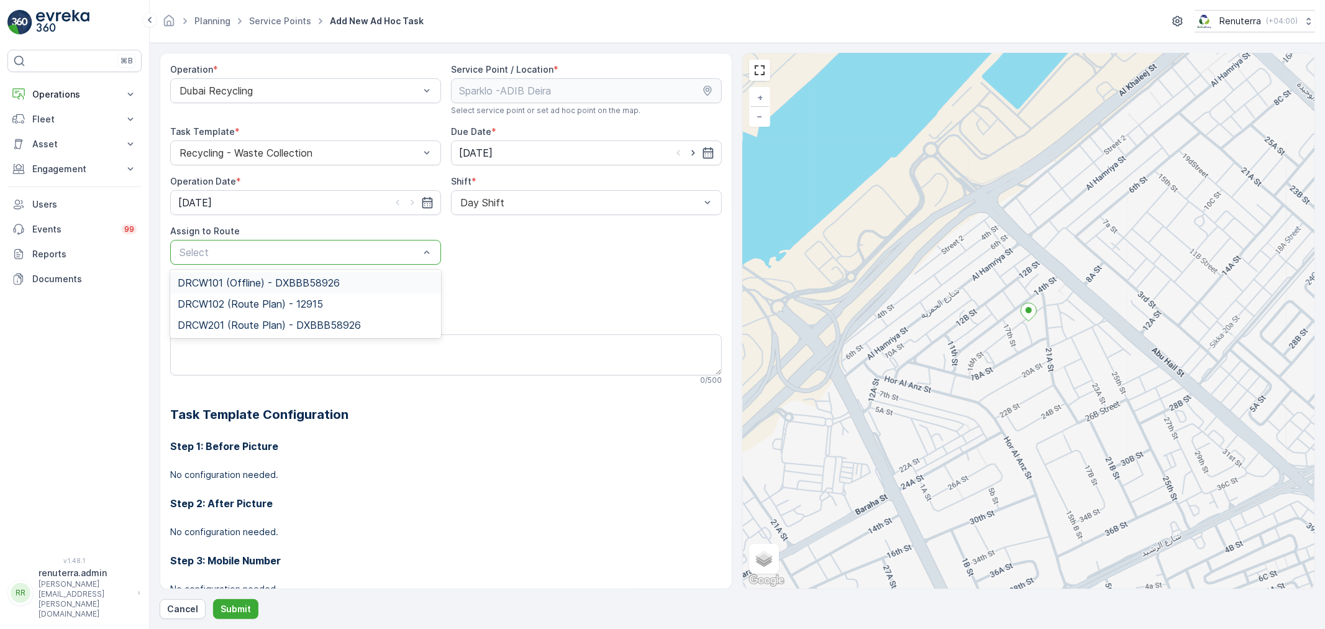
click at [247, 284] on span "DRCW101 (Offline) - DXBBB58926" at bounding box center [259, 282] width 162 height 11
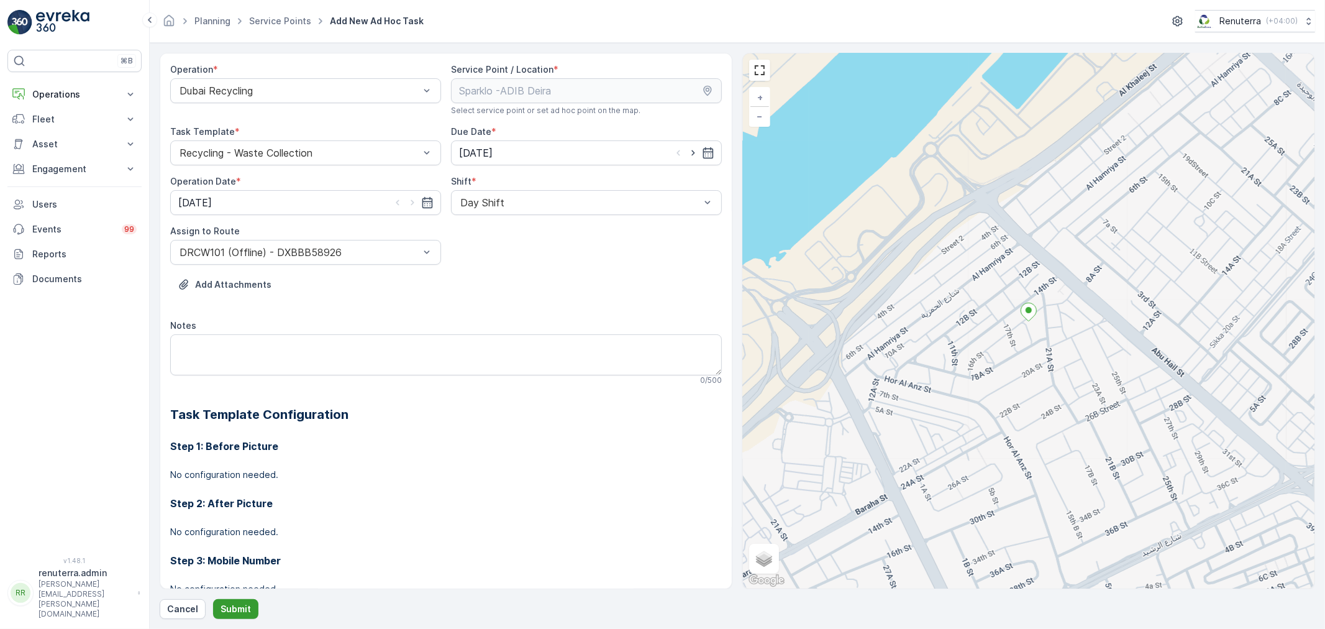
click at [242, 611] on p "Submit" at bounding box center [236, 609] width 30 height 12
